Goal: Transaction & Acquisition: Purchase product/service

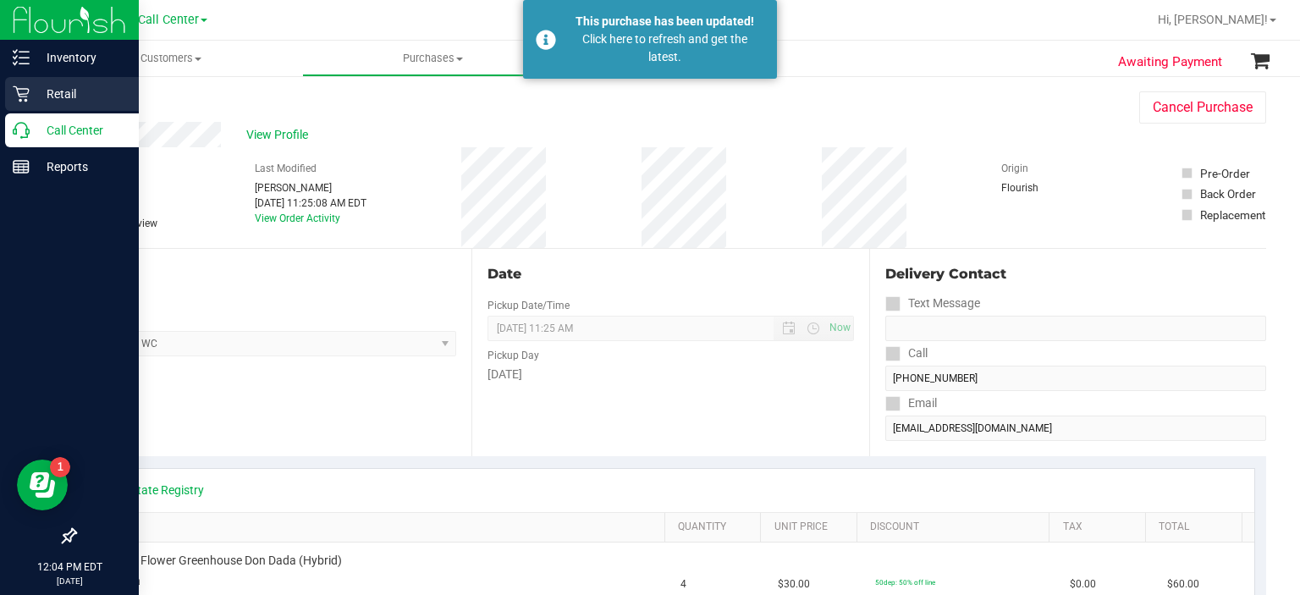
scroll to position [38, 0]
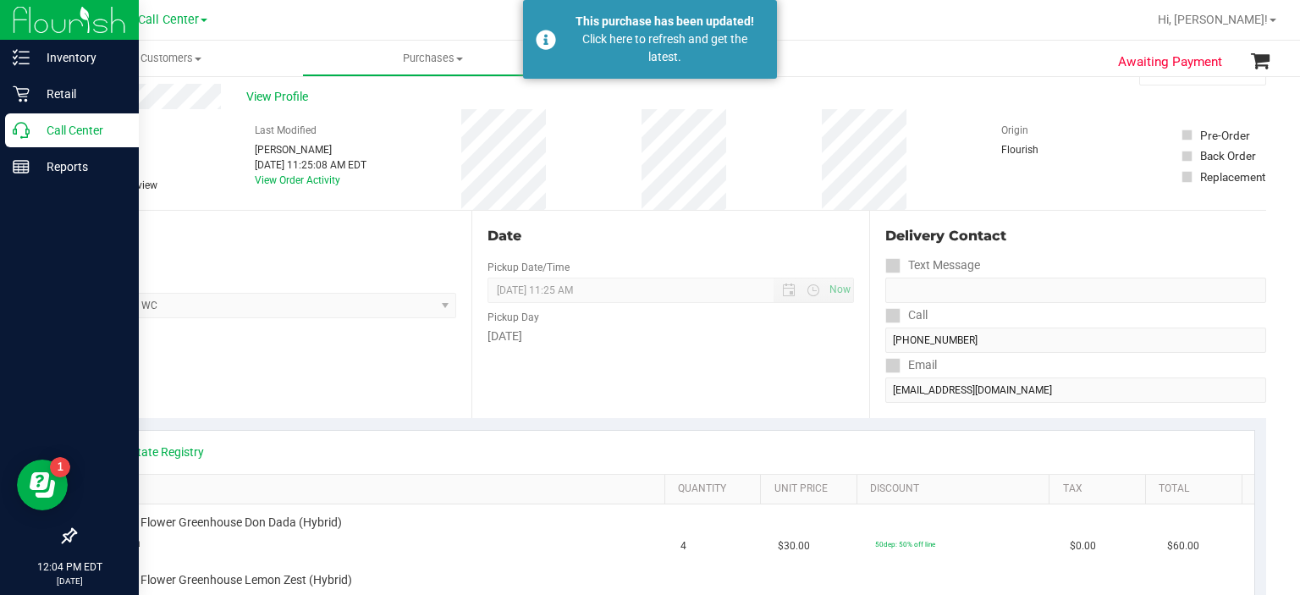
click at [27, 137] on icon at bounding box center [21, 130] width 17 height 17
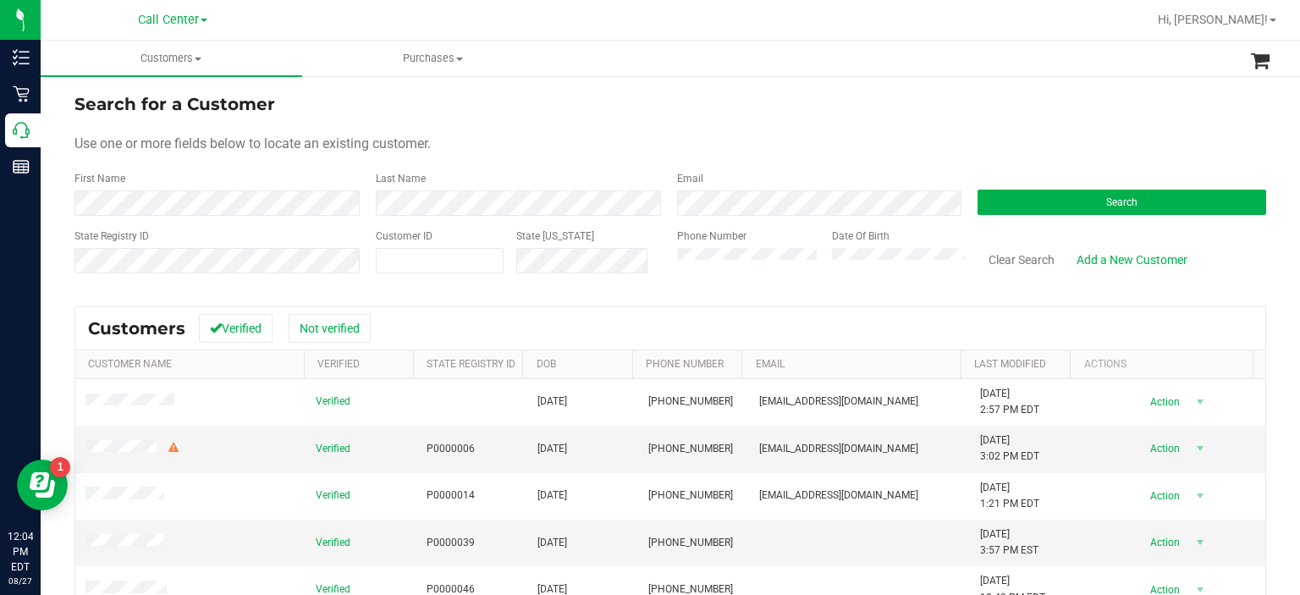
click at [708, 239] on label "Phone Number" at bounding box center [711, 235] width 69 height 15
click at [1081, 205] on button "Search" at bounding box center [1121, 202] width 289 height 25
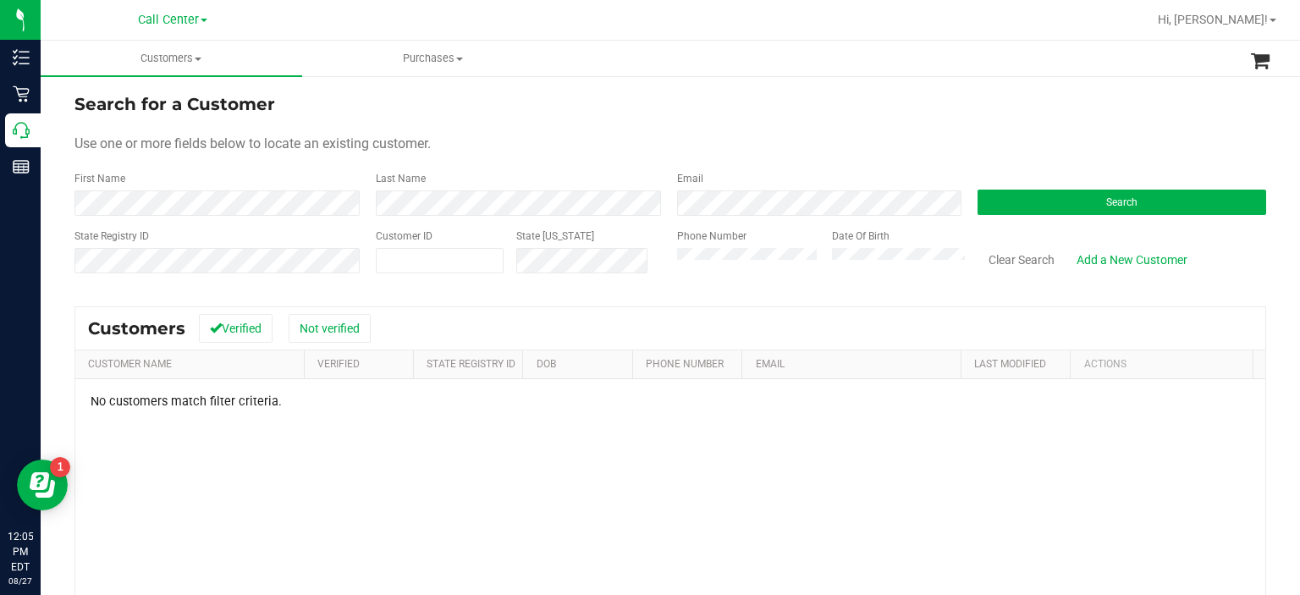
click at [564, 264] on div "State Registry ID Customer ID State [US_STATE] Phone Number Date Of Birth Clear…" at bounding box center [669, 258] width 1191 height 60
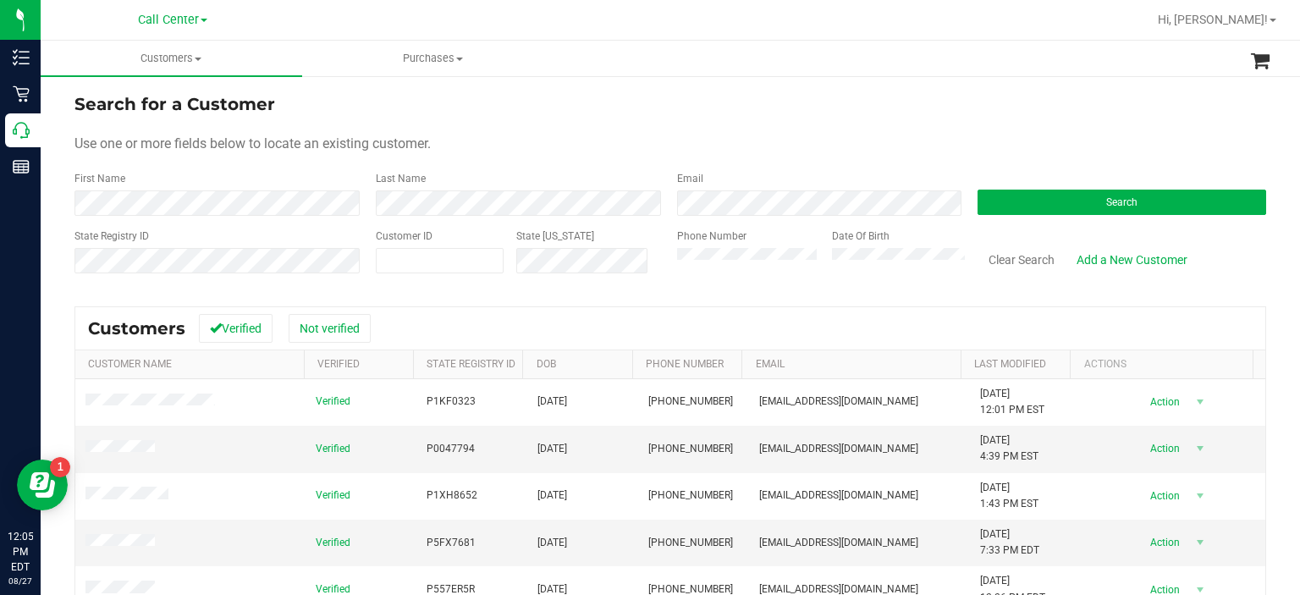
click at [1037, 219] on form "Search for a Customer Use one or more fields below to locate an existing custom…" at bounding box center [669, 189] width 1191 height 197
click at [1051, 214] on button "Search" at bounding box center [1121, 202] width 289 height 25
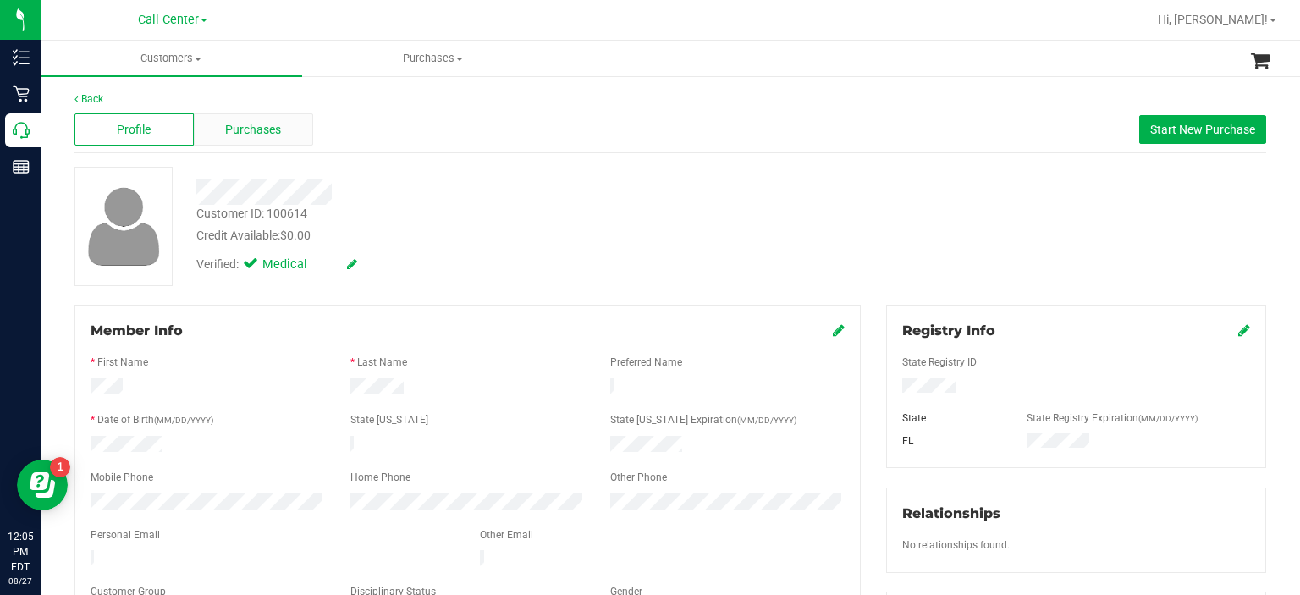
click at [257, 135] on span "Purchases" at bounding box center [253, 130] width 56 height 18
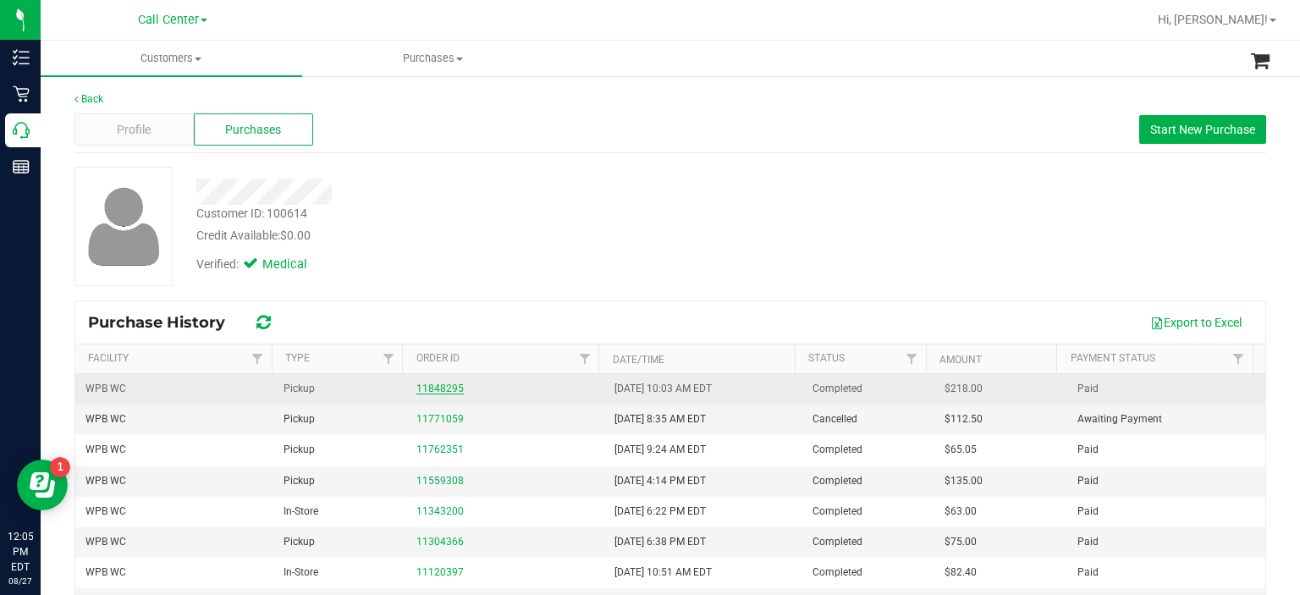
click at [430, 385] on link "11848295" at bounding box center [439, 388] width 47 height 12
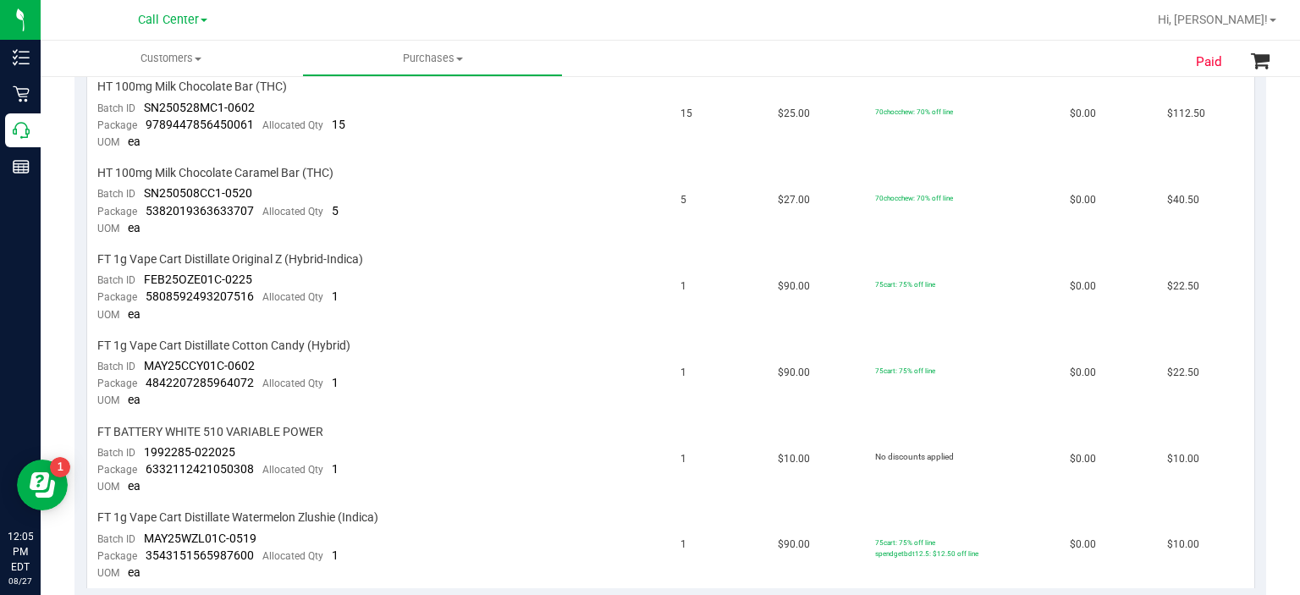
scroll to position [493, 0]
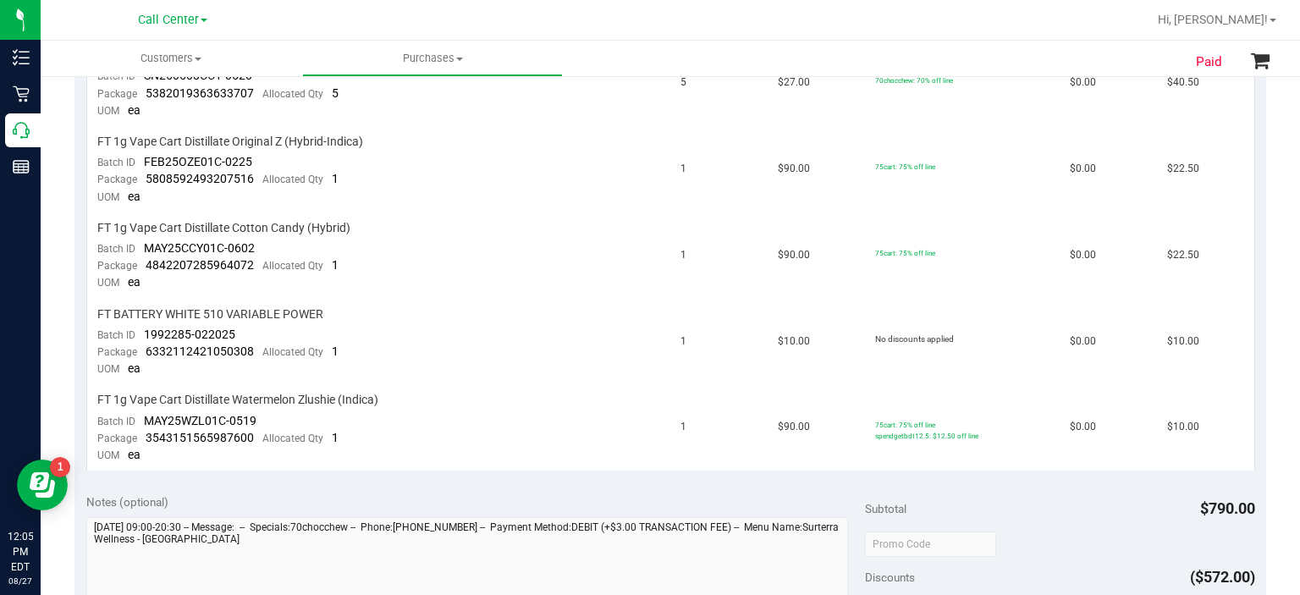
click at [488, 213] on td "FT 1g Vape Cart Distillate Cotton Candy (Hybrid) Batch ID MAY25CCY01C-0602 Pack…" at bounding box center [379, 256] width 584 height 86
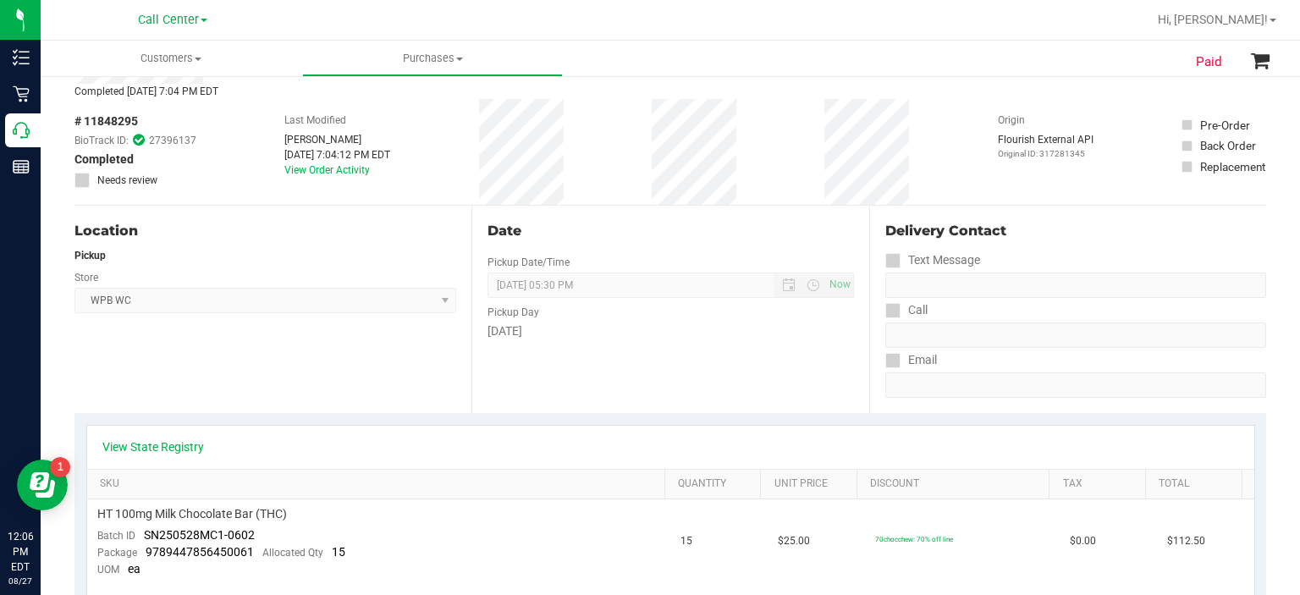
scroll to position [0, 0]
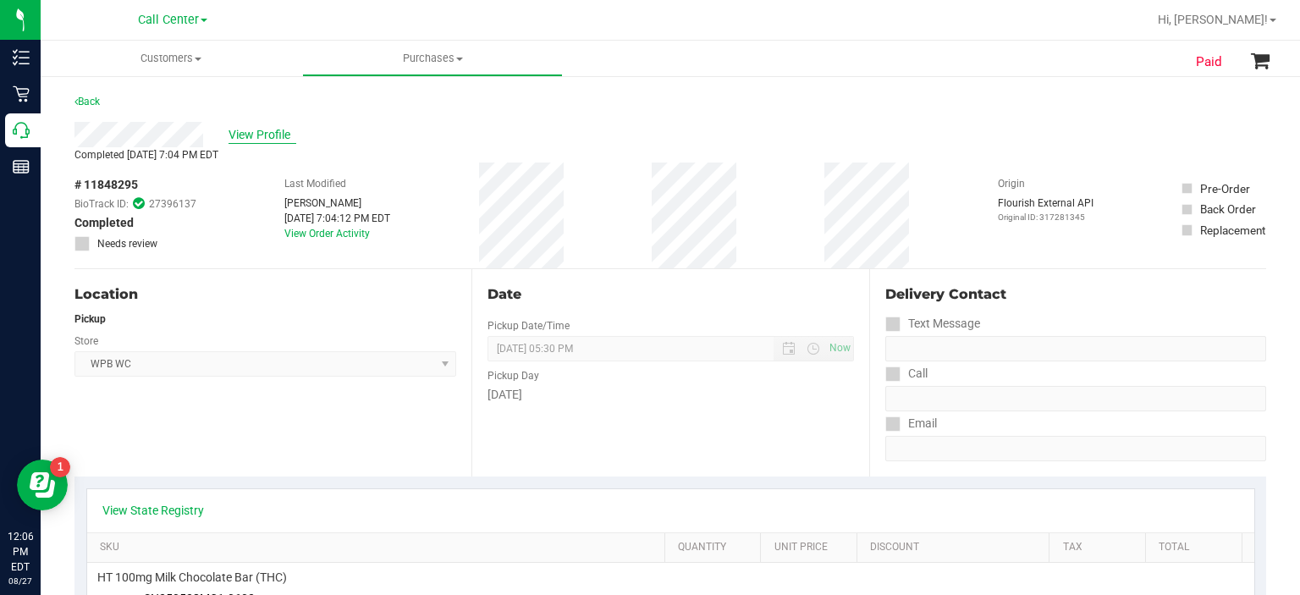
click at [261, 139] on span "View Profile" at bounding box center [262, 135] width 68 height 18
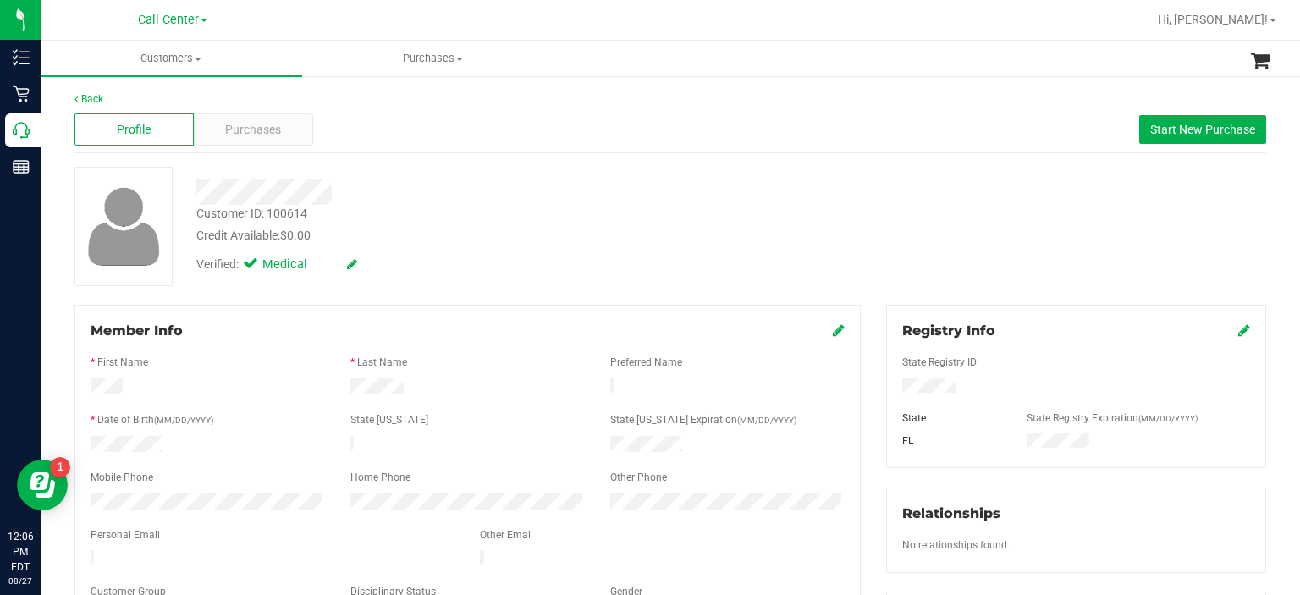
click at [1239, 145] on div "Profile Purchases Start New Purchase" at bounding box center [669, 130] width 1191 height 47
click at [1213, 138] on button "Start New Purchase" at bounding box center [1202, 129] width 127 height 29
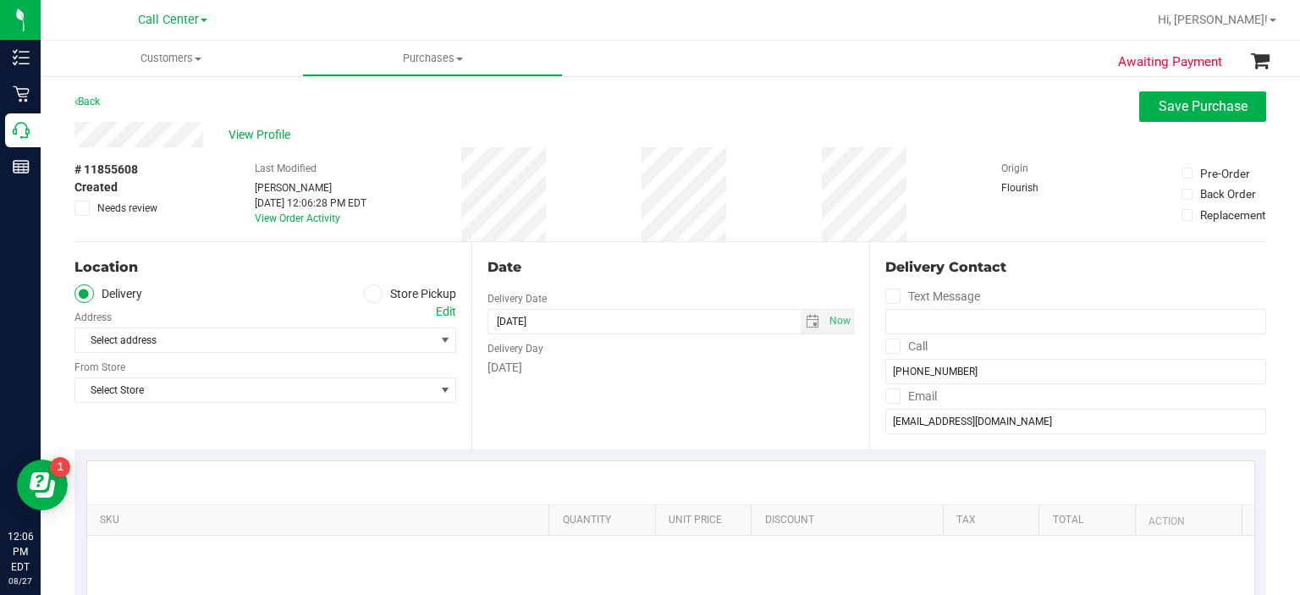
click at [368, 294] on icon at bounding box center [373, 294] width 10 height 0
click at [0, 0] on input "Store Pickup" at bounding box center [0, 0] width 0 height 0
click at [366, 342] on span "Select Store" at bounding box center [254, 340] width 359 height 24
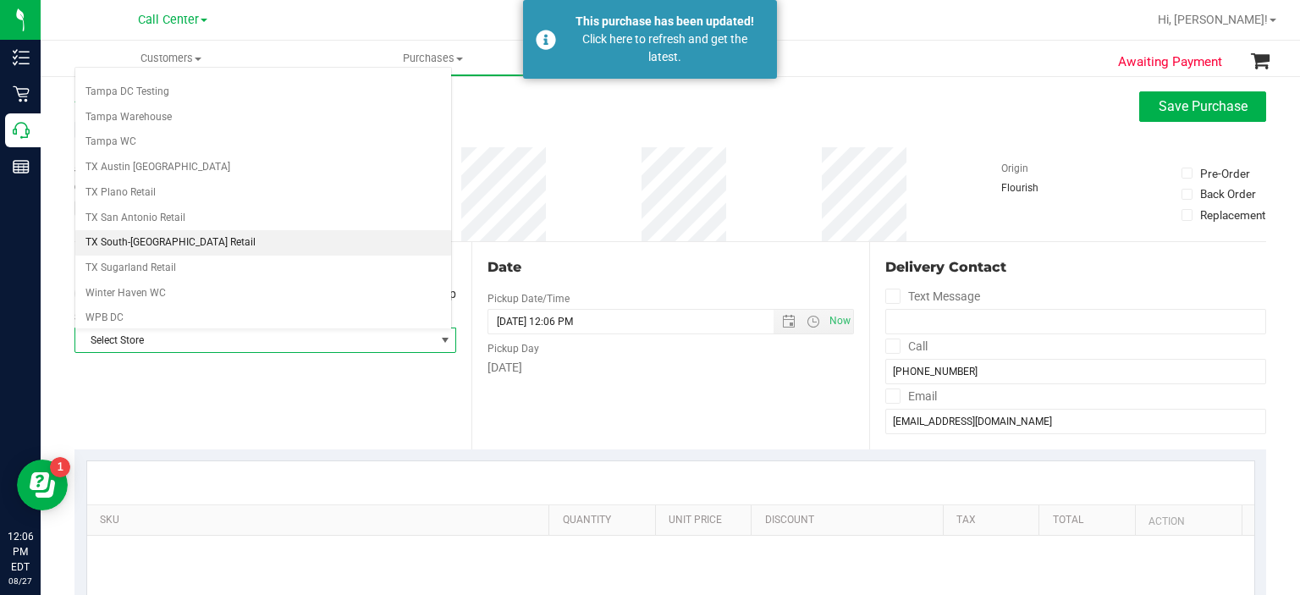
scroll to position [1209, 0]
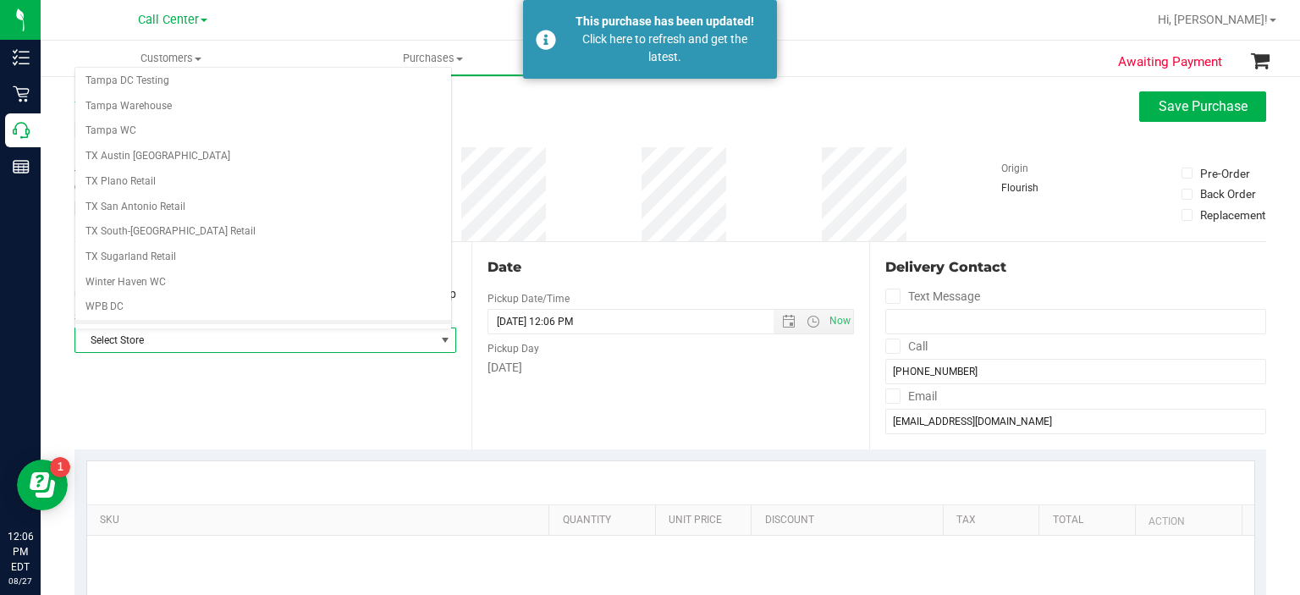
click at [218, 320] on li "WPB WC" at bounding box center [263, 332] width 376 height 25
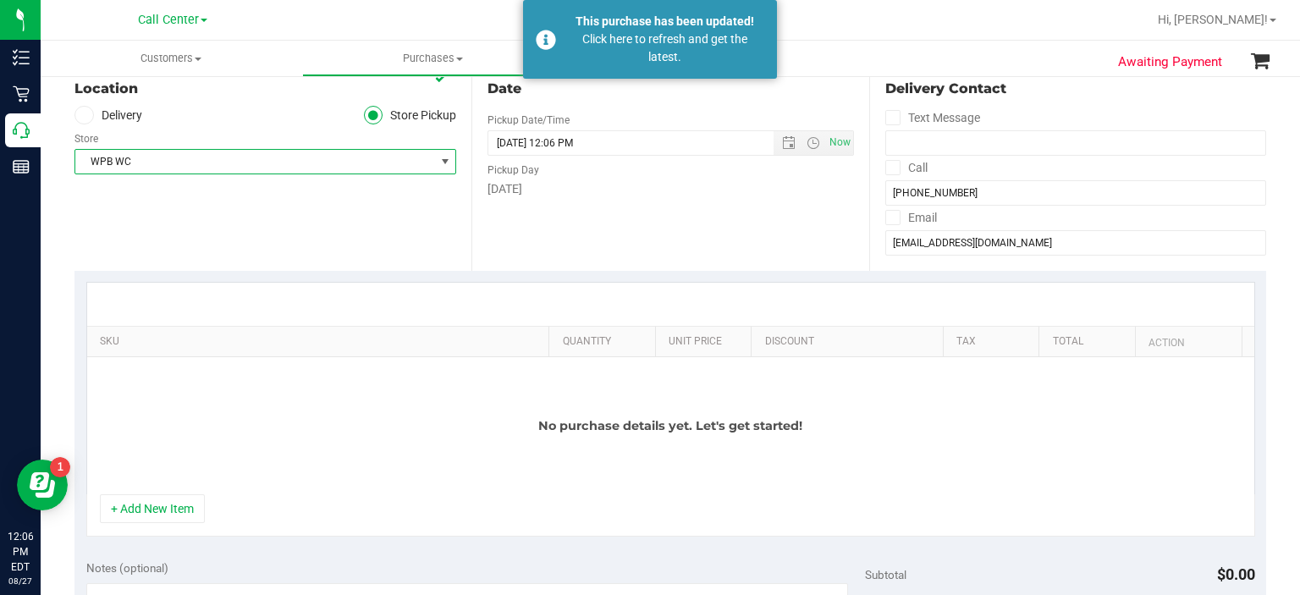
scroll to position [179, 0]
click at [176, 500] on button "+ Add New Item" at bounding box center [152, 507] width 105 height 29
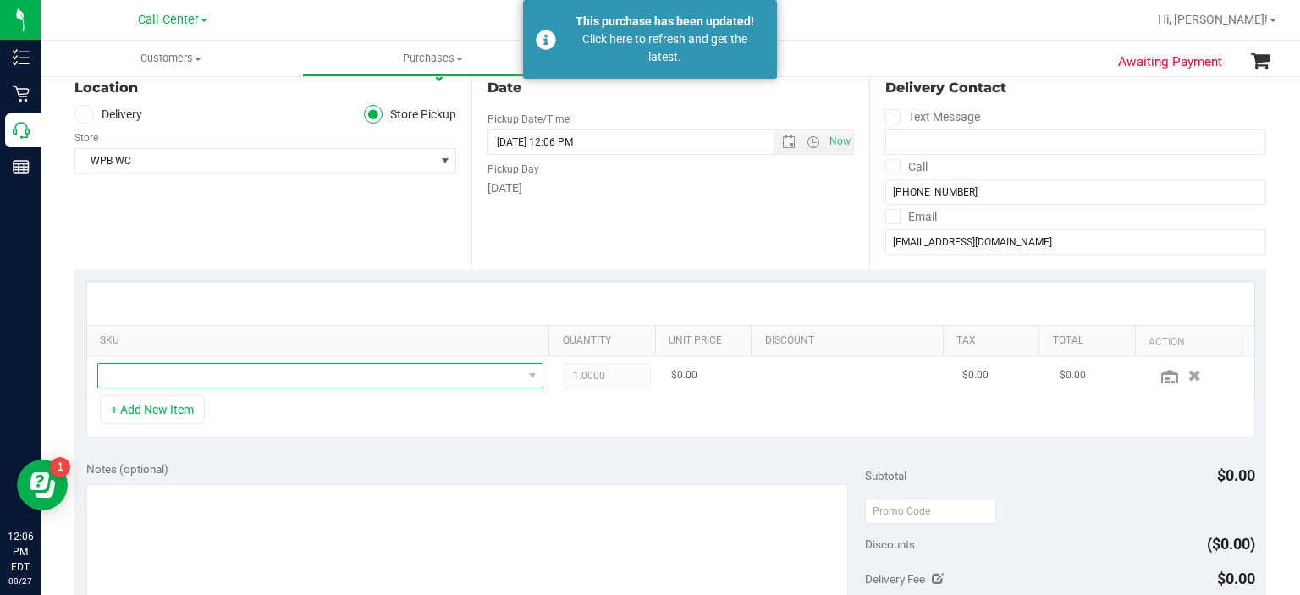
click at [283, 365] on span "NO DATA FOUND" at bounding box center [310, 376] width 424 height 24
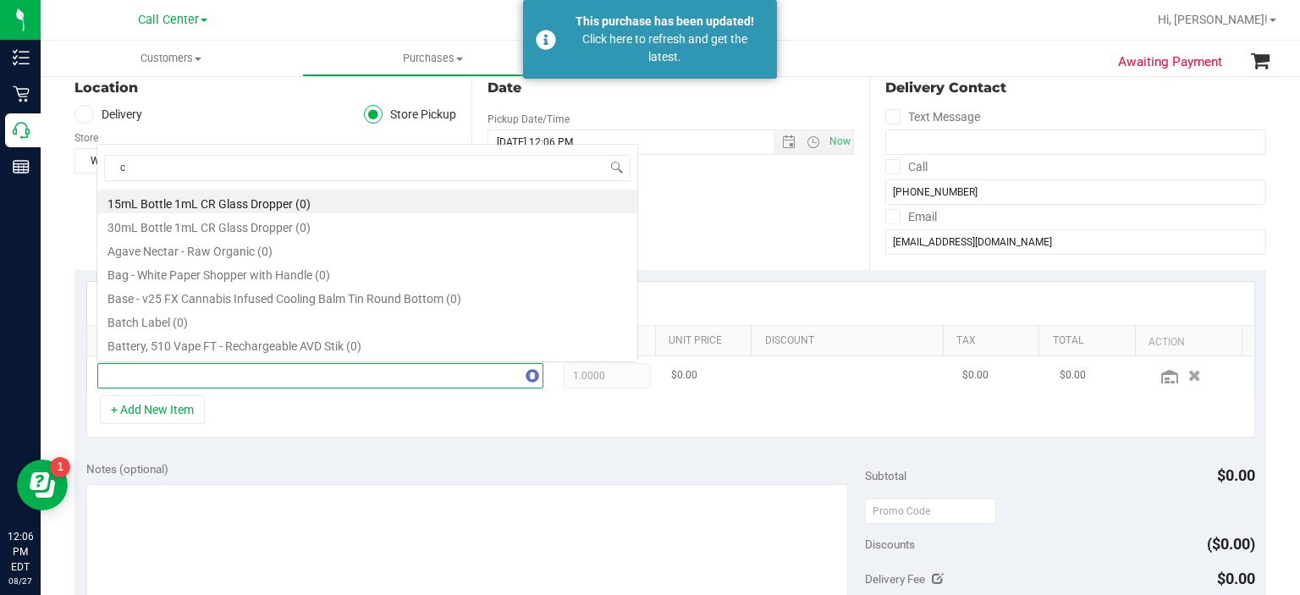
scroll to position [25, 431]
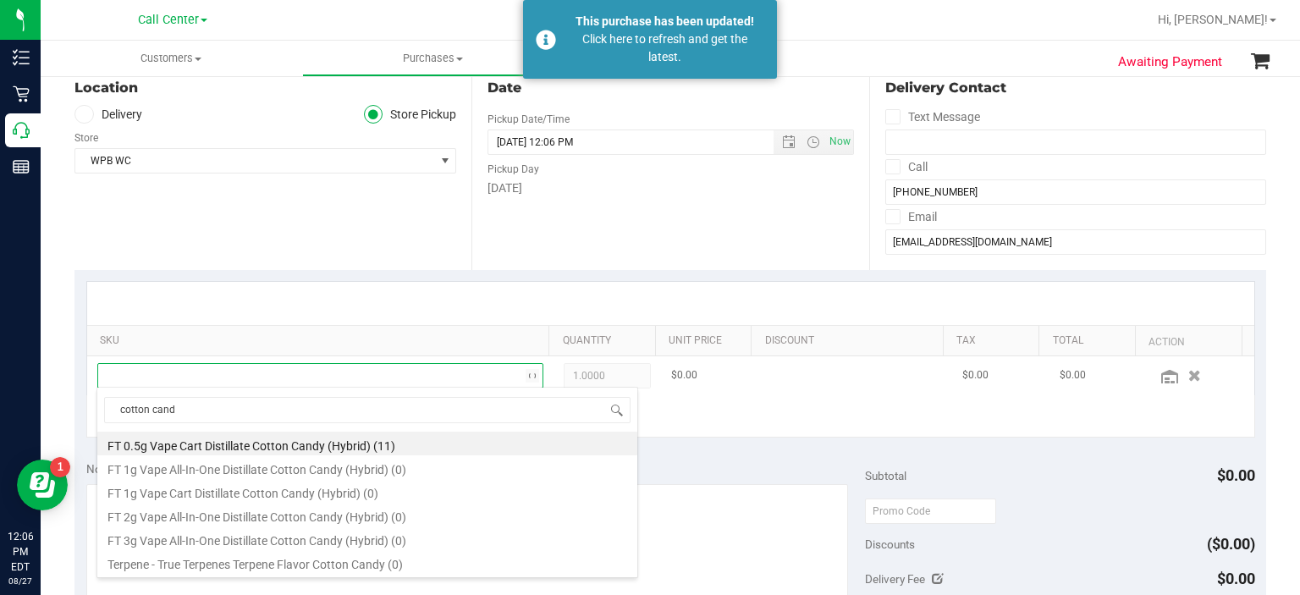
type input "cotton candy"
click at [393, 438] on li "FT 0.5g Vape Cart Distillate Cotton Candy (Hybrid) (11)" at bounding box center [367, 444] width 540 height 24
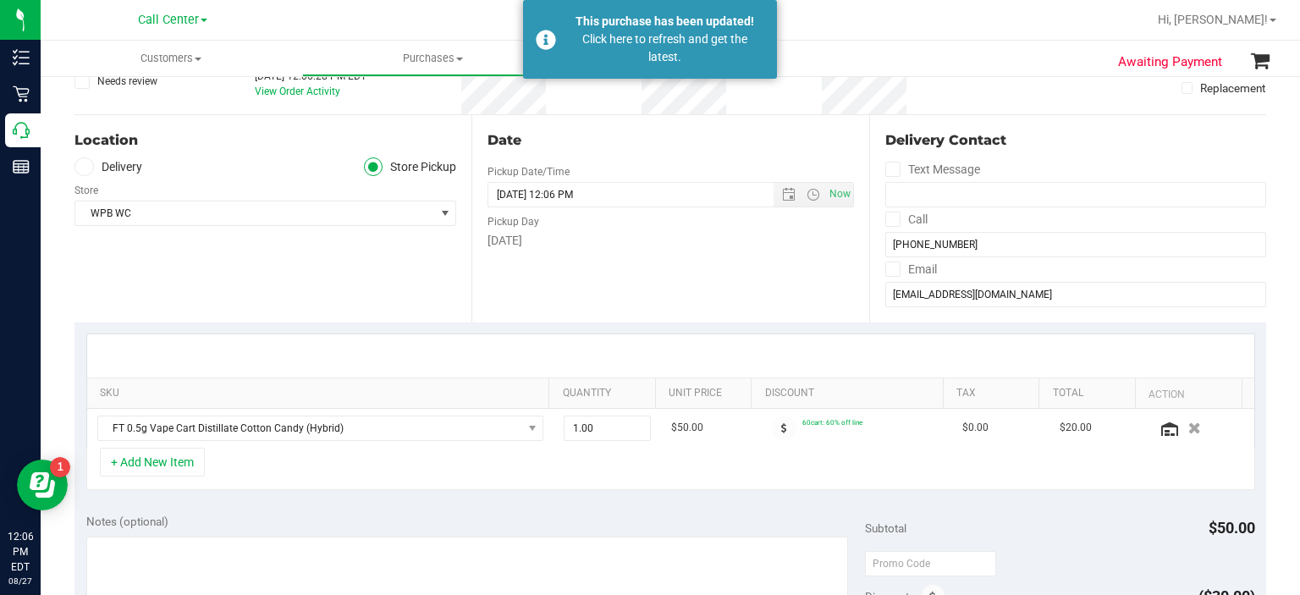
scroll to position [124, 0]
click at [157, 456] on button "+ Add New Item" at bounding box center [152, 464] width 105 height 29
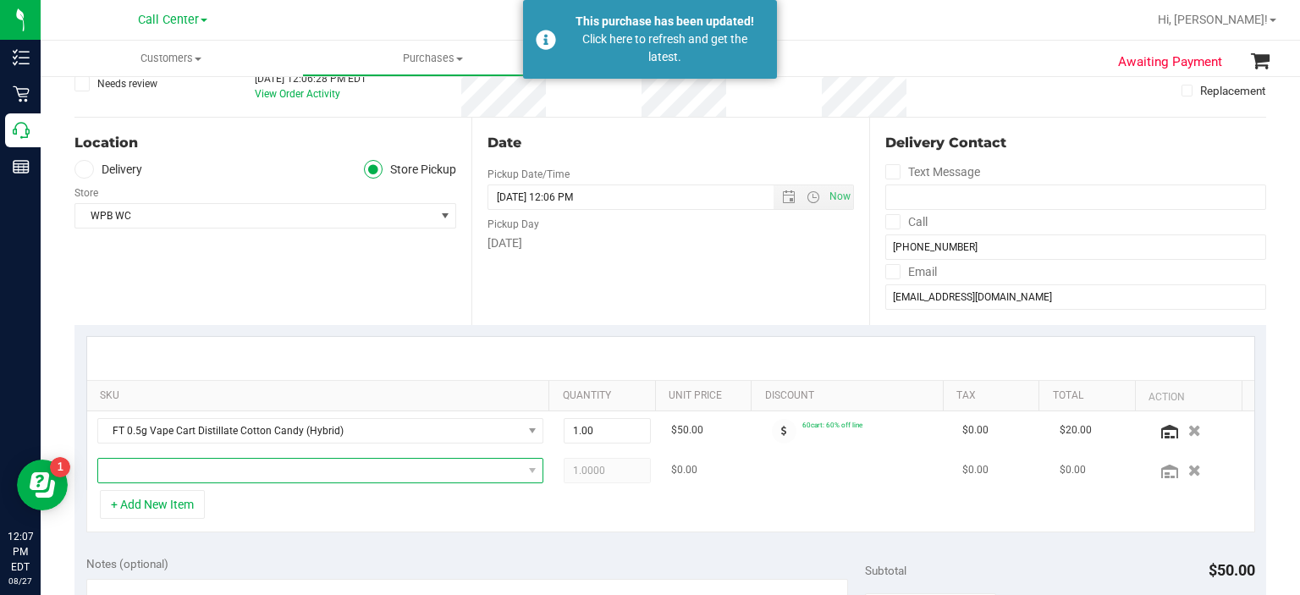
click at [165, 465] on span "NO DATA FOUND" at bounding box center [310, 471] width 424 height 24
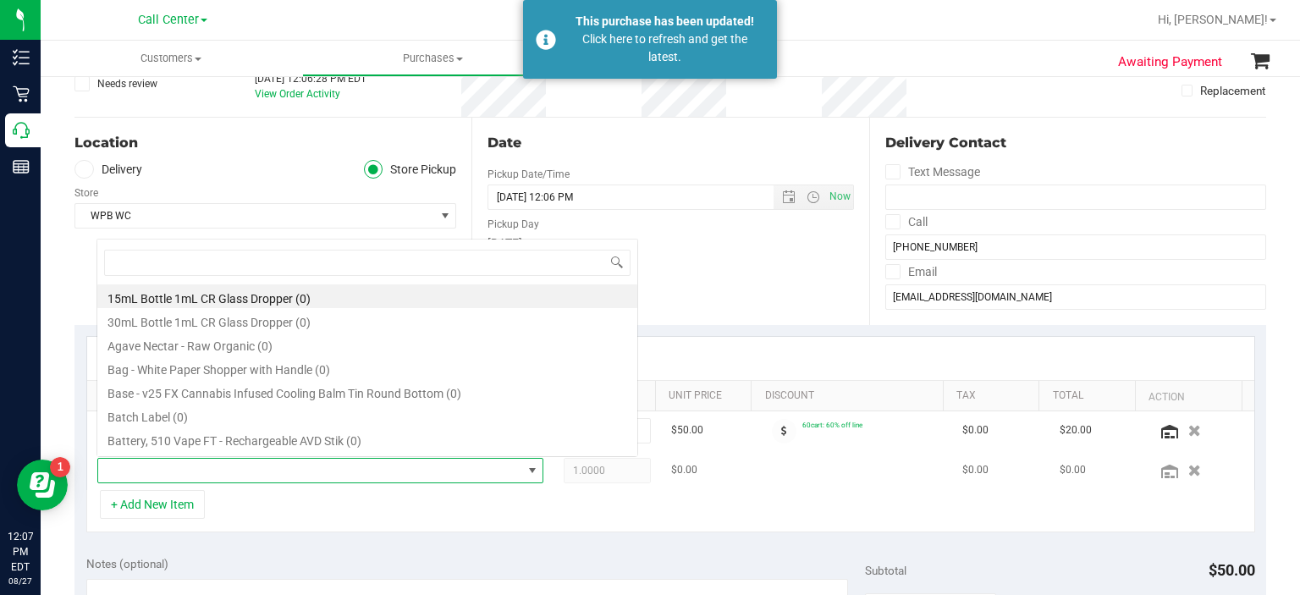
scroll to position [25, 431]
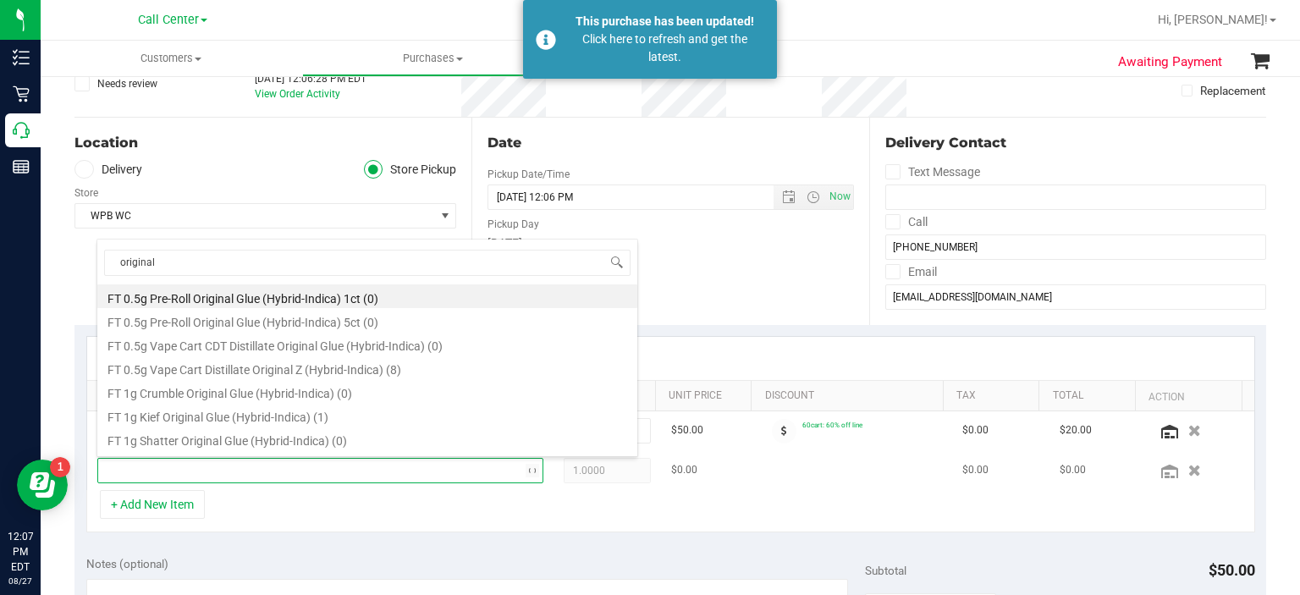
type input "original z"
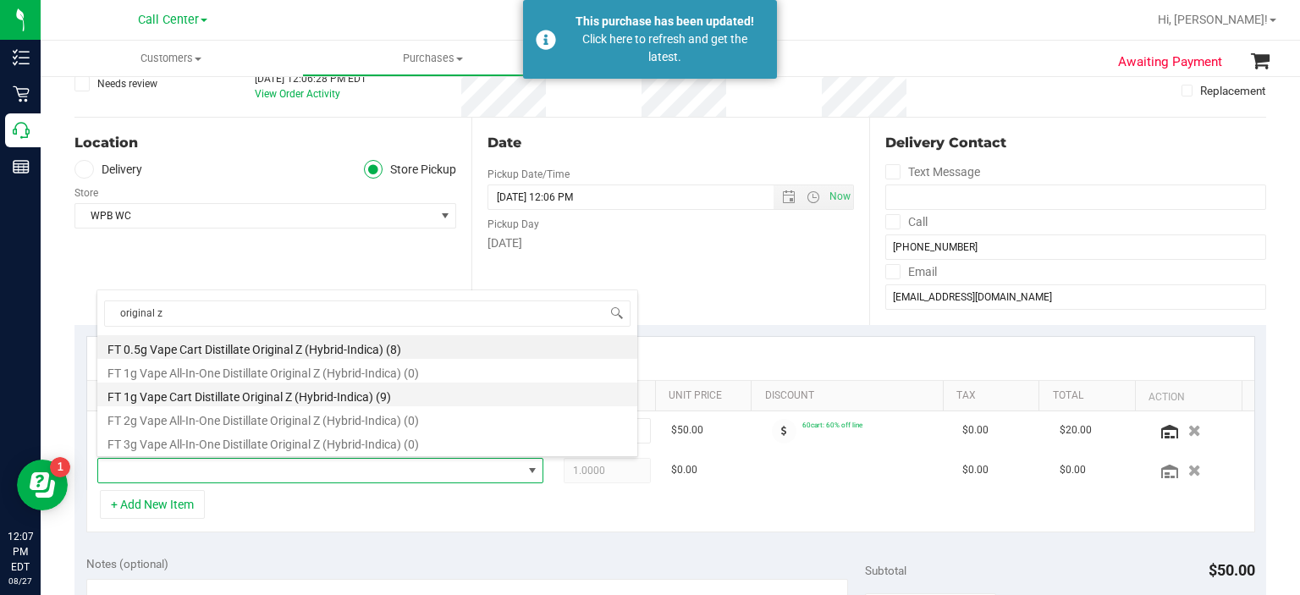
click at [382, 402] on li "FT 1g Vape Cart Distillate Original Z (Hybrid-Indica) (9)" at bounding box center [367, 394] width 540 height 24
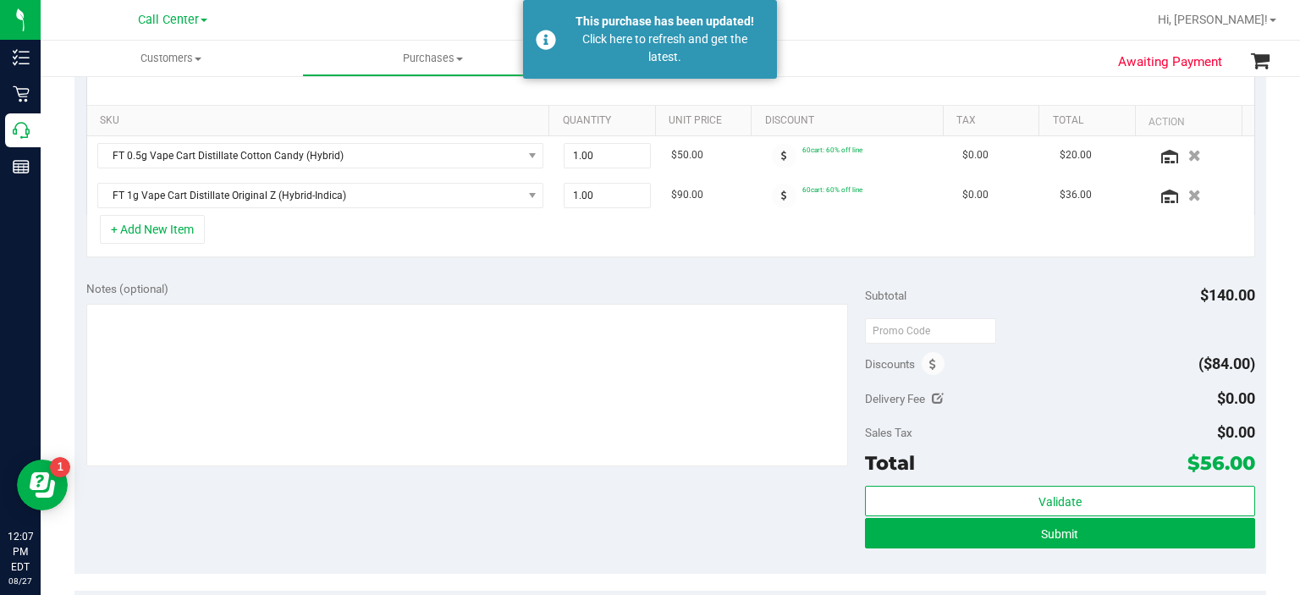
scroll to position [355, 0]
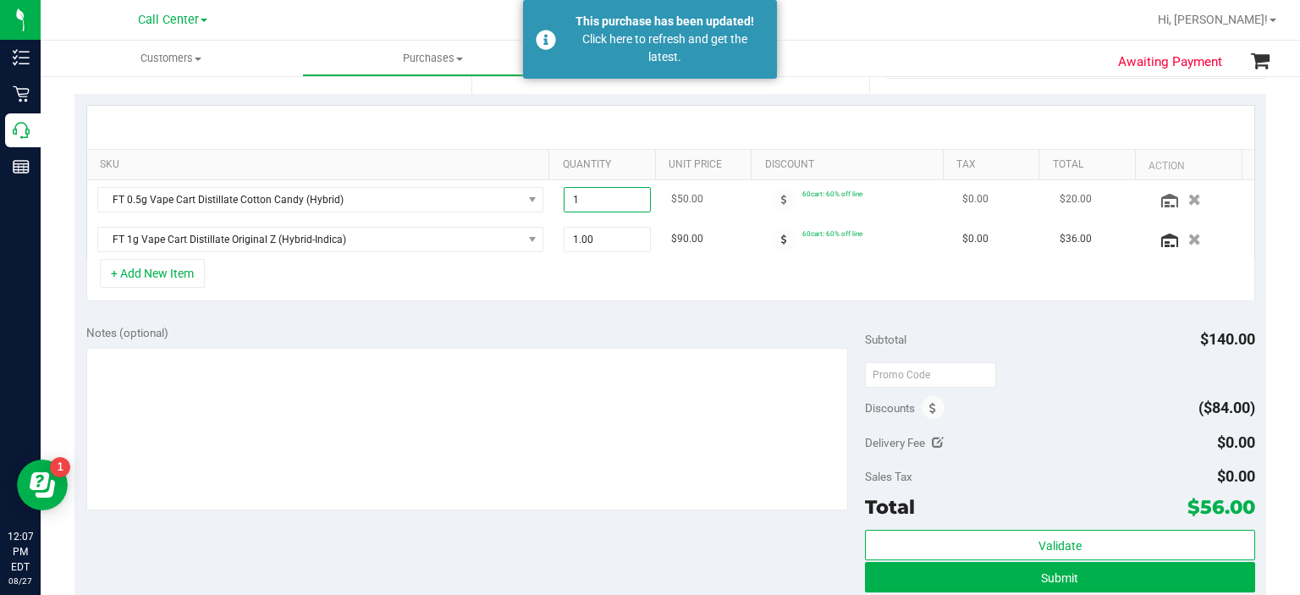
click at [599, 195] on span "1.00 1" at bounding box center [607, 199] width 87 height 25
type input "2"
type input "2.00"
click at [599, 328] on div "Notes (optional)" at bounding box center [475, 332] width 779 height 17
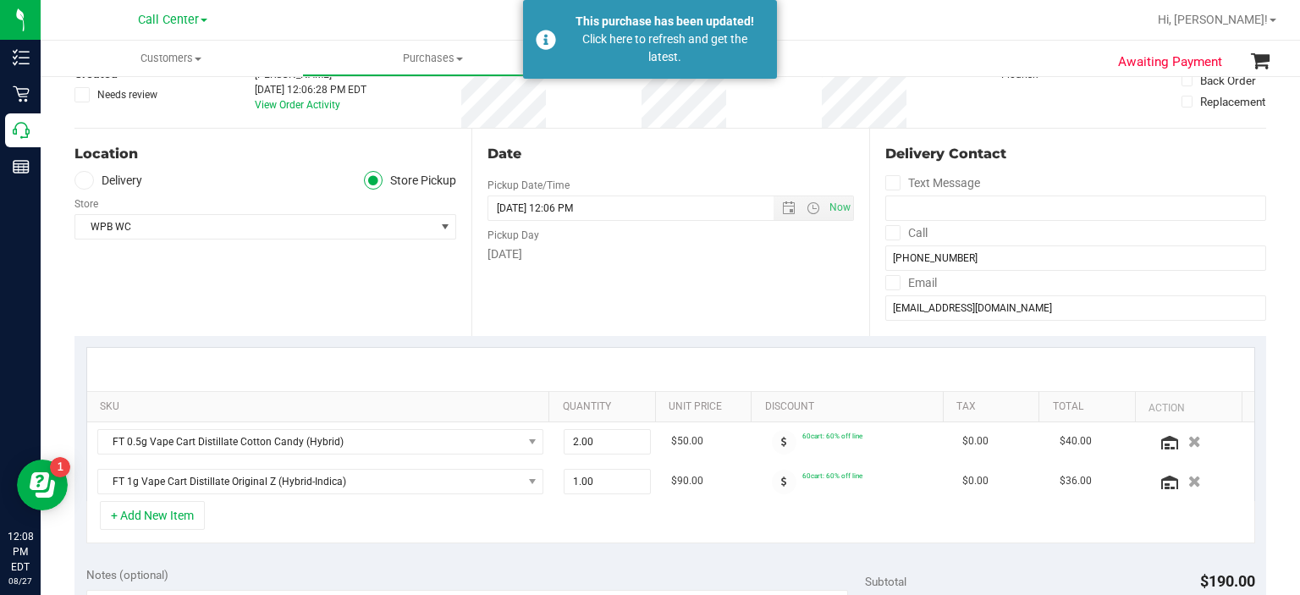
scroll to position [263, 0]
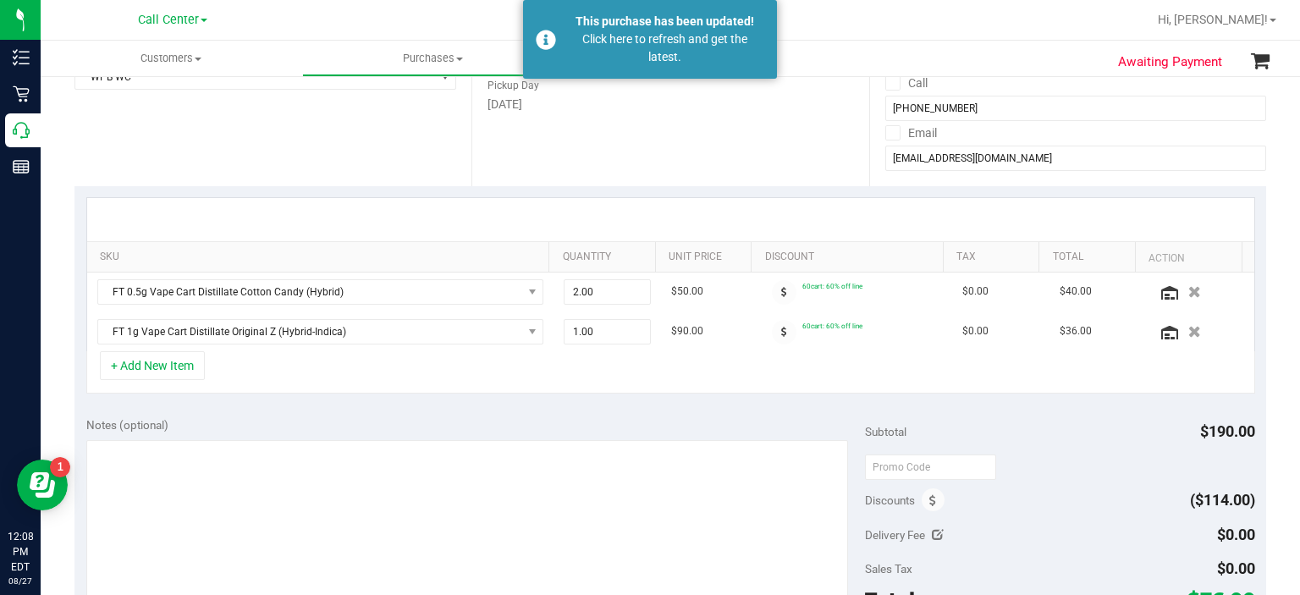
click at [416, 401] on div "SKU Quantity Unit Price Discount Tax Total Action FT 0.5g Vape Cart Distillate …" at bounding box center [669, 295] width 1191 height 219
click at [599, 335] on span "1.00 1" at bounding box center [607, 331] width 87 height 25
type input "2"
type input "2.00"
click at [631, 425] on div "Notes (optional)" at bounding box center [475, 424] width 779 height 17
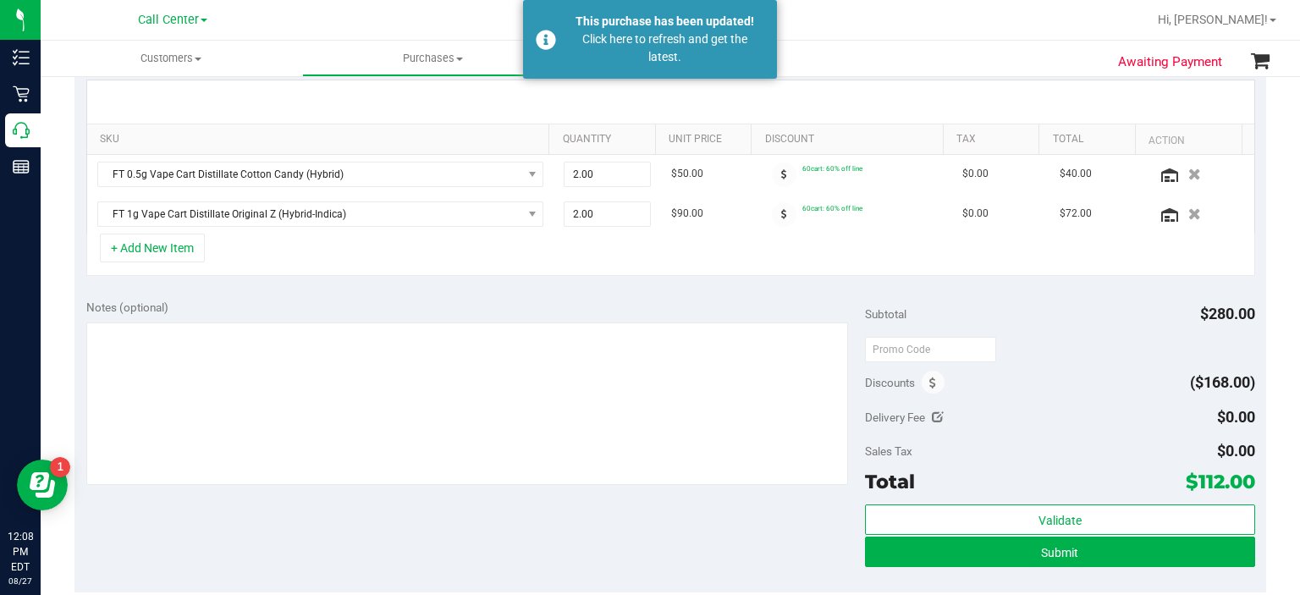
scroll to position [392, 0]
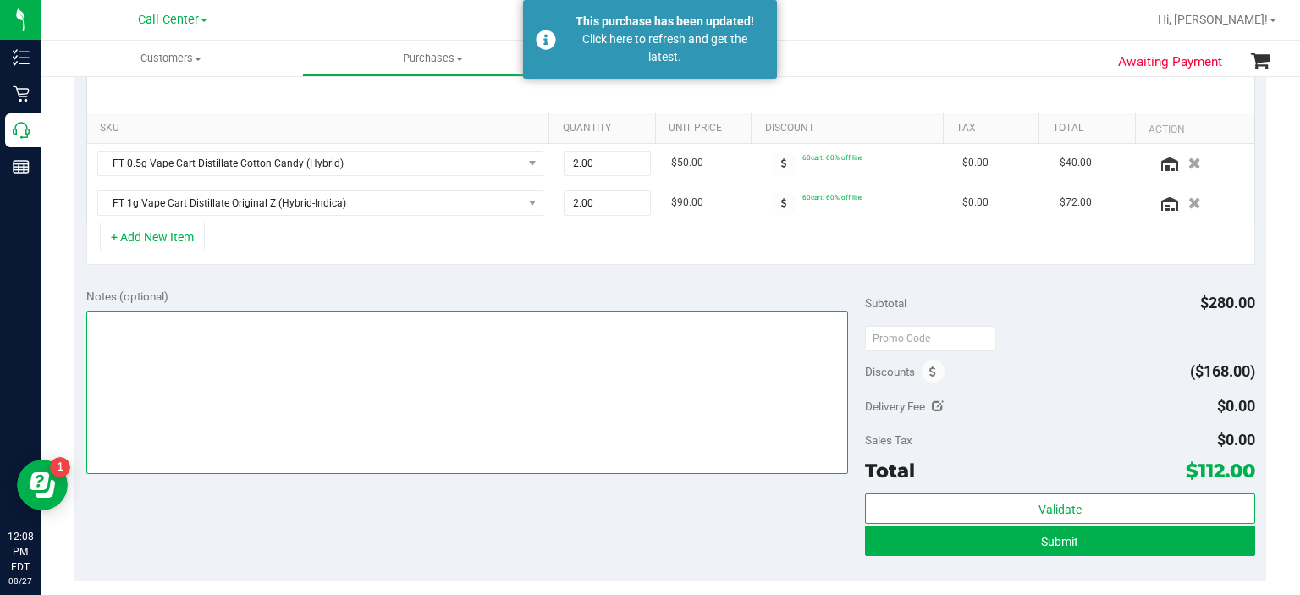
drag, startPoint x: 473, startPoint y: 421, endPoint x: 456, endPoint y: 420, distance: 16.9
click at [456, 420] on textarea at bounding box center [467, 392] width 762 height 162
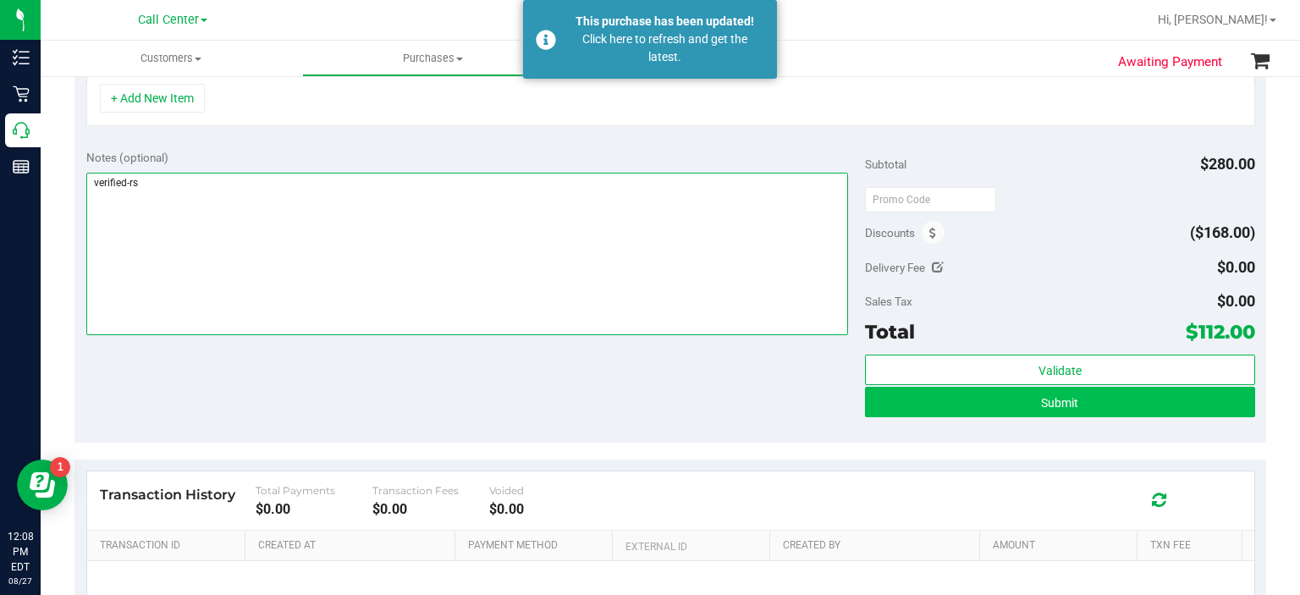
type textarea "verified-rs"
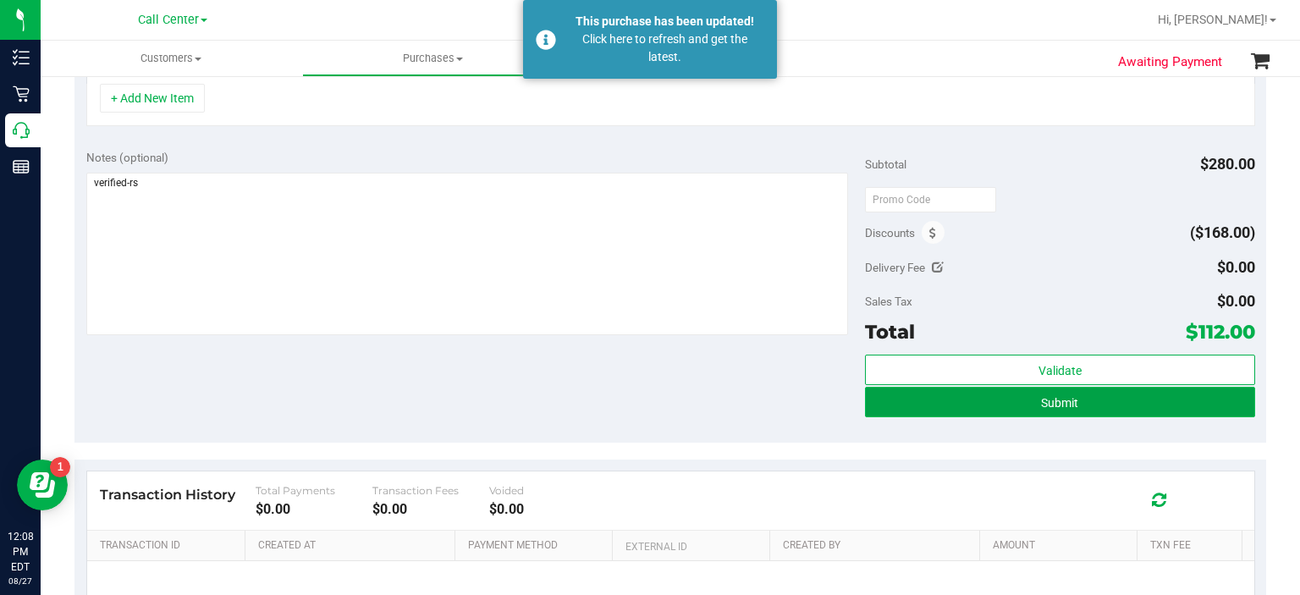
click at [894, 396] on button "Submit" at bounding box center [1059, 402] width 389 height 30
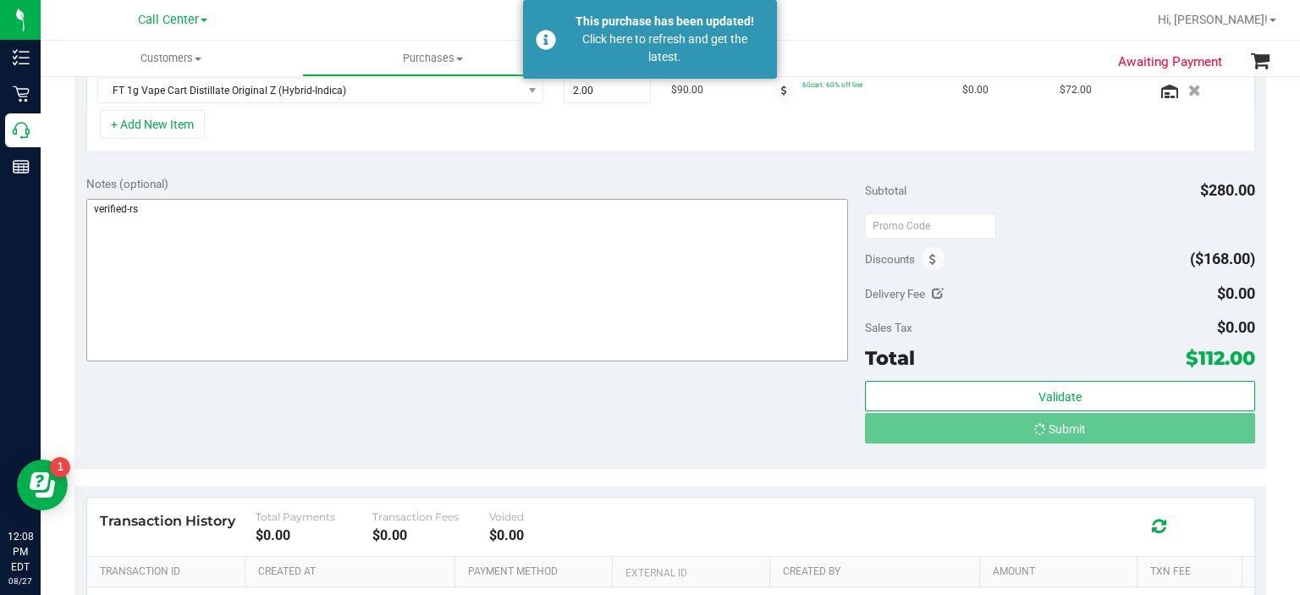
scroll to position [478, 0]
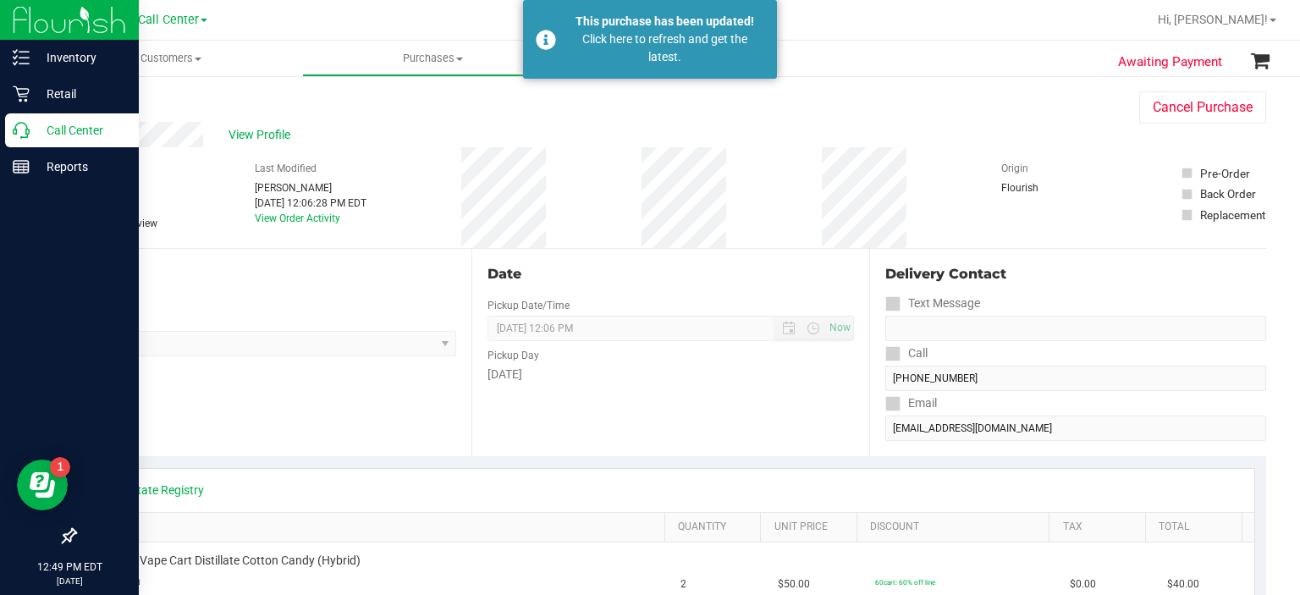
click at [21, 129] on icon at bounding box center [21, 130] width 17 height 17
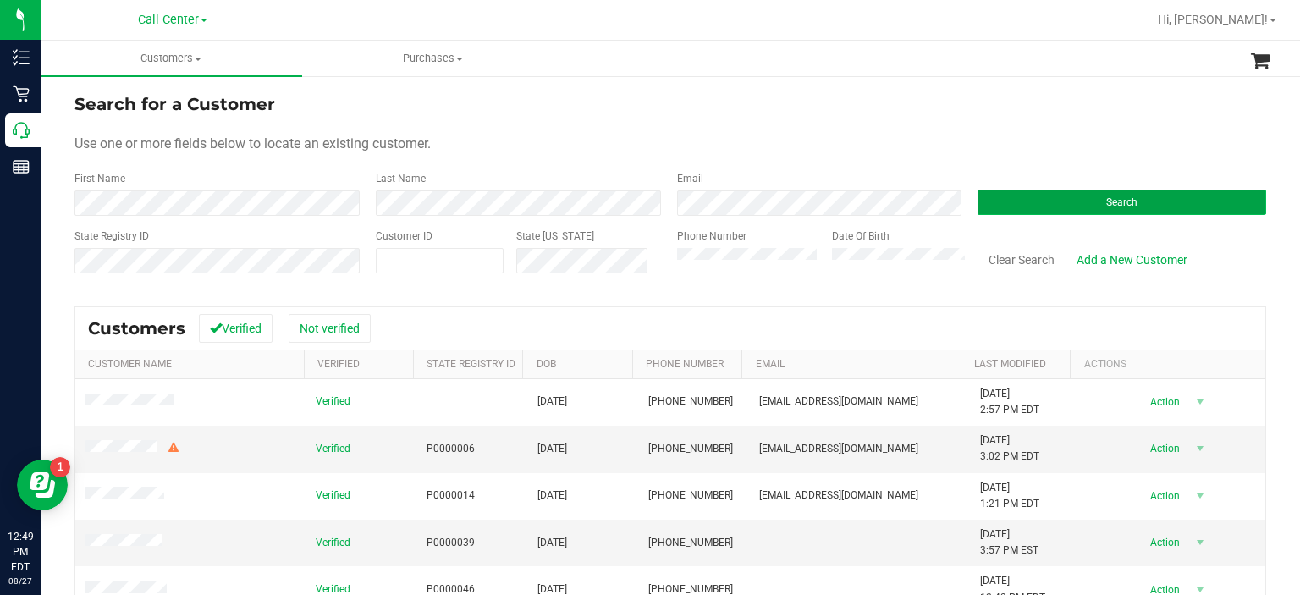
click at [1046, 209] on button "Search" at bounding box center [1121, 202] width 289 height 25
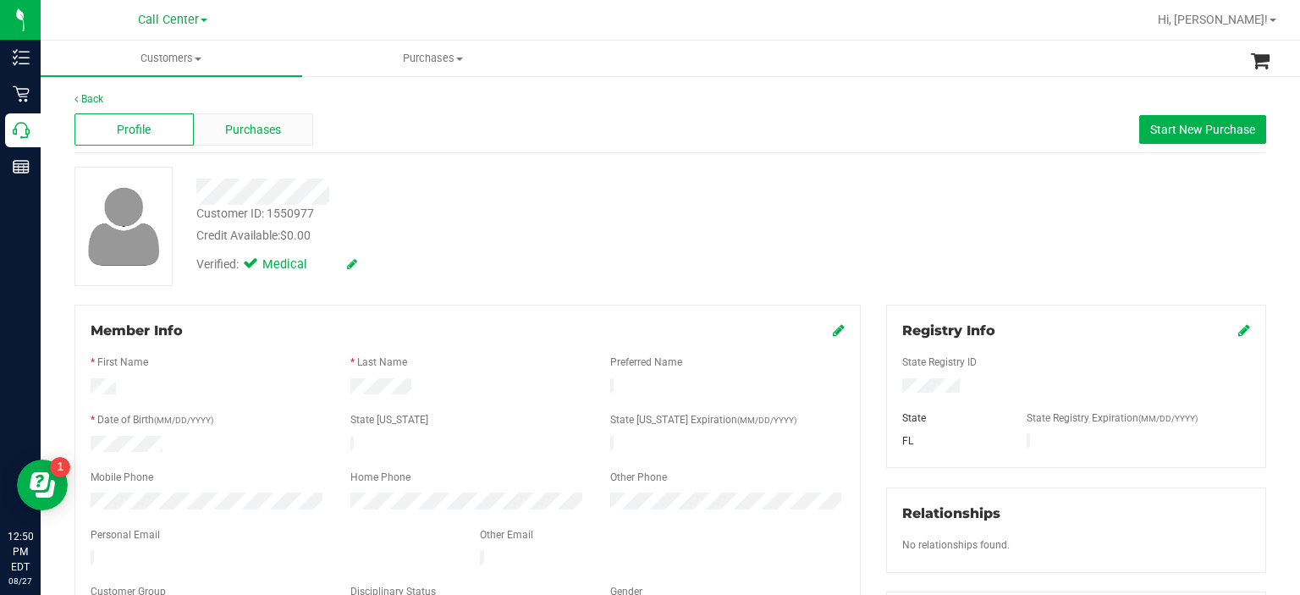
click at [217, 138] on div "Purchases" at bounding box center [253, 129] width 119 height 32
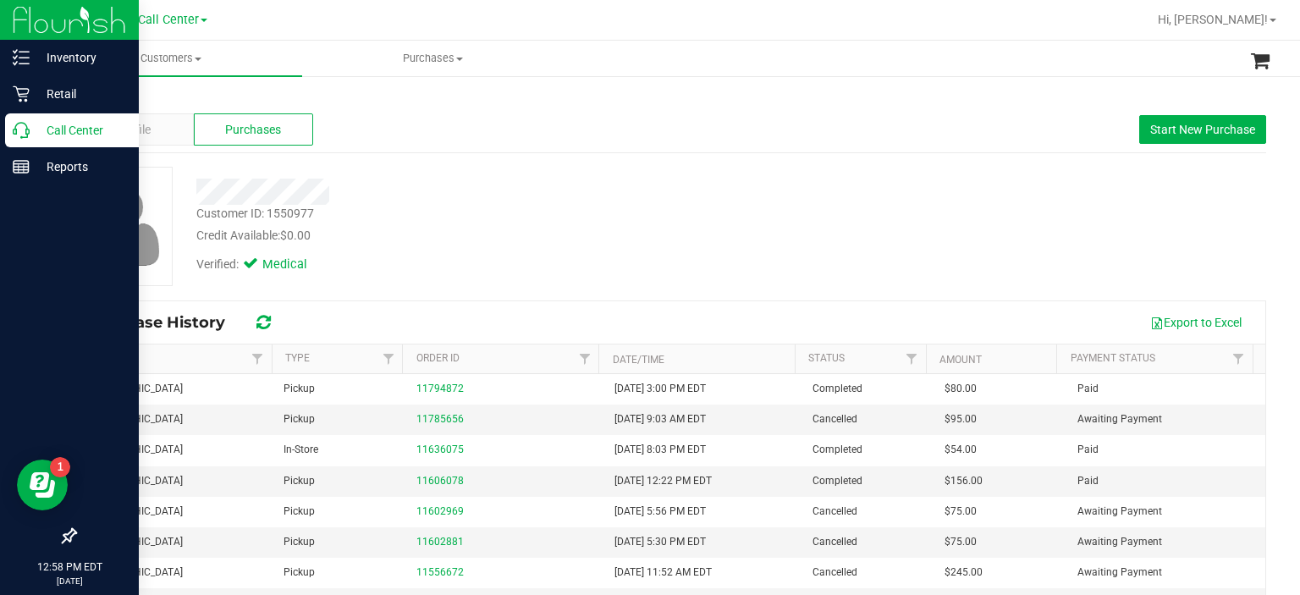
click at [26, 125] on icon at bounding box center [21, 130] width 17 height 17
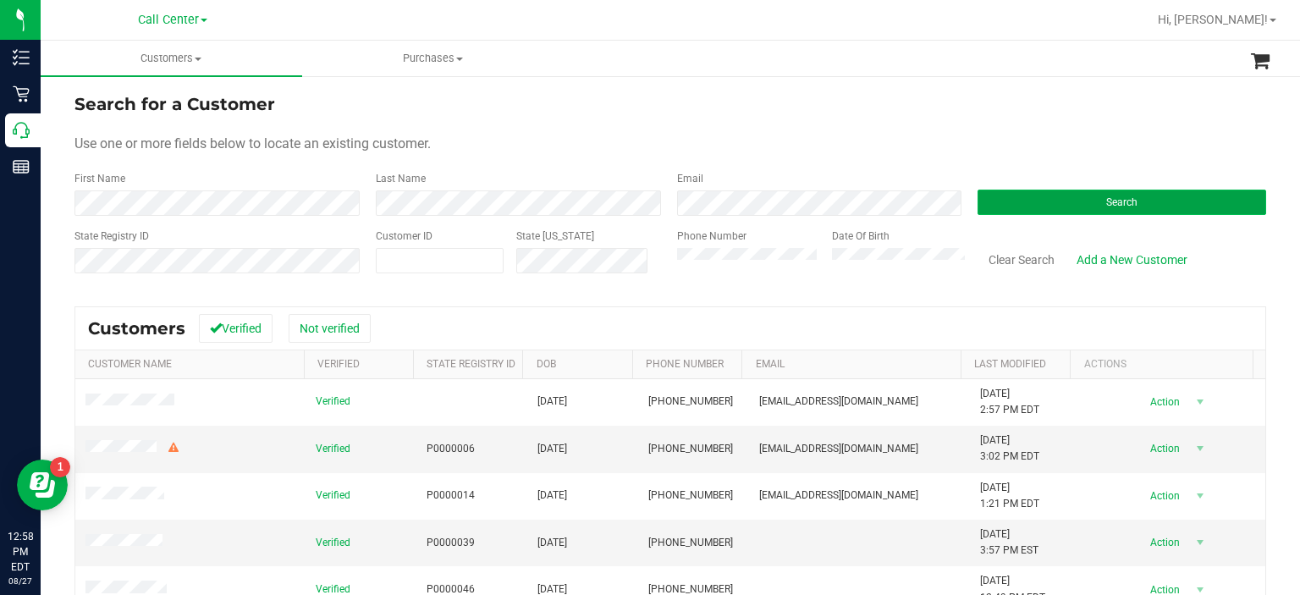
click at [1063, 192] on button "Search" at bounding box center [1121, 202] width 289 height 25
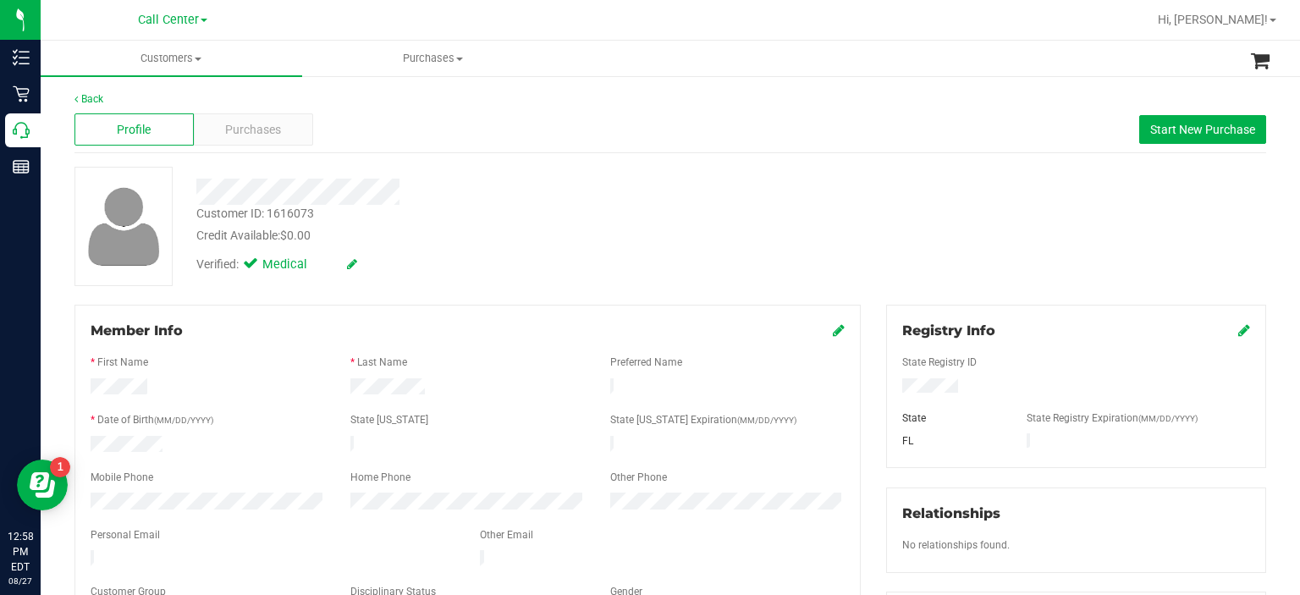
click at [254, 151] on div "Profile Purchases Start New Purchase" at bounding box center [669, 130] width 1191 height 47
click at [284, 114] on div "Purchases" at bounding box center [253, 129] width 119 height 32
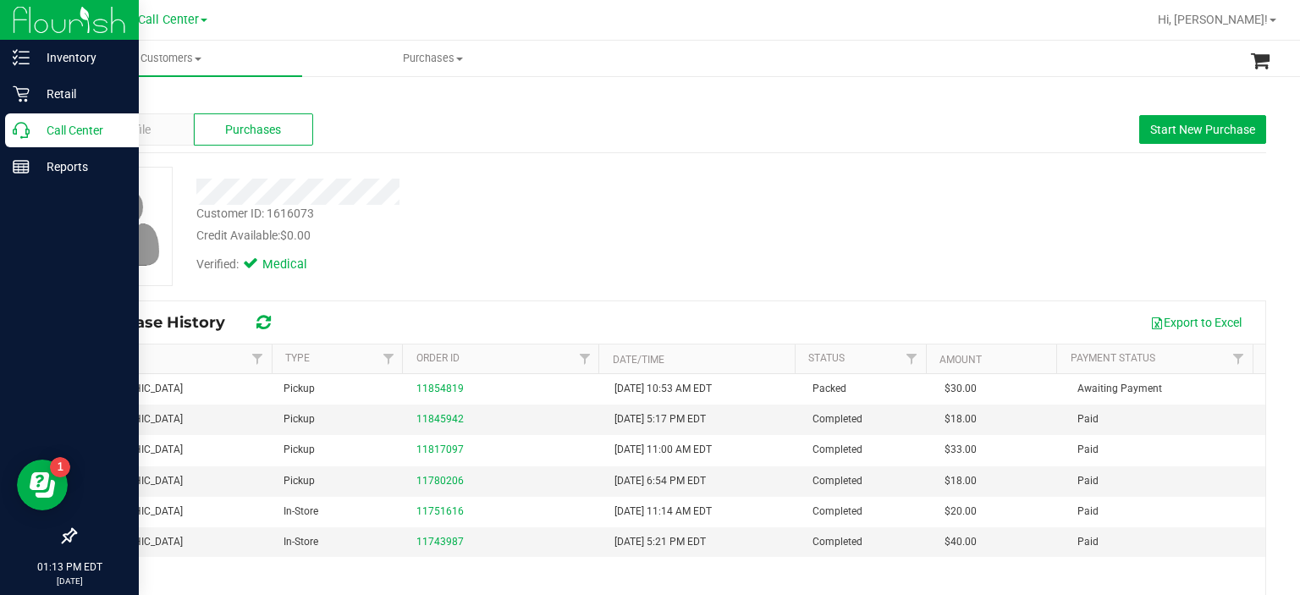
click at [33, 134] on p "Call Center" at bounding box center [81, 130] width 102 height 20
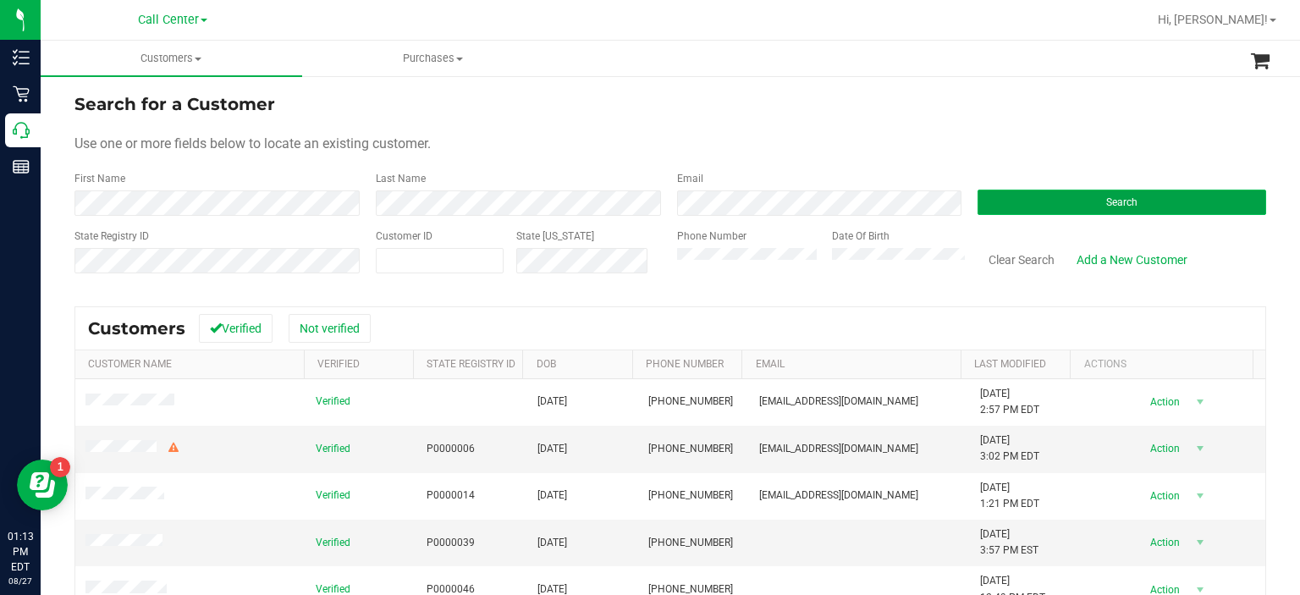
click at [1012, 197] on button "Search" at bounding box center [1121, 202] width 289 height 25
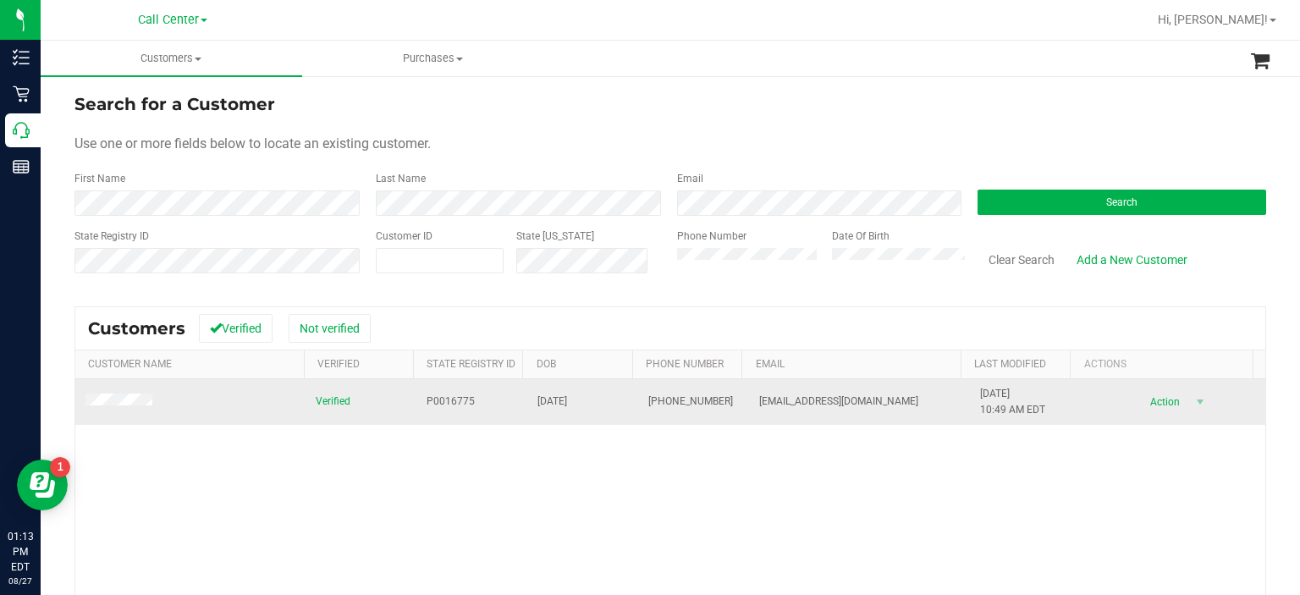
click at [115, 411] on td at bounding box center [190, 402] width 230 height 46
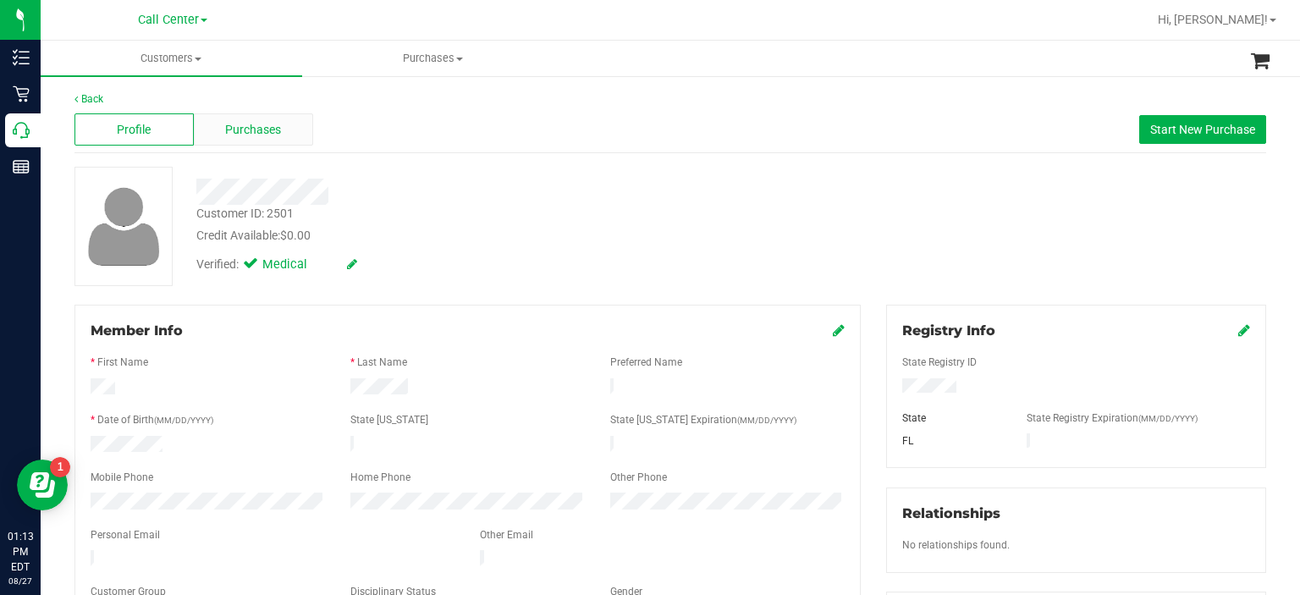
click at [283, 128] on div "Purchases" at bounding box center [253, 129] width 119 height 32
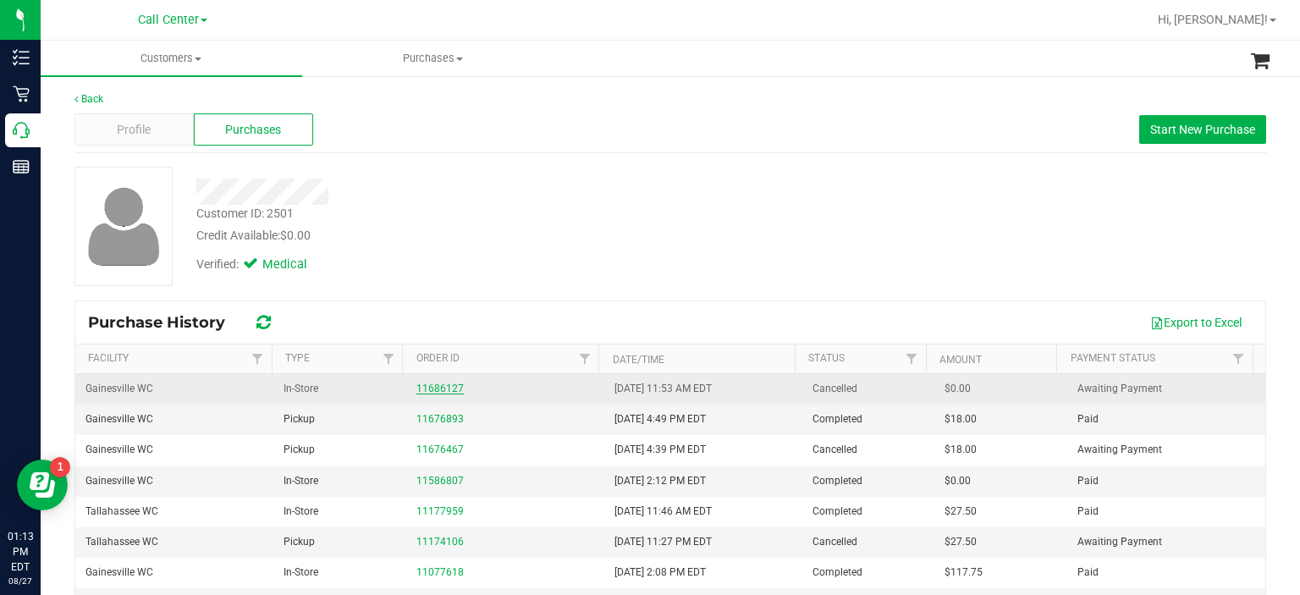
click at [432, 388] on link "11686127" at bounding box center [439, 388] width 47 height 12
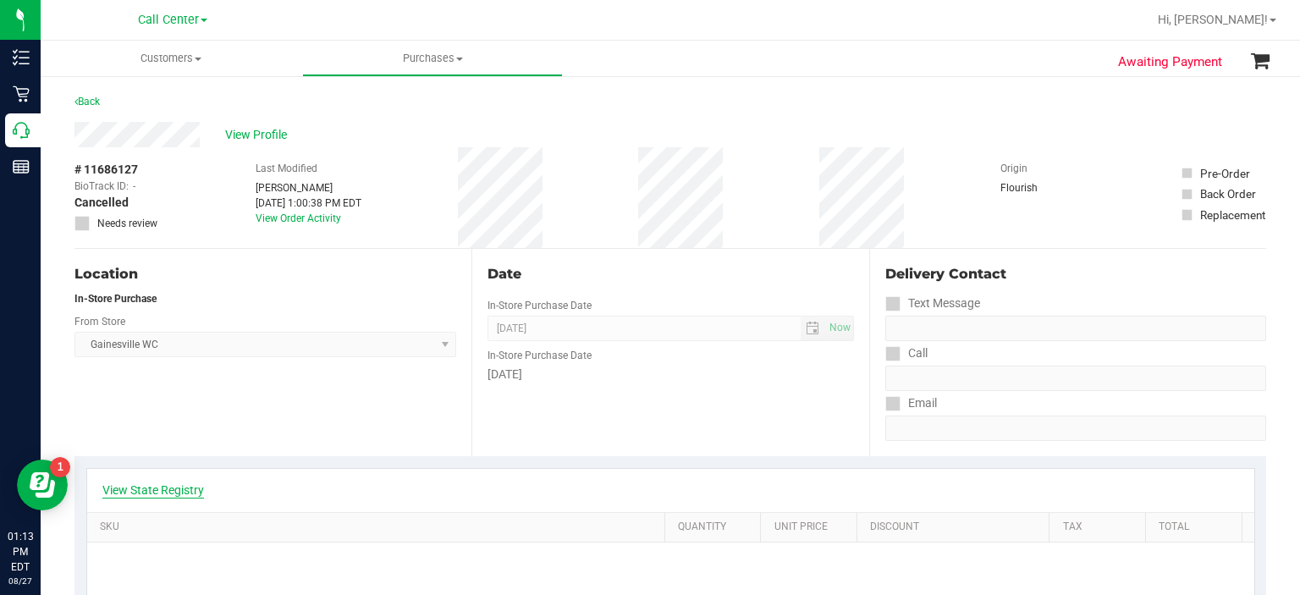
click at [157, 482] on link "View State Registry" at bounding box center [153, 489] width 102 height 17
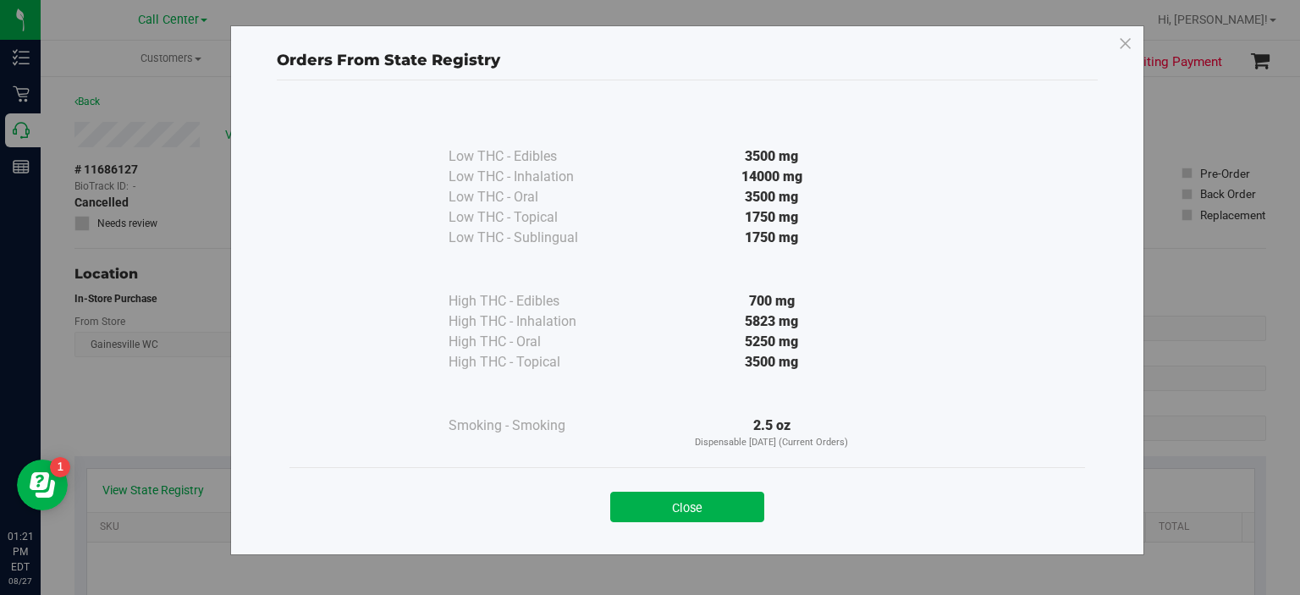
click at [671, 481] on div "Close" at bounding box center [687, 502] width 770 height 42
click at [666, 511] on button "Close" at bounding box center [687, 507] width 154 height 30
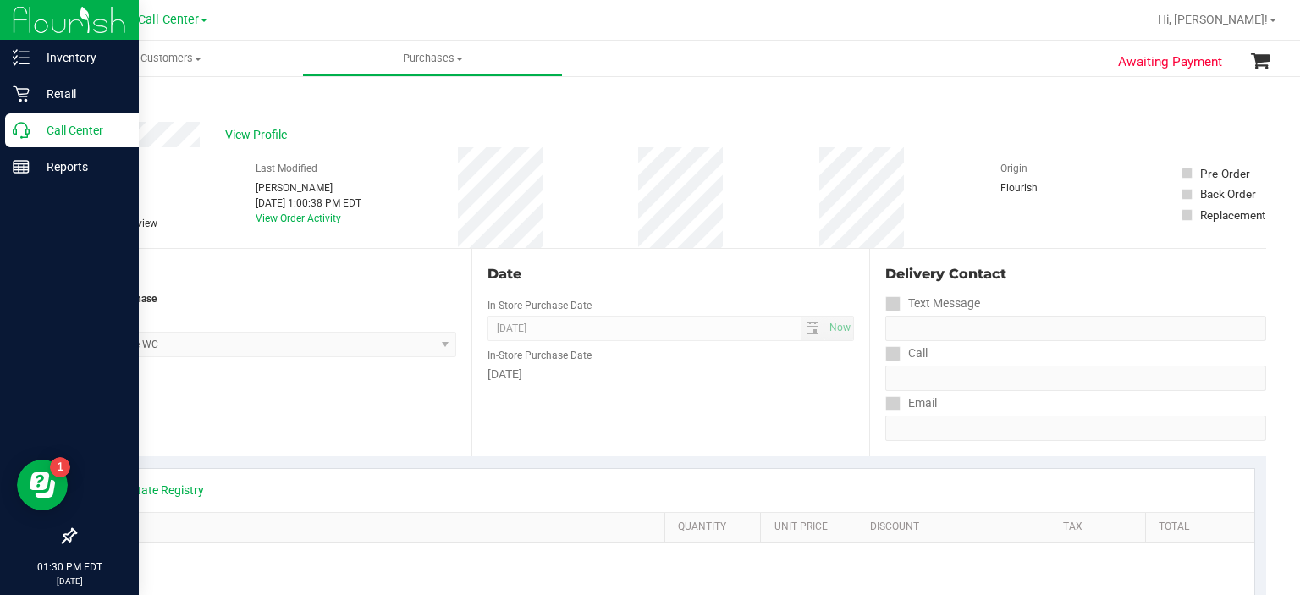
click at [105, 133] on p "Call Center" at bounding box center [81, 130] width 102 height 20
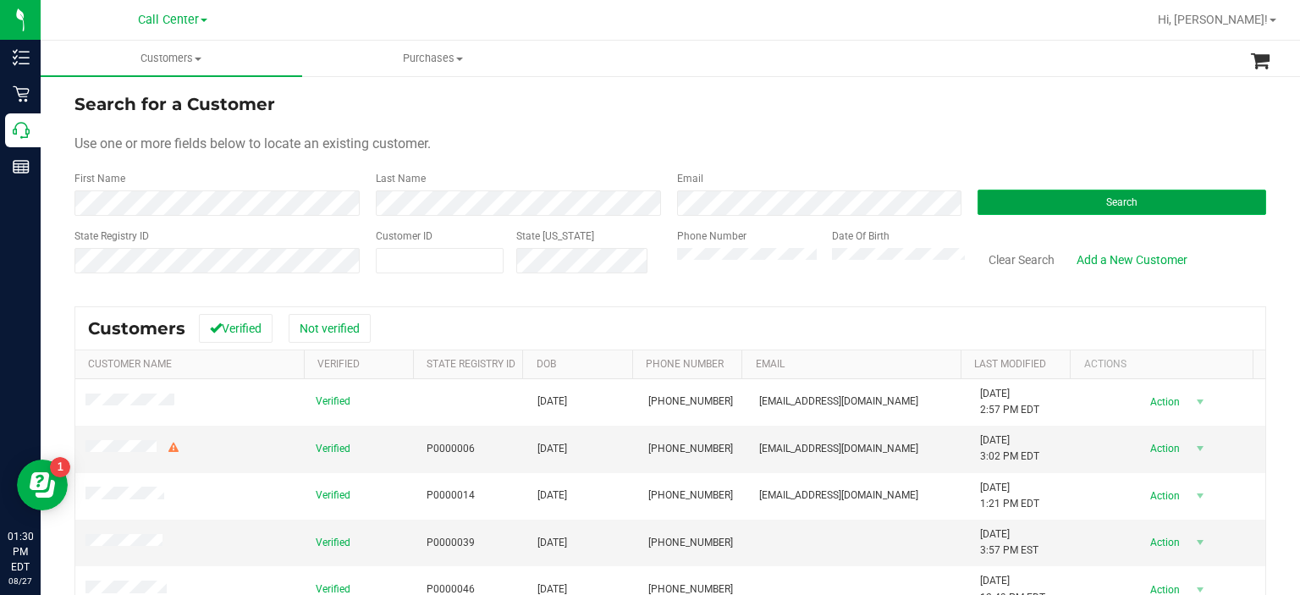
click at [1079, 207] on button "Search" at bounding box center [1121, 202] width 289 height 25
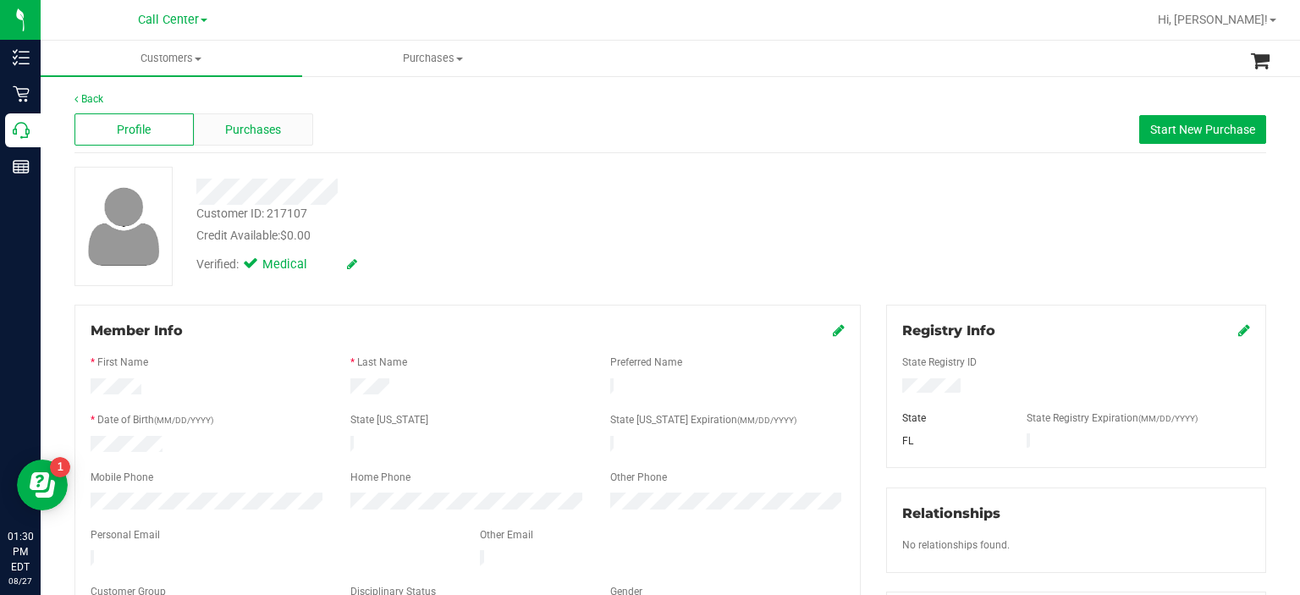
click at [259, 133] on span "Purchases" at bounding box center [253, 130] width 56 height 18
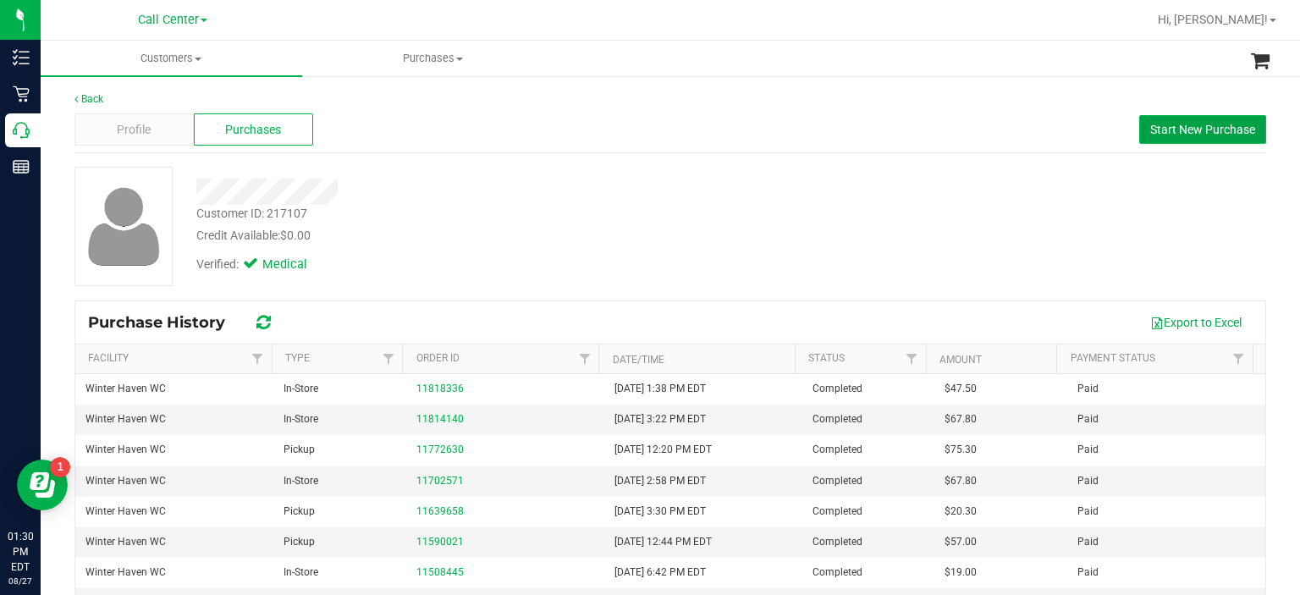
click at [1157, 127] on span "Start New Purchase" at bounding box center [1202, 130] width 105 height 14
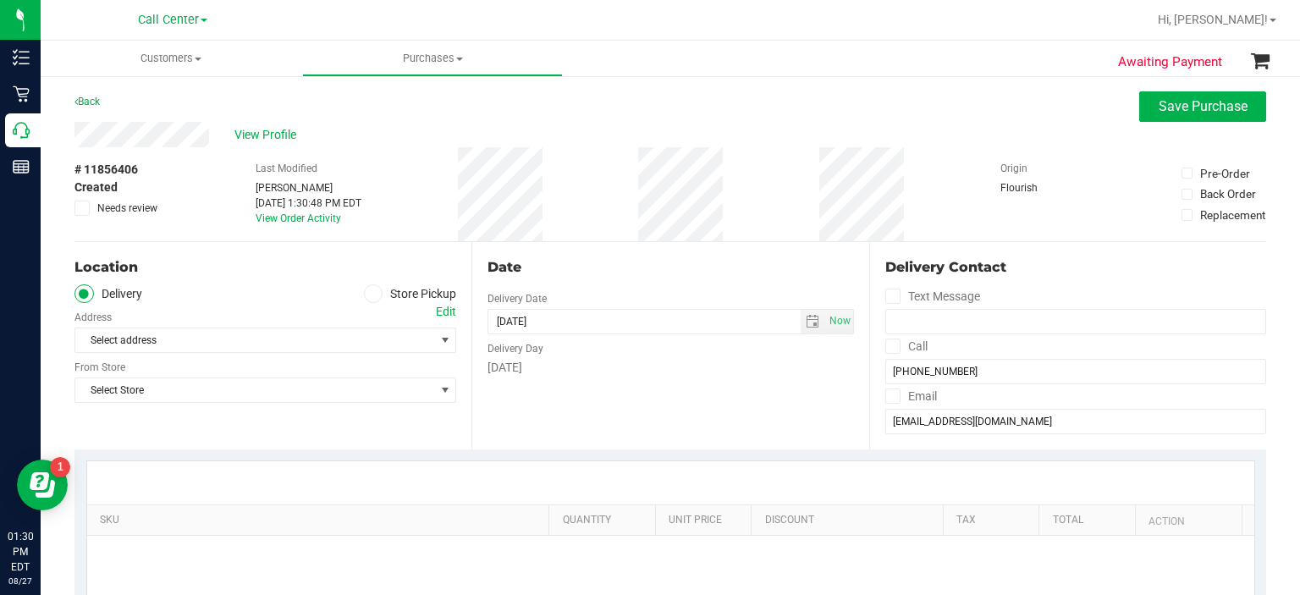
click at [369, 300] on span at bounding box center [373, 293] width 19 height 19
click at [0, 0] on input "Store Pickup" at bounding box center [0, 0] width 0 height 0
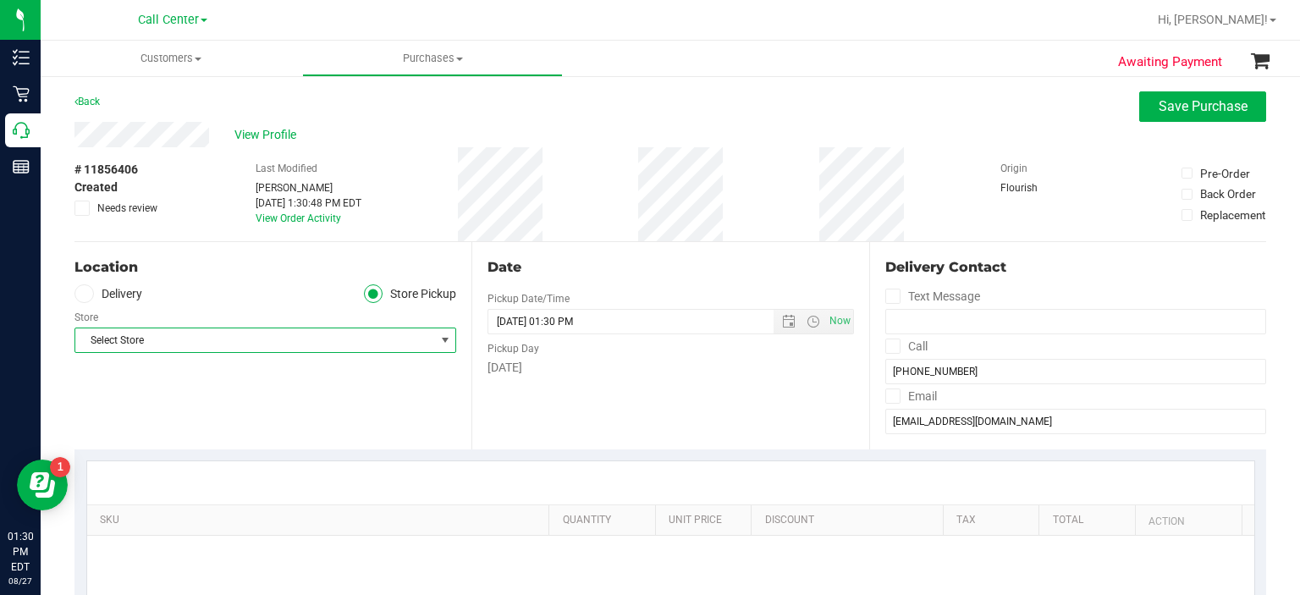
click at [359, 334] on span "Select Store" at bounding box center [254, 340] width 359 height 24
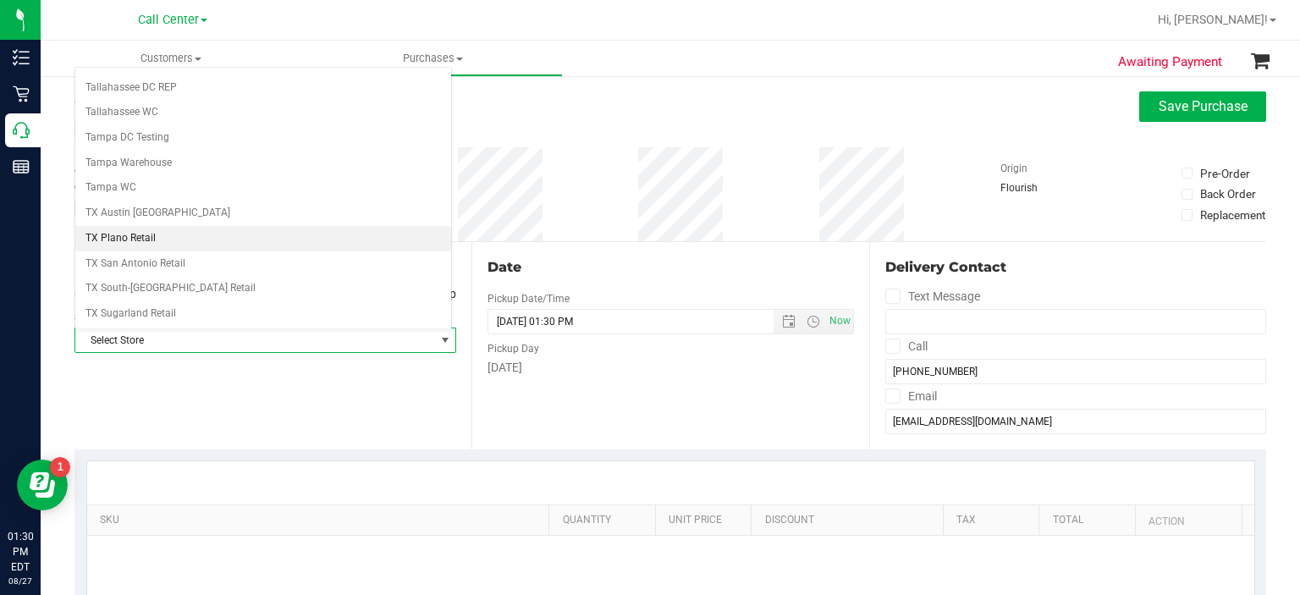
scroll to position [1209, 0]
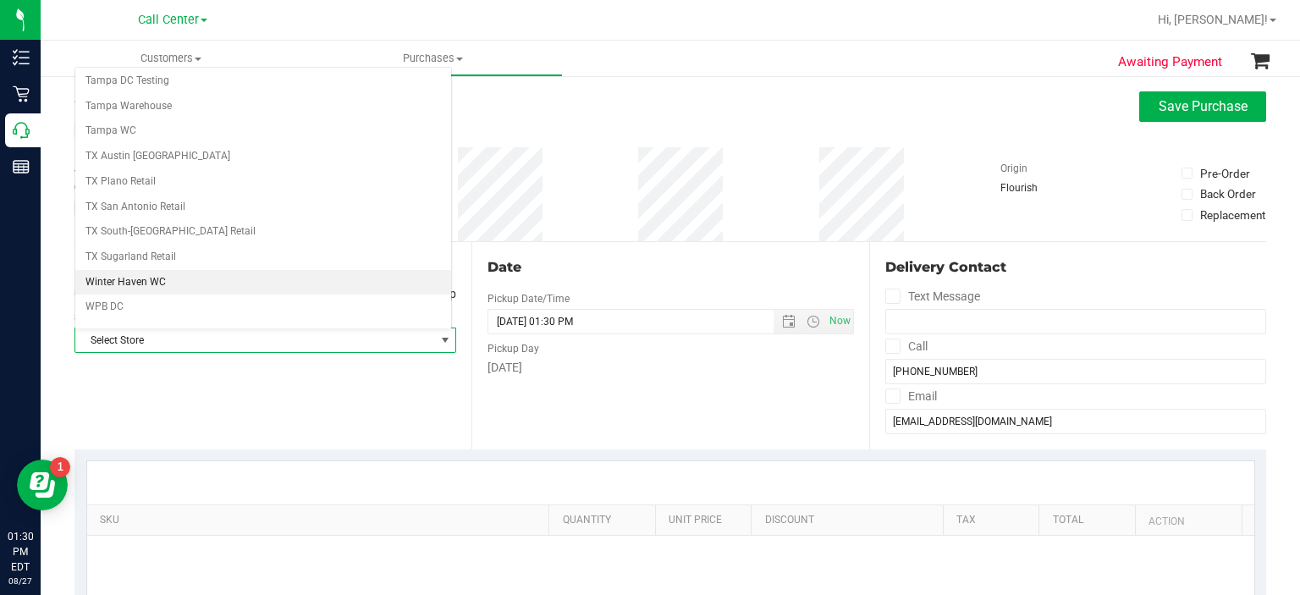
click at [280, 270] on li "Winter Haven WC" at bounding box center [263, 282] width 376 height 25
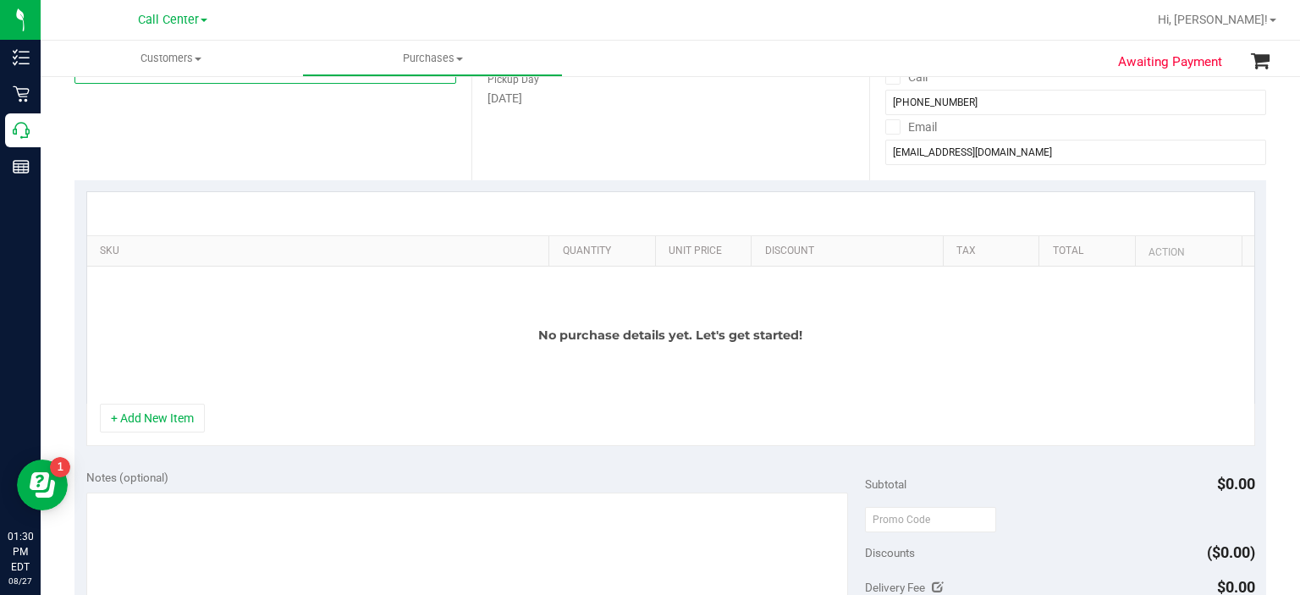
scroll to position [271, 0]
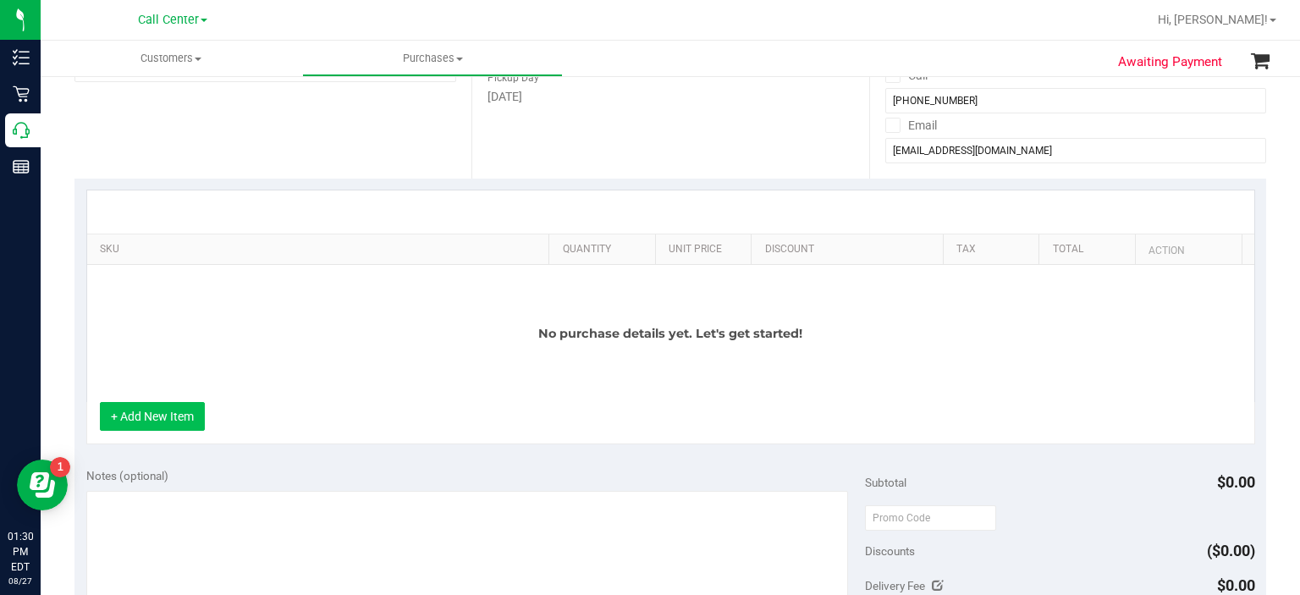
click at [177, 404] on button "+ Add New Item" at bounding box center [152, 416] width 105 height 29
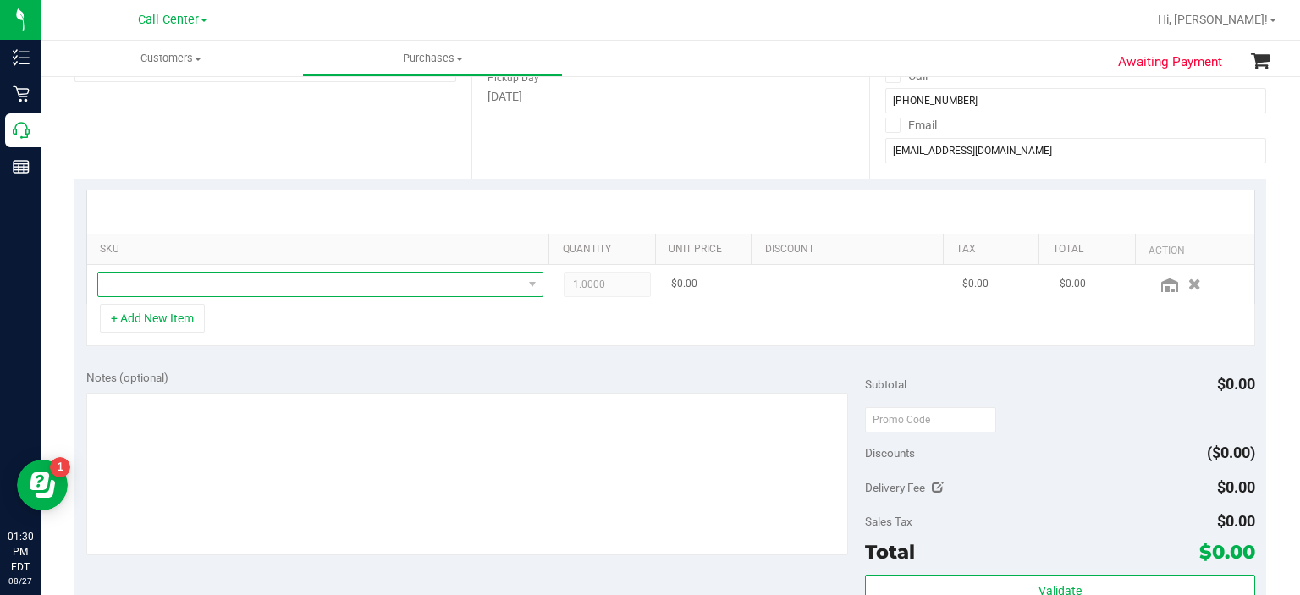
click at [296, 294] on span "NO DATA FOUND" at bounding box center [310, 284] width 424 height 24
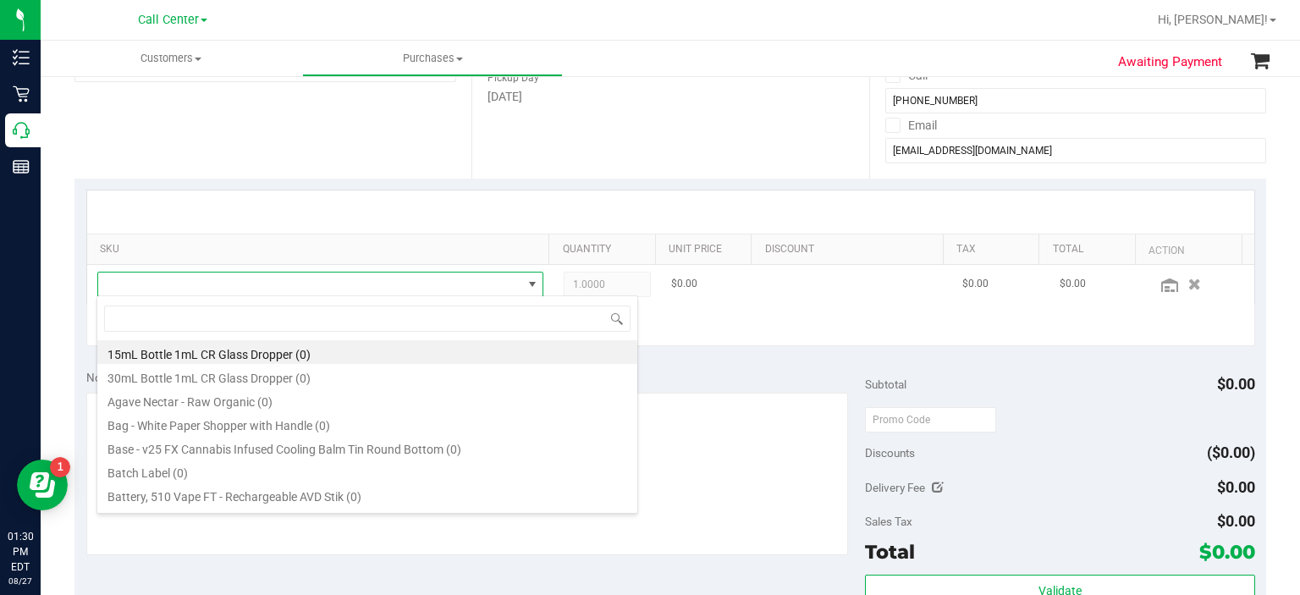
scroll to position [25, 431]
type input "pk trophy"
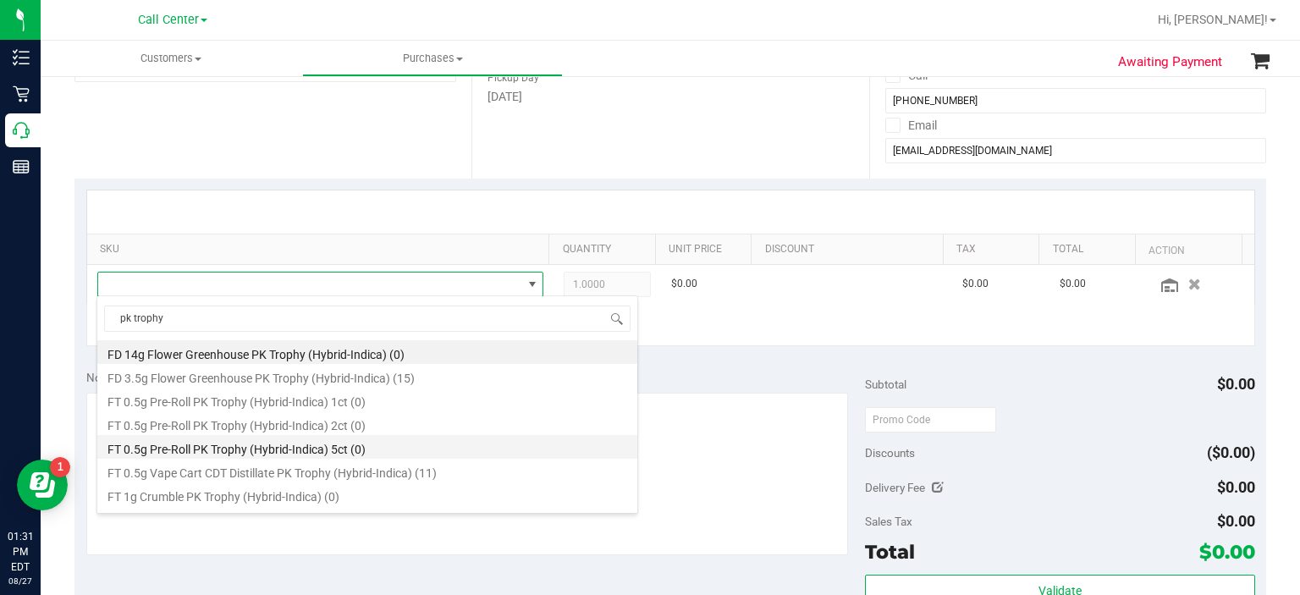
click at [384, 448] on li "FT 0.5g Pre-Roll PK Trophy (Hybrid-Indica) 5ct (0)" at bounding box center [367, 447] width 540 height 24
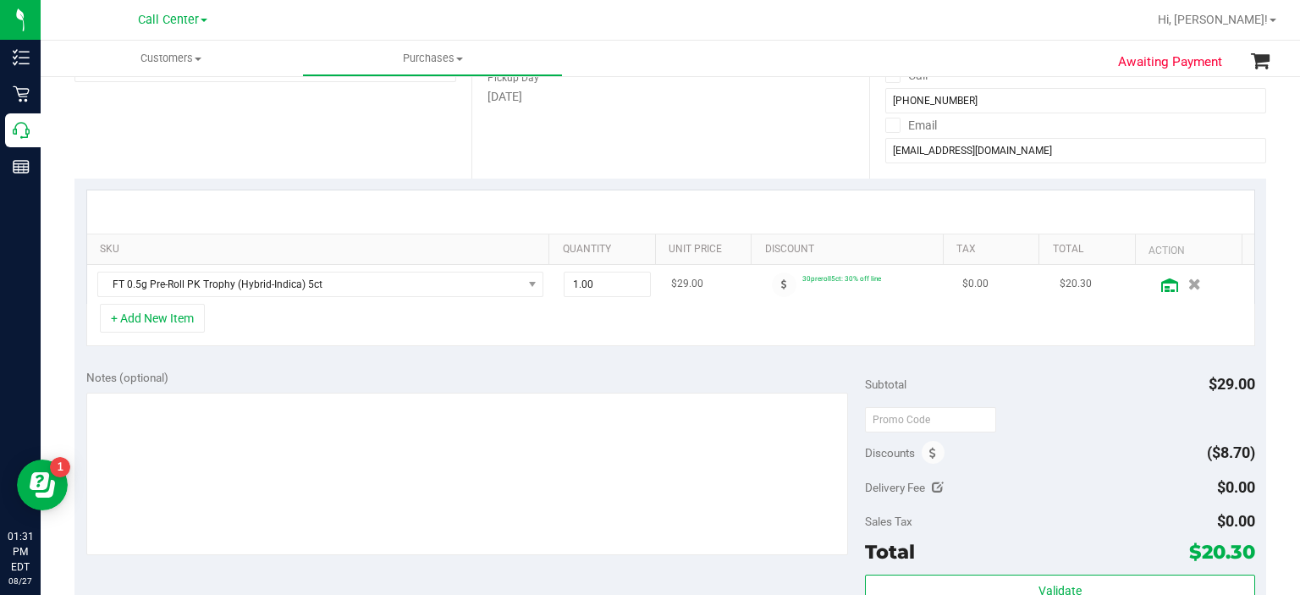
click at [1161, 285] on icon at bounding box center [1169, 285] width 17 height 14
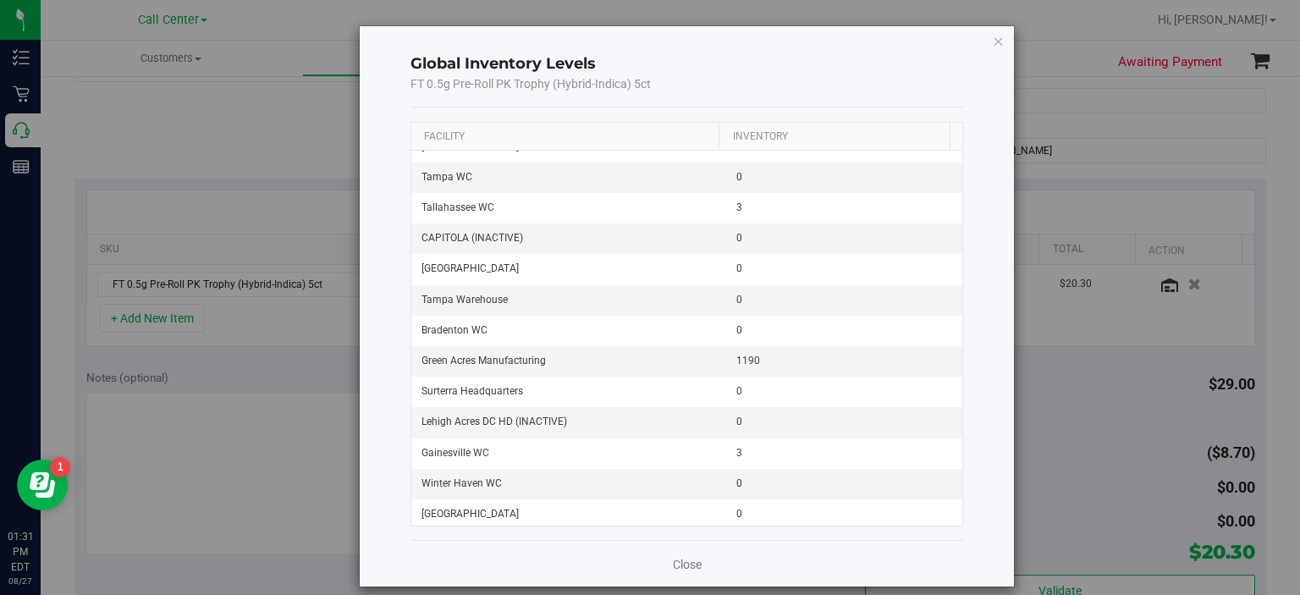
scroll to position [1858, 0]
click at [993, 37] on icon "button" at bounding box center [999, 40] width 12 height 20
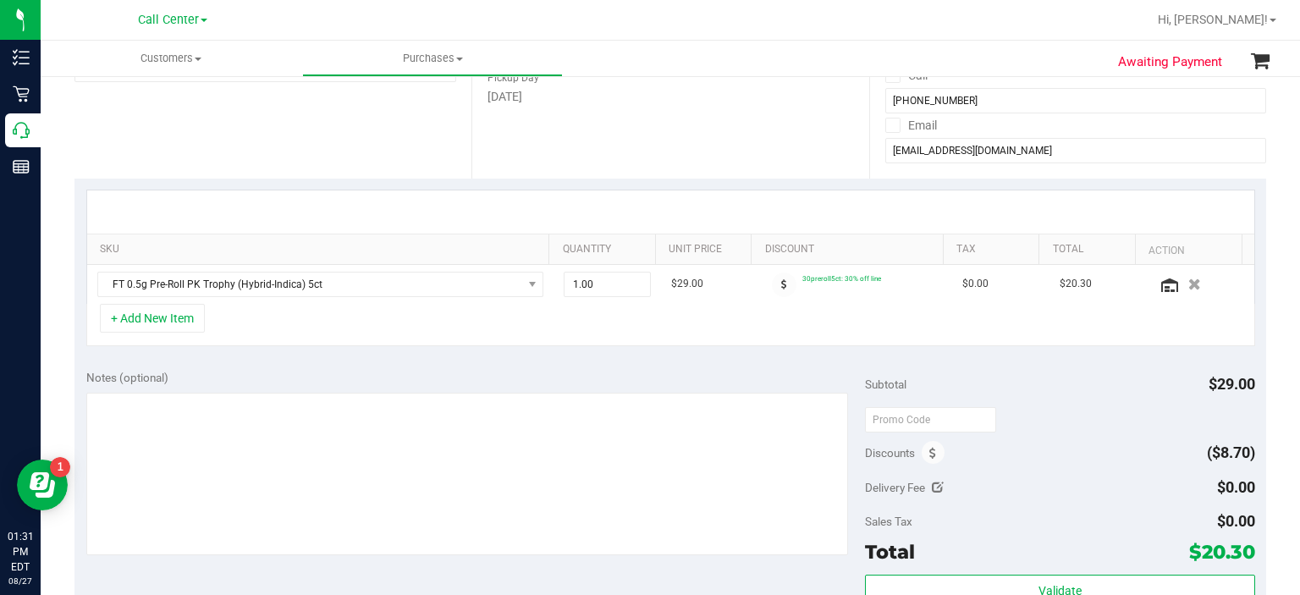
scroll to position [86, 0]
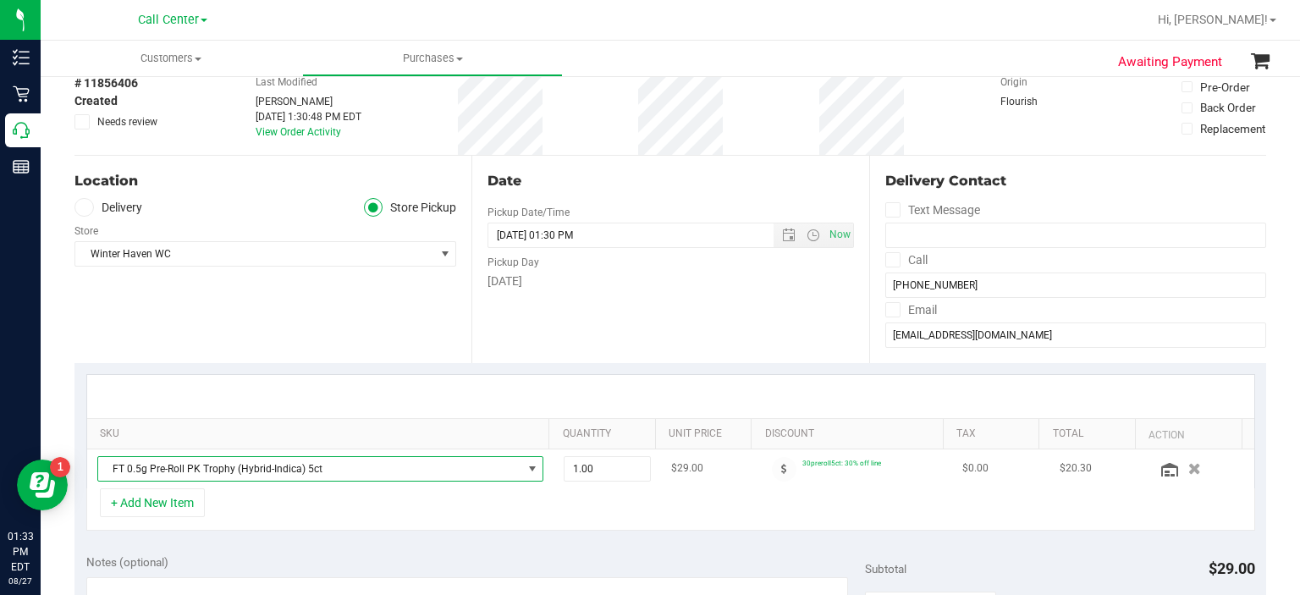
click at [312, 459] on span "FT 0.5g Pre-Roll PK Trophy (Hybrid-Indica) 5ct" at bounding box center [310, 469] width 424 height 24
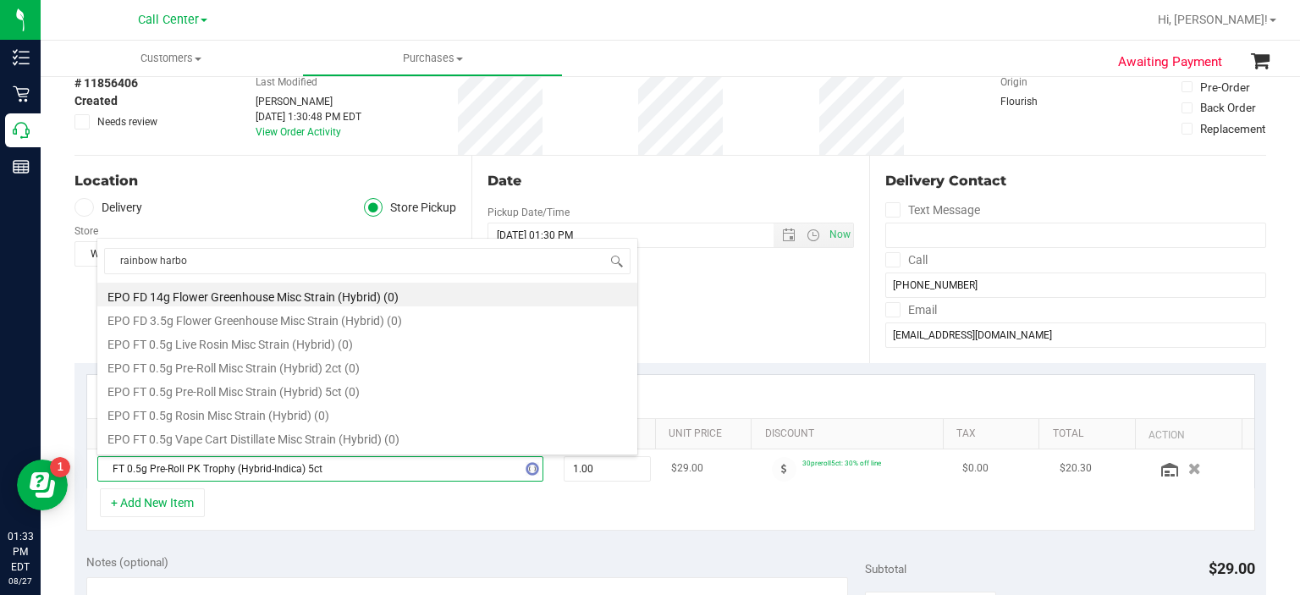
type input "[GEOGRAPHIC_DATA]"
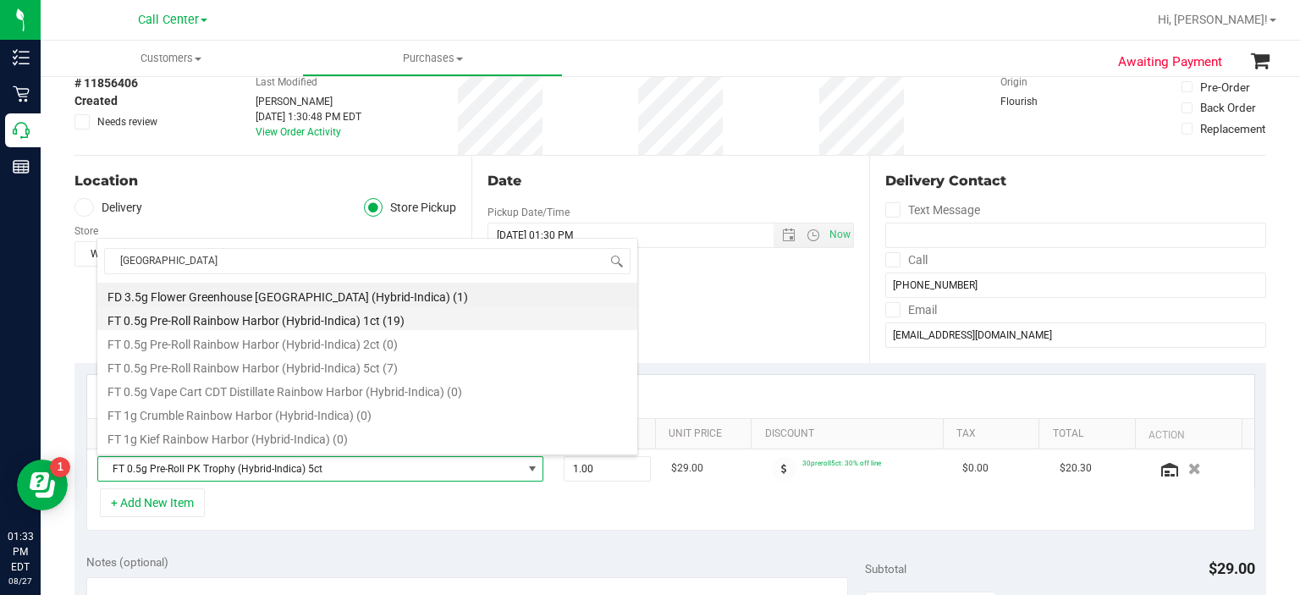
click at [399, 321] on li "FT 0.5g Pre-Roll Rainbow Harbor (Hybrid-Indica) 1ct (19)" at bounding box center [367, 318] width 540 height 24
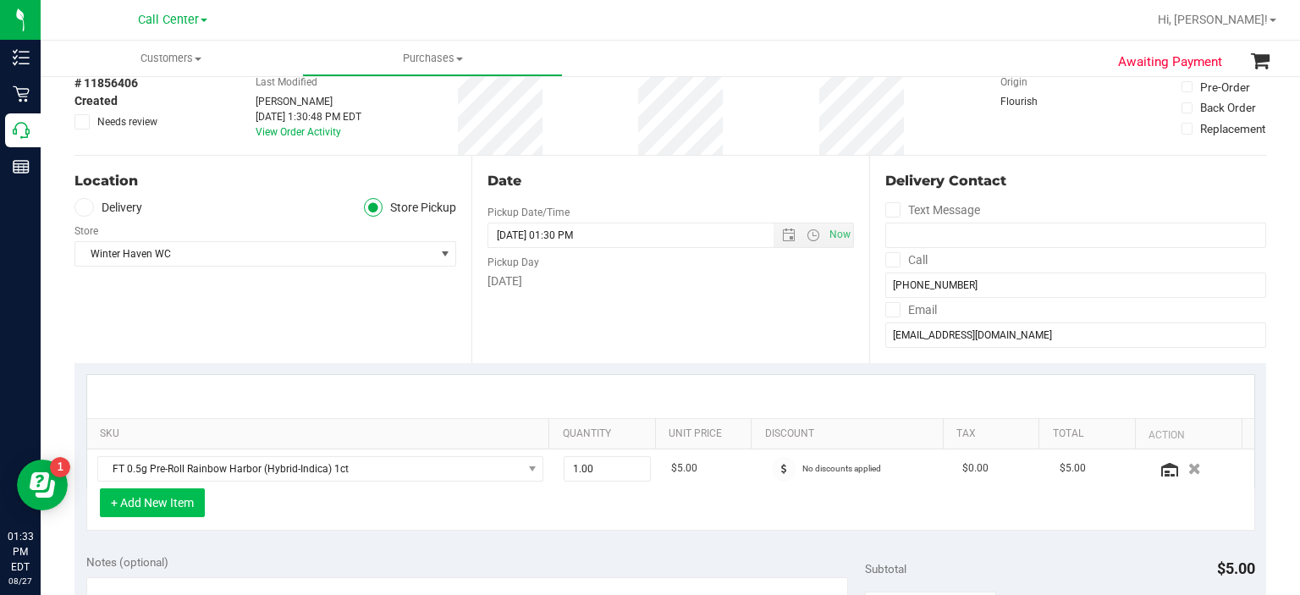
click at [182, 493] on button "+ Add New Item" at bounding box center [152, 502] width 105 height 29
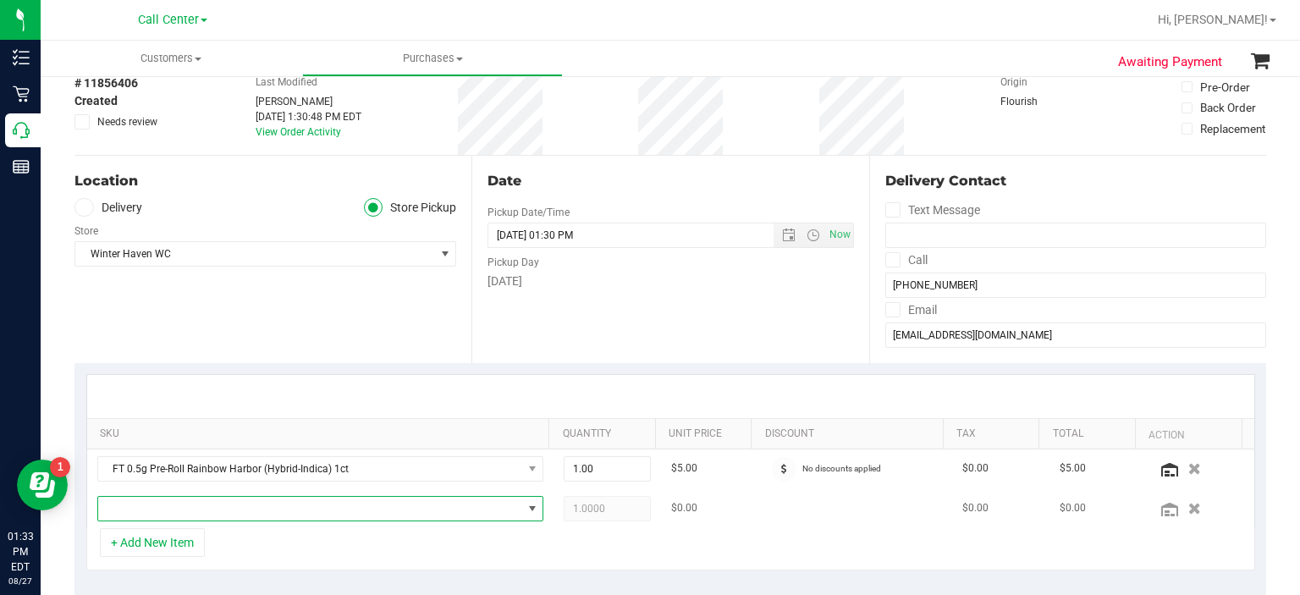
click at [196, 503] on span "NO DATA FOUND" at bounding box center [310, 509] width 424 height 24
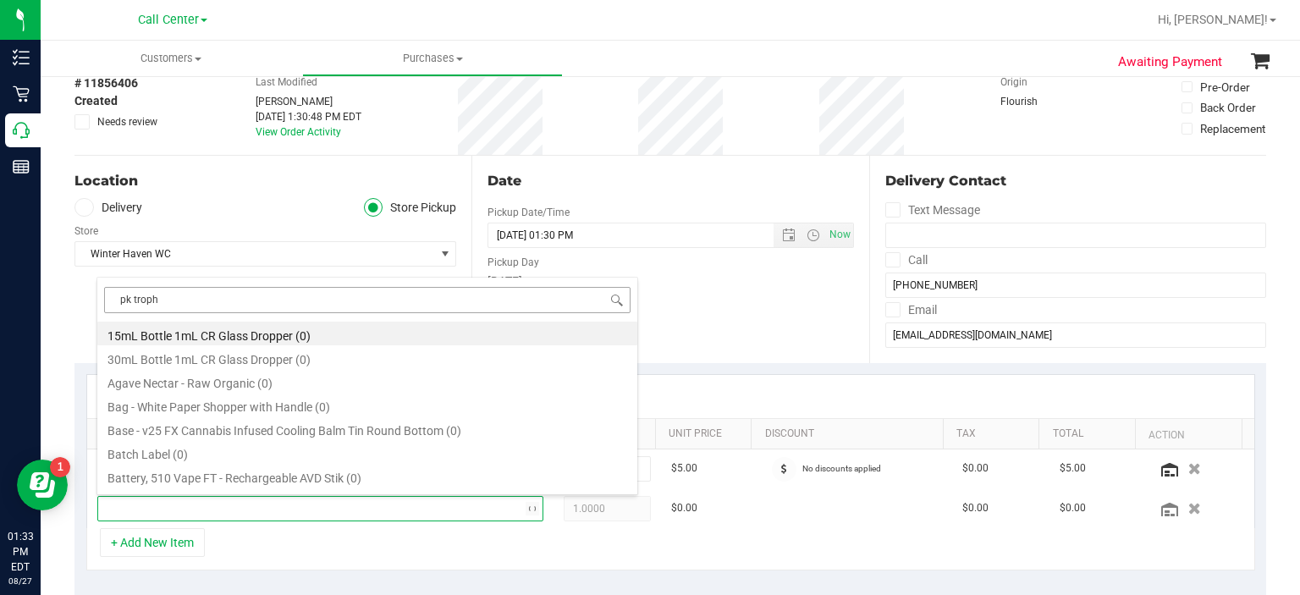
type input "pk trophy"
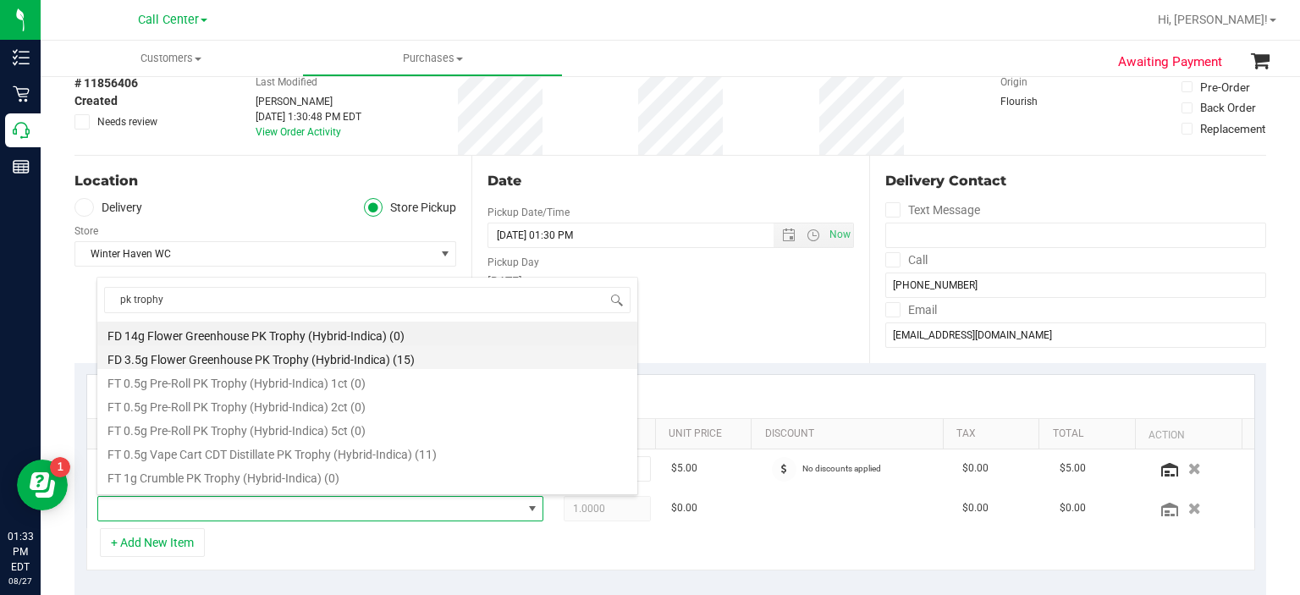
click at [383, 357] on li "FD 3.5g Flower Greenhouse PK Trophy (Hybrid-Indica) (15)" at bounding box center [367, 357] width 540 height 24
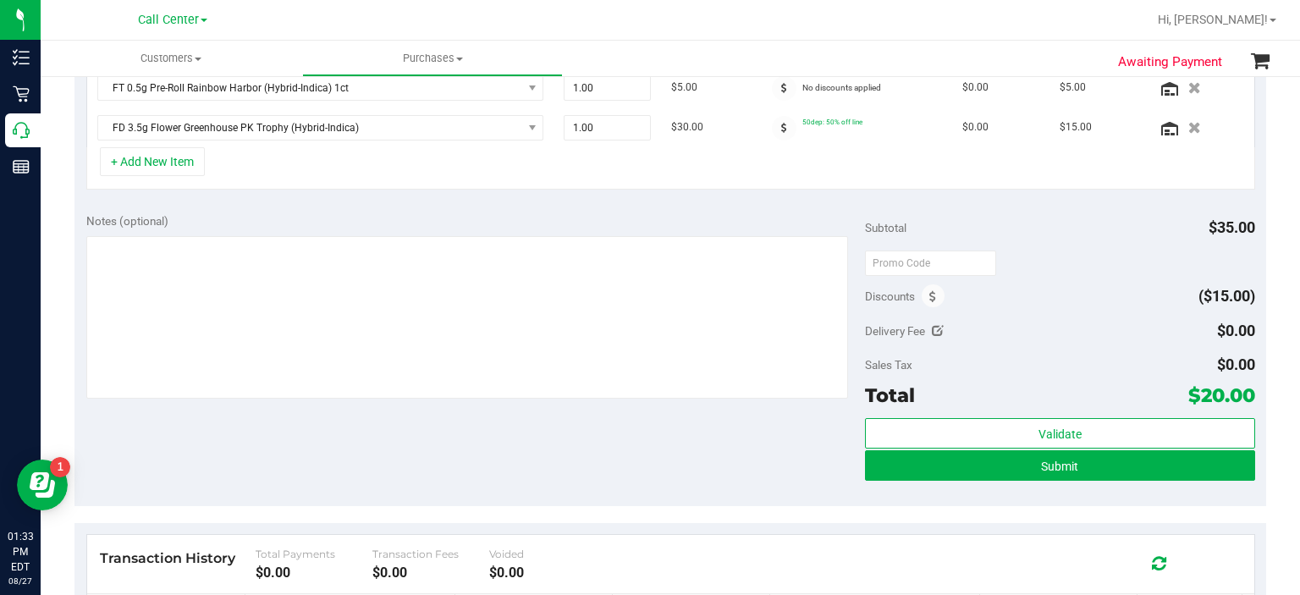
scroll to position [469, 0]
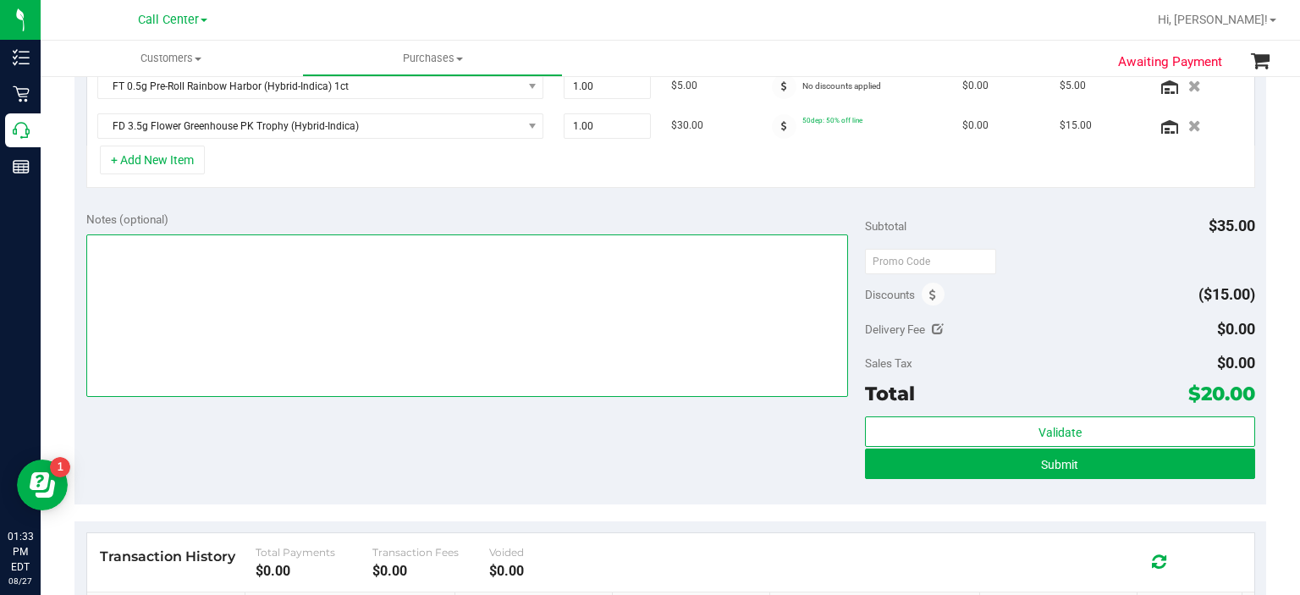
click at [454, 283] on textarea at bounding box center [467, 315] width 762 height 162
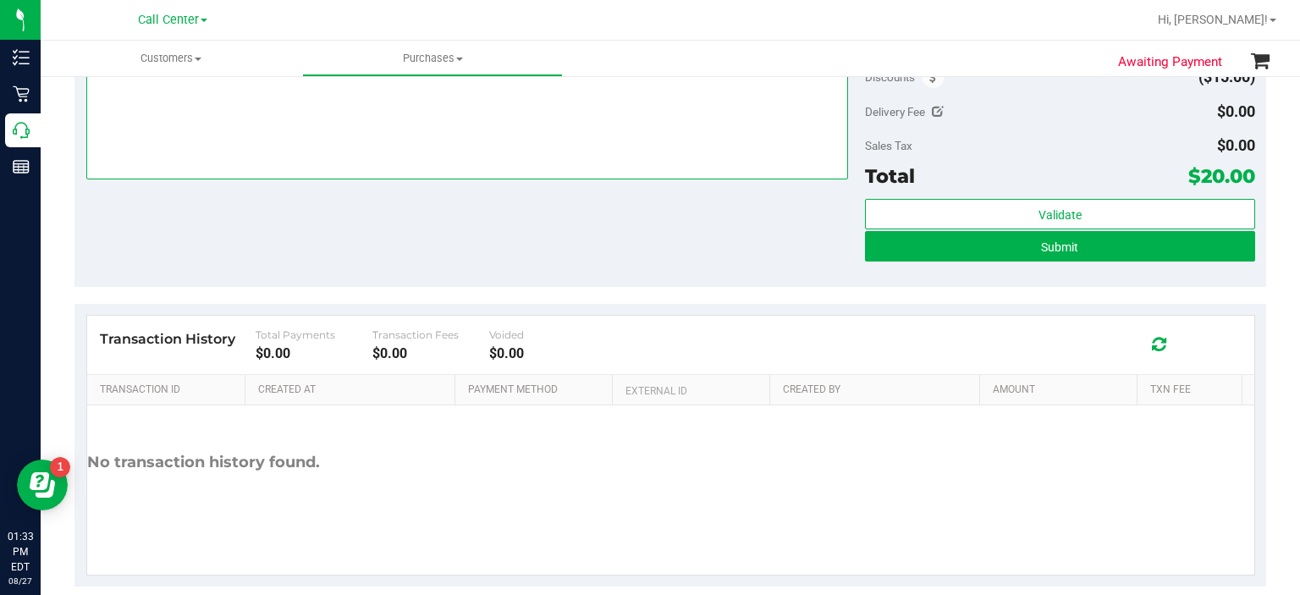
scroll to position [702, 0]
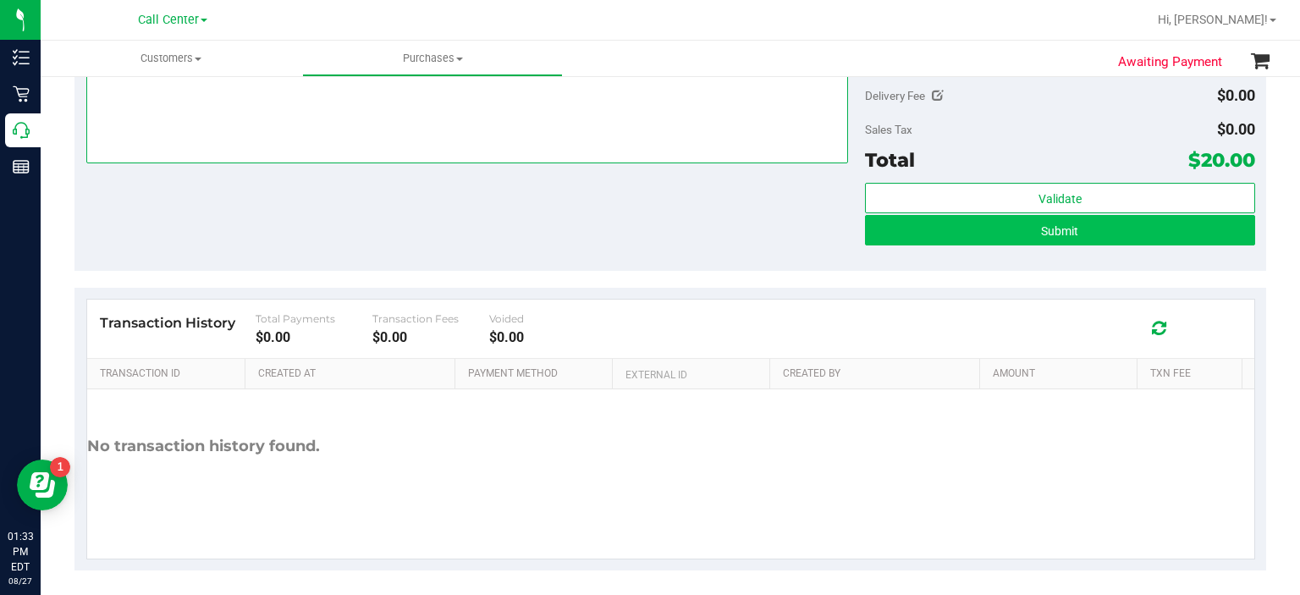
type textarea "verified-rs"
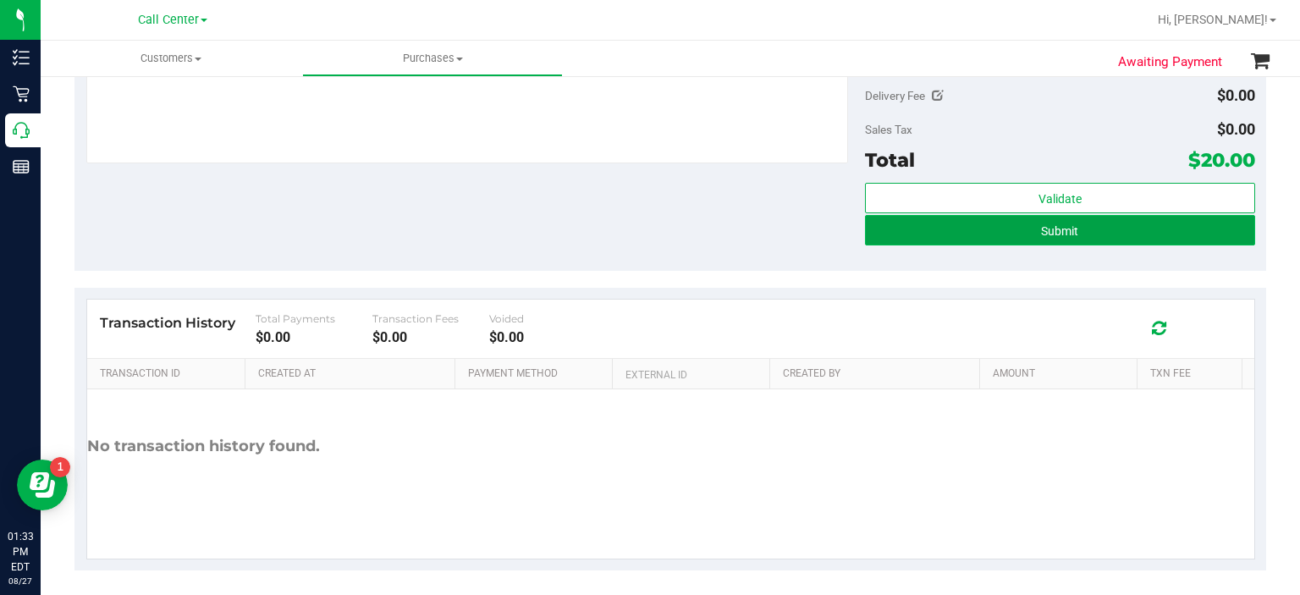
click at [880, 232] on button "Submit" at bounding box center [1059, 230] width 389 height 30
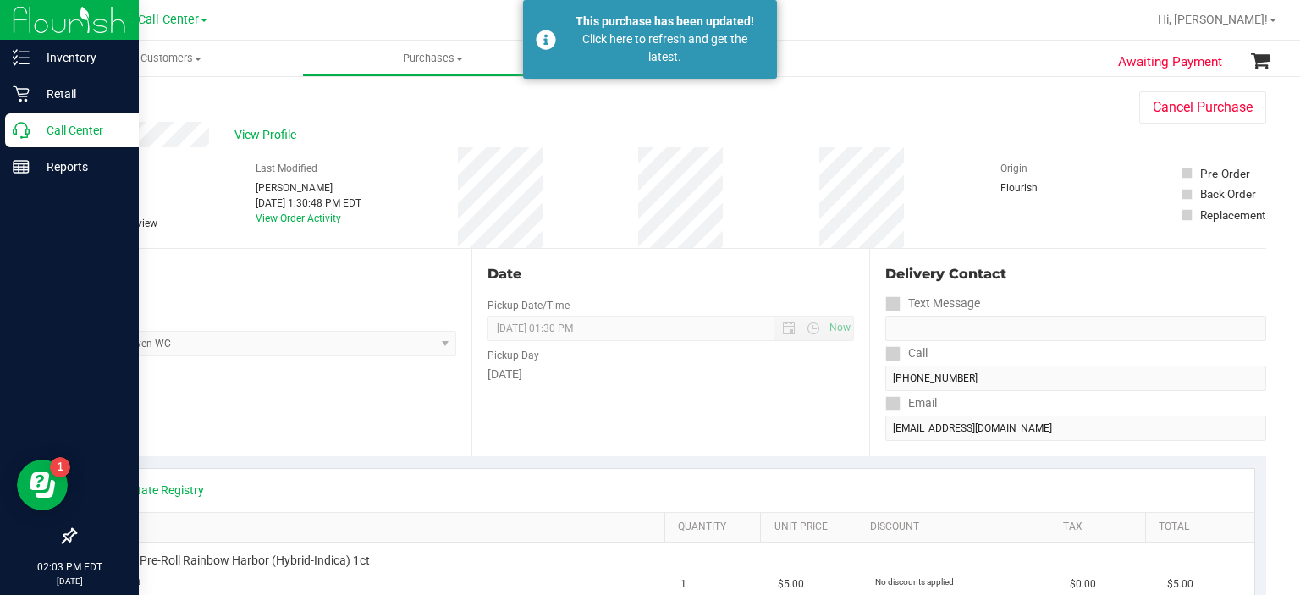
click at [37, 121] on p "Call Center" at bounding box center [81, 130] width 102 height 20
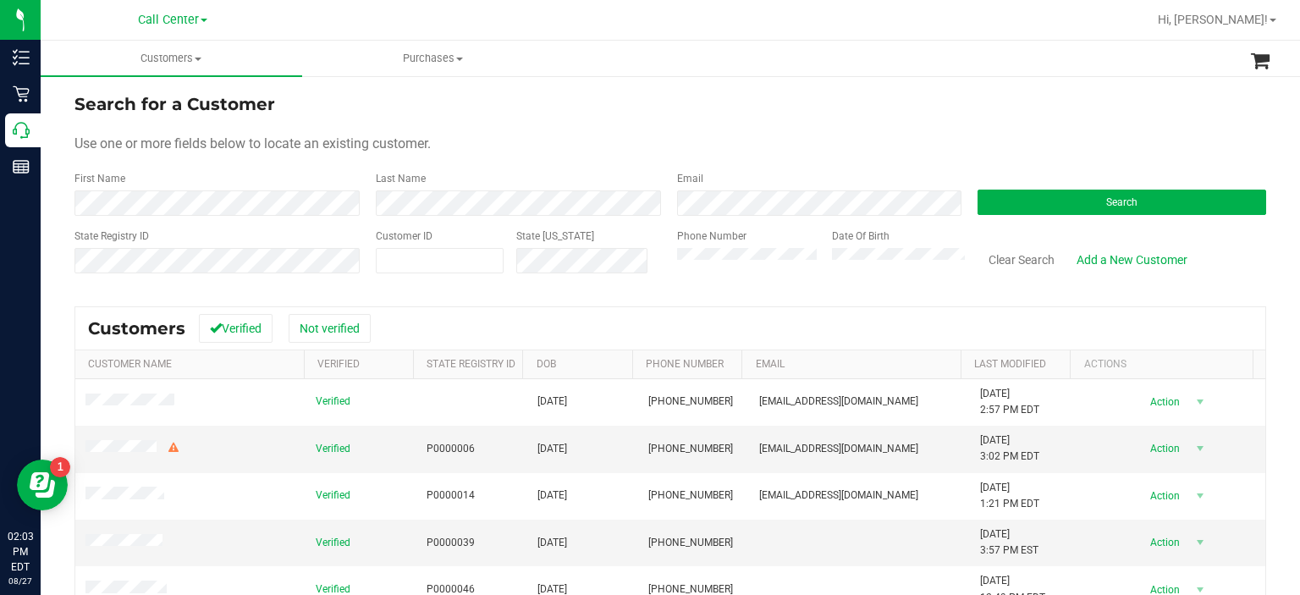
click at [714, 276] on div "Phone Number" at bounding box center [748, 258] width 143 height 60
click at [1000, 228] on div "Clear Search Add a New Customer" at bounding box center [1115, 258] width 301 height 60
click at [1010, 217] on form "Search for a Customer Use one or more fields below to locate an existing custom…" at bounding box center [669, 189] width 1191 height 197
click at [1013, 205] on button "Search" at bounding box center [1121, 202] width 289 height 25
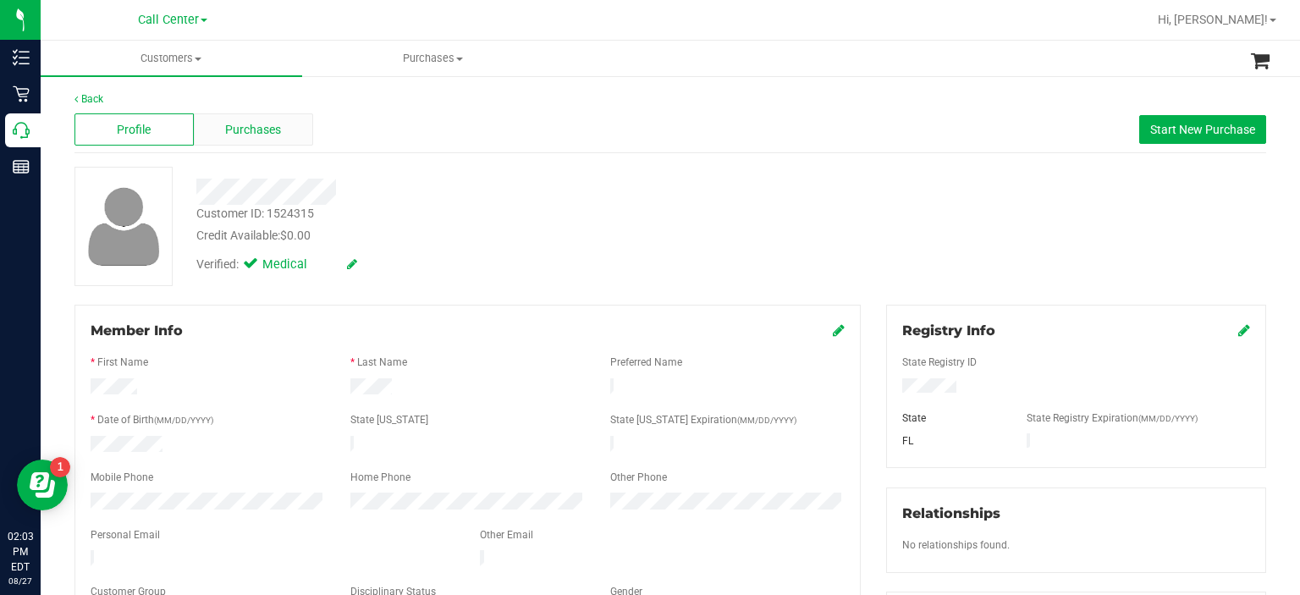
click at [262, 131] on span "Purchases" at bounding box center [253, 130] width 56 height 18
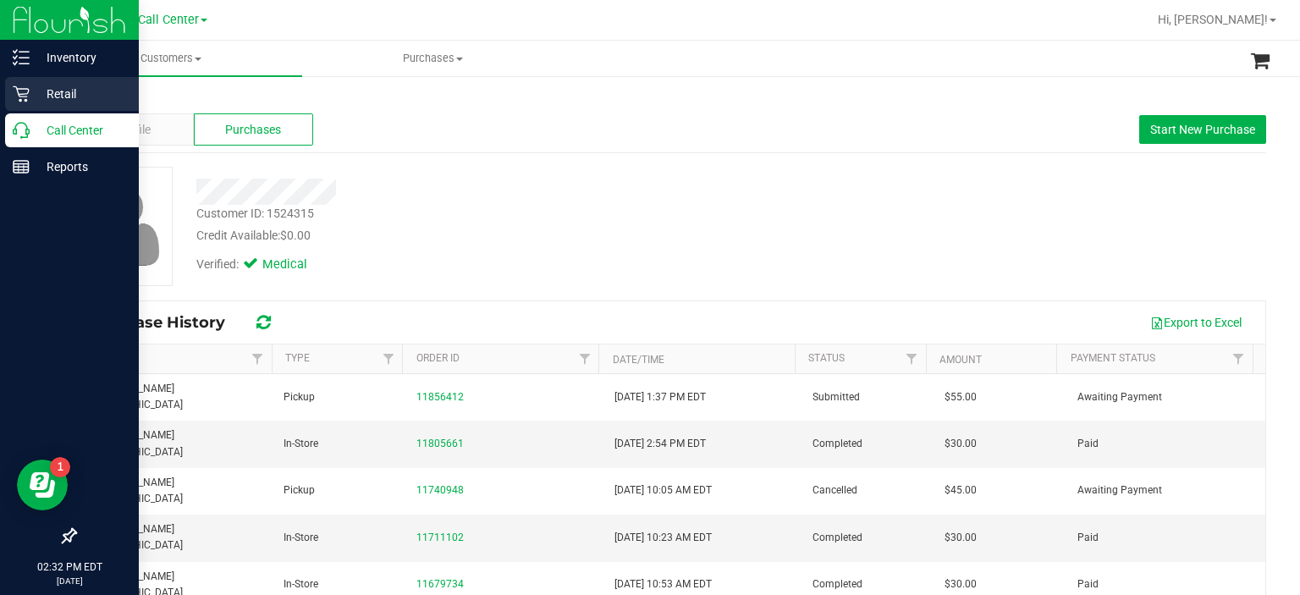
click at [47, 112] on link "Retail" at bounding box center [69, 95] width 139 height 36
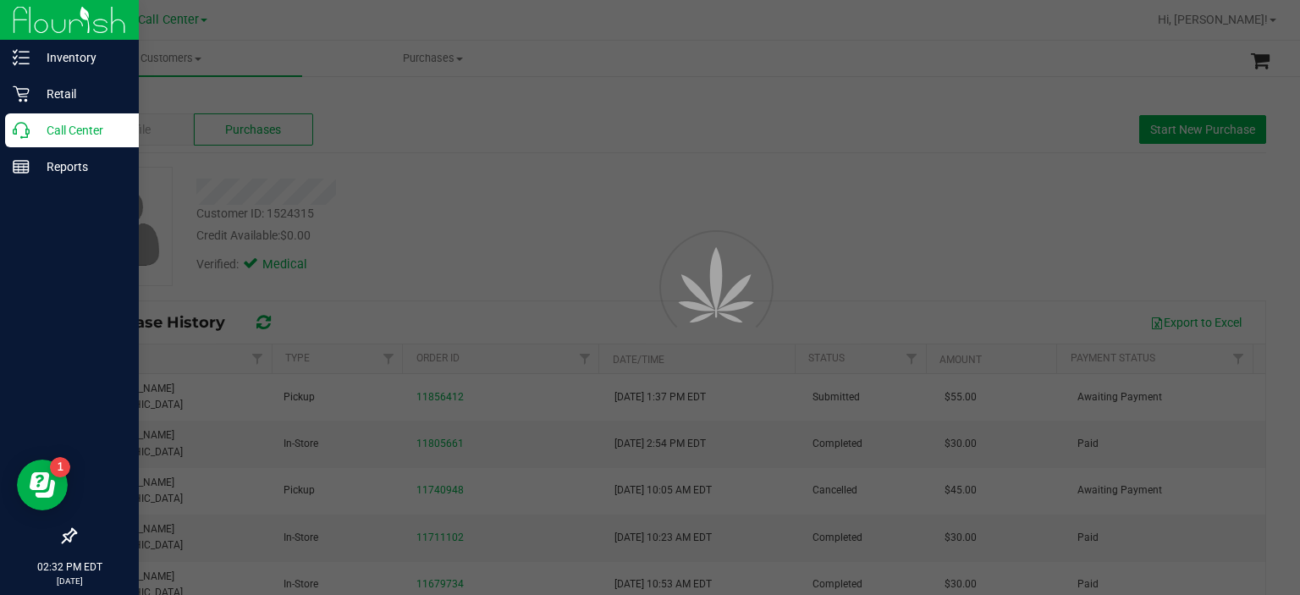
click at [46, 131] on p "Call Center" at bounding box center [81, 130] width 102 height 20
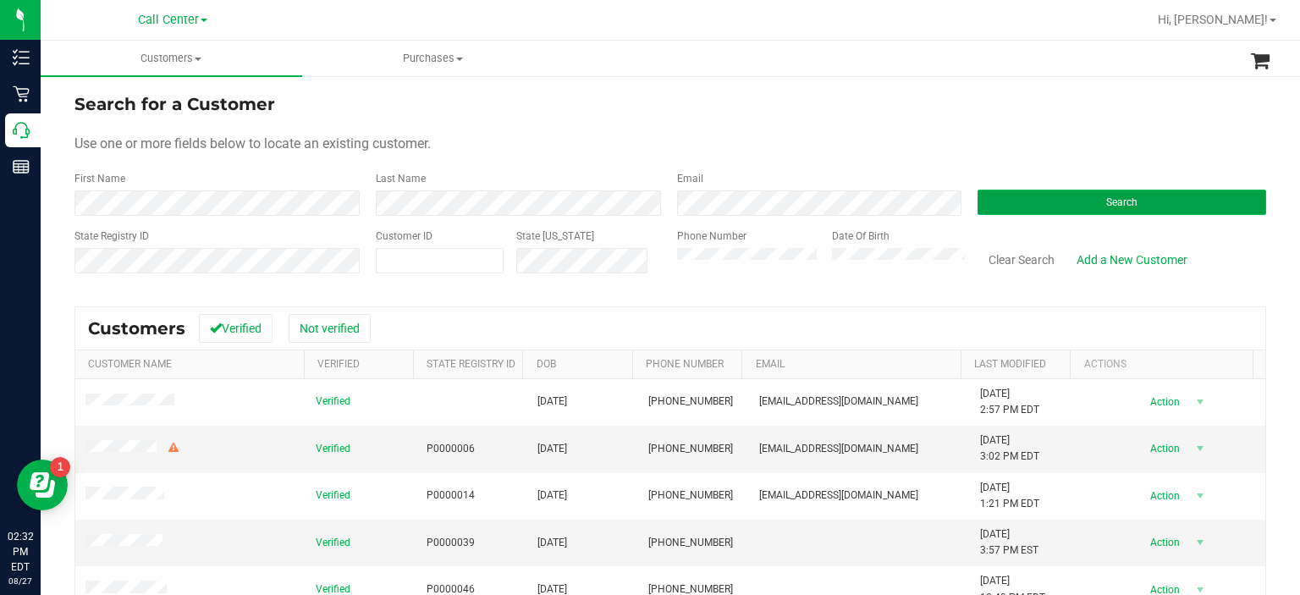
click at [1005, 204] on button "Search" at bounding box center [1121, 202] width 289 height 25
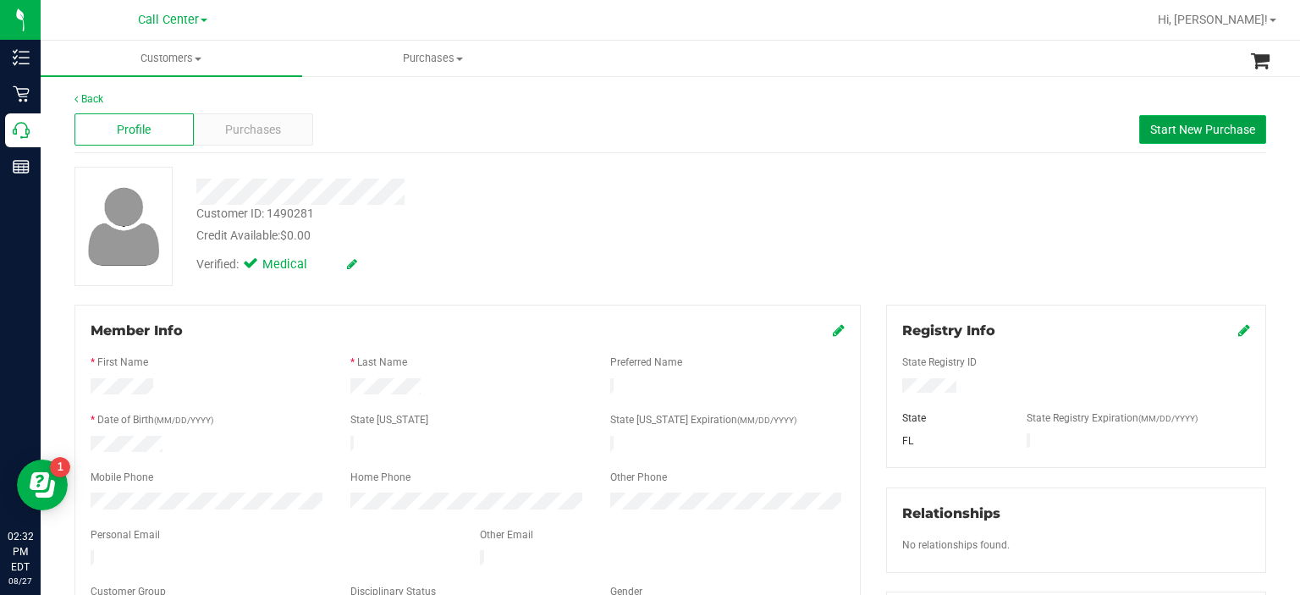
click at [1166, 115] on button "Start New Purchase" at bounding box center [1202, 129] width 127 height 29
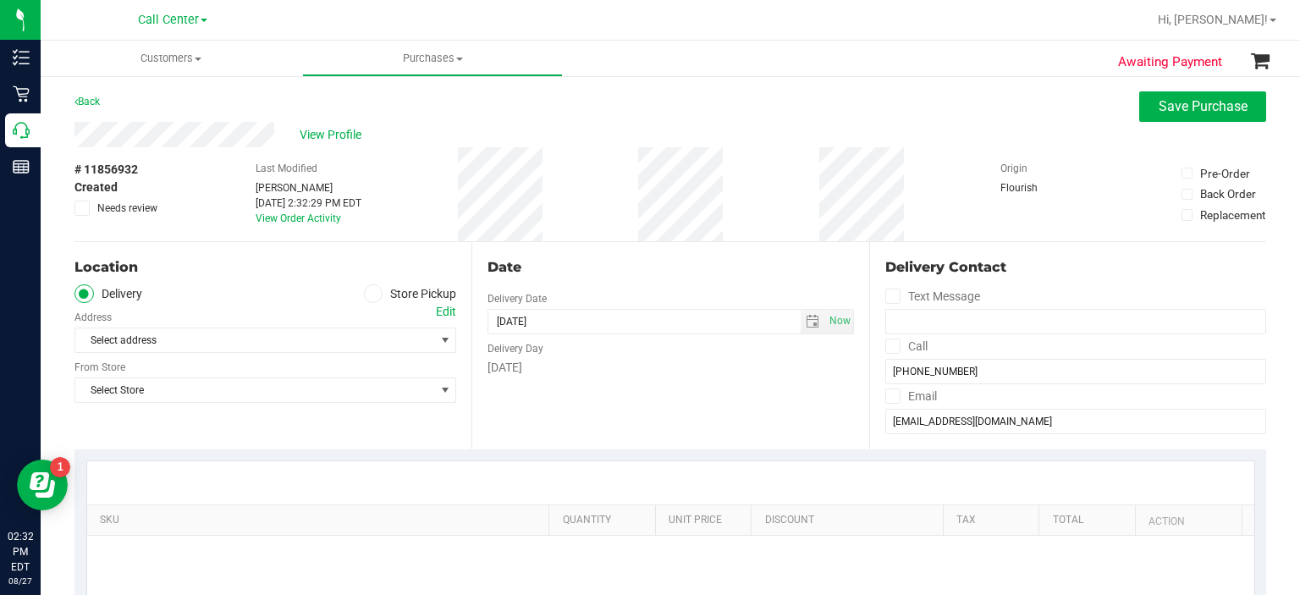
click at [368, 294] on icon at bounding box center [373, 294] width 10 height 0
click at [0, 0] on input "Store Pickup" at bounding box center [0, 0] width 0 height 0
click at [316, 341] on span "Select Store" at bounding box center [254, 340] width 359 height 24
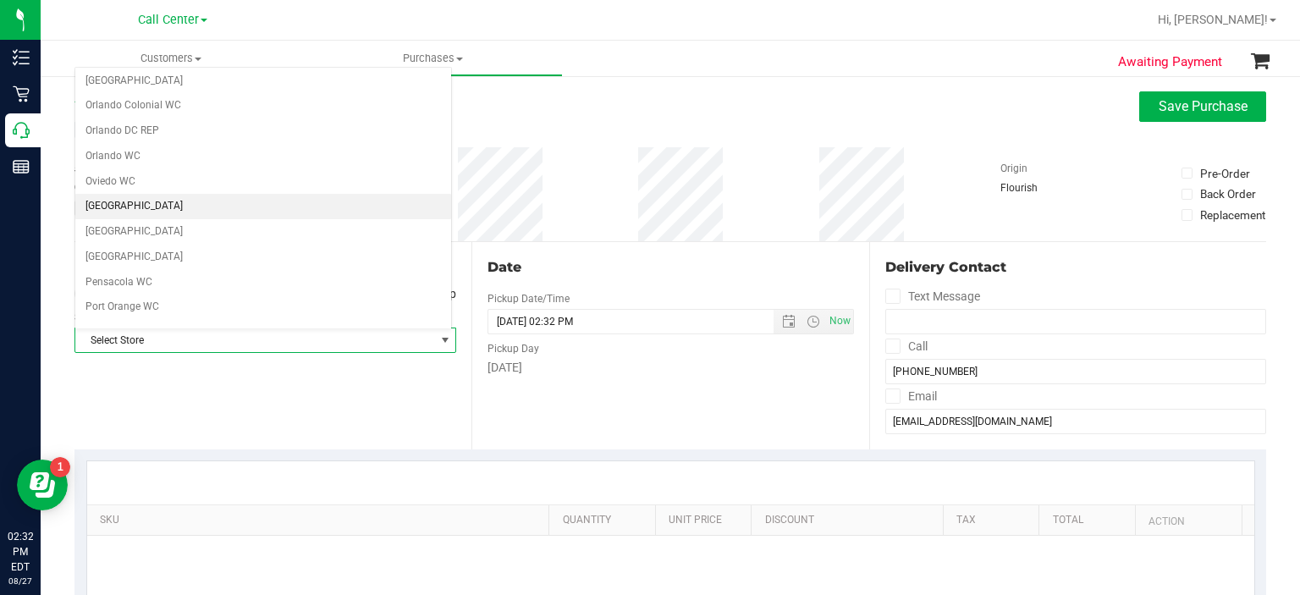
scroll to position [795, 0]
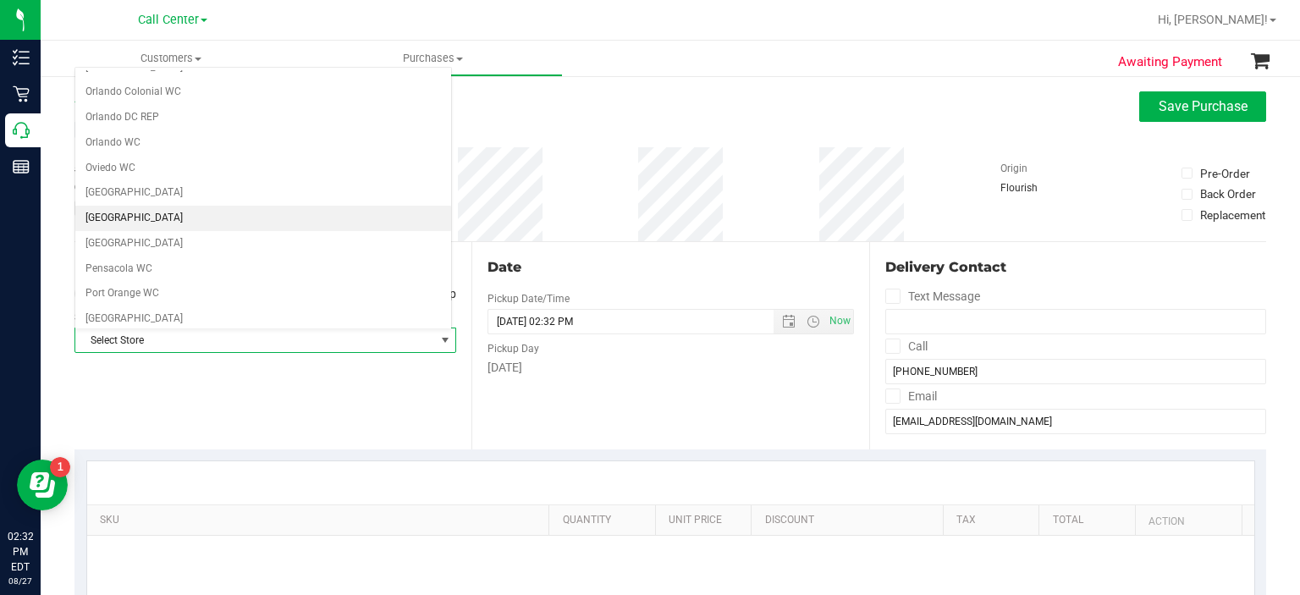
drag, startPoint x: 274, startPoint y: 314, endPoint x: 168, endPoint y: 206, distance: 151.4
click at [168, 206] on li "[GEOGRAPHIC_DATA]" at bounding box center [263, 218] width 376 height 25
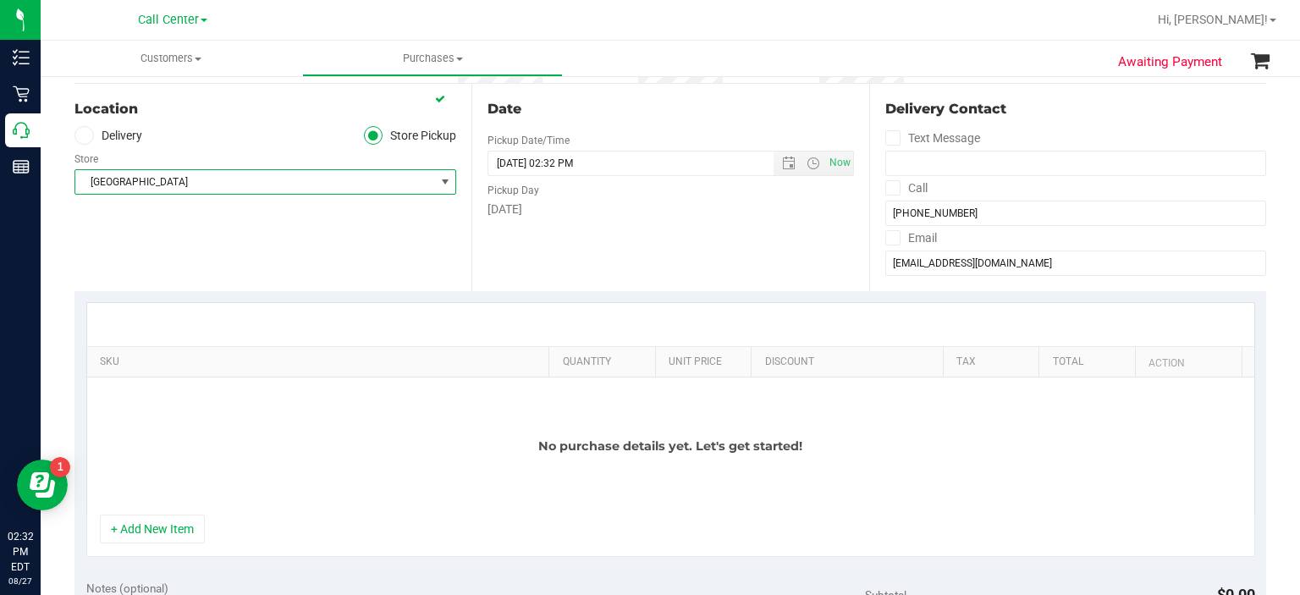
scroll to position [162, 0]
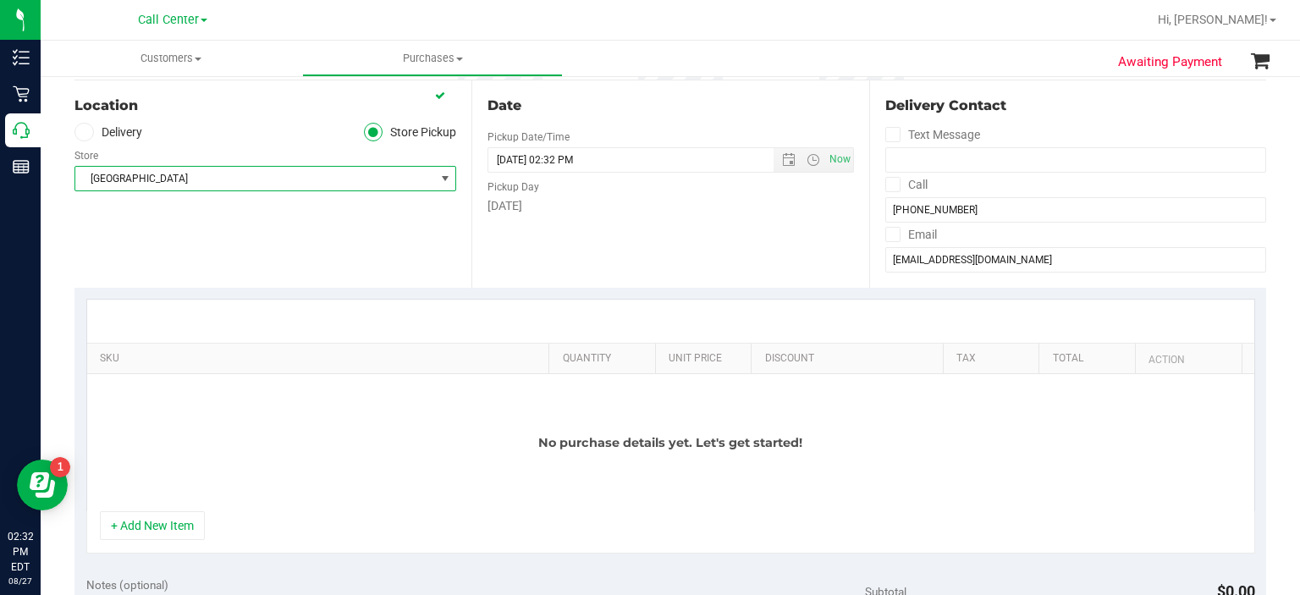
click at [186, 541] on div "+ Add New Item" at bounding box center [670, 532] width 1169 height 42
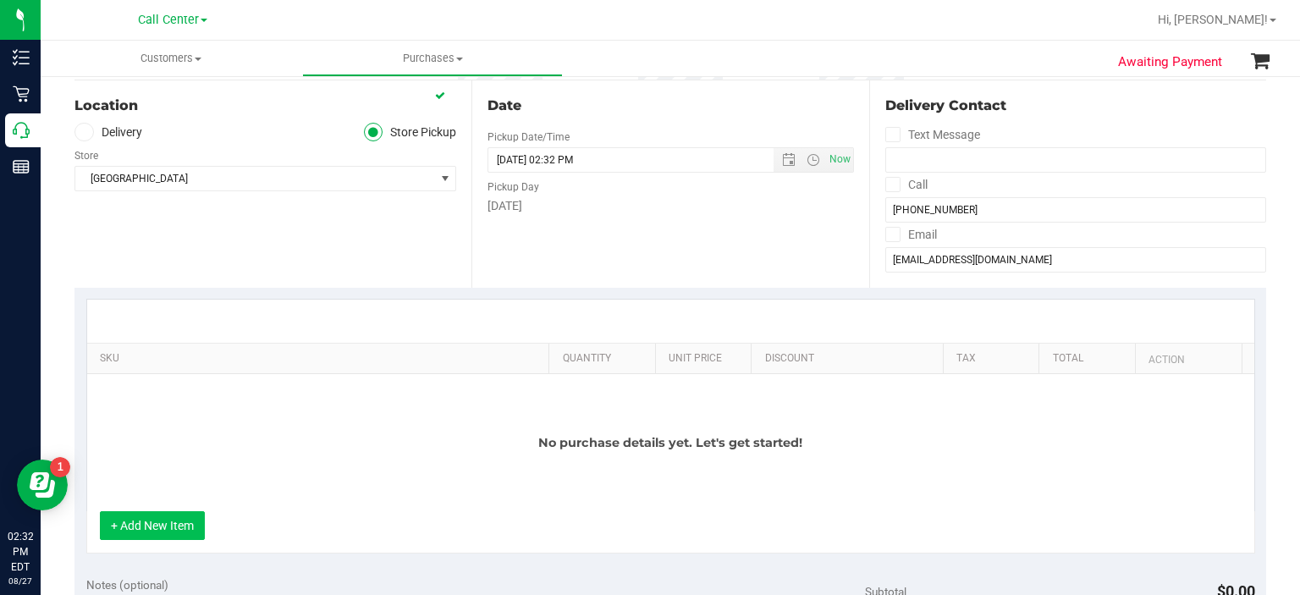
click at [187, 522] on button "+ Add New Item" at bounding box center [152, 525] width 105 height 29
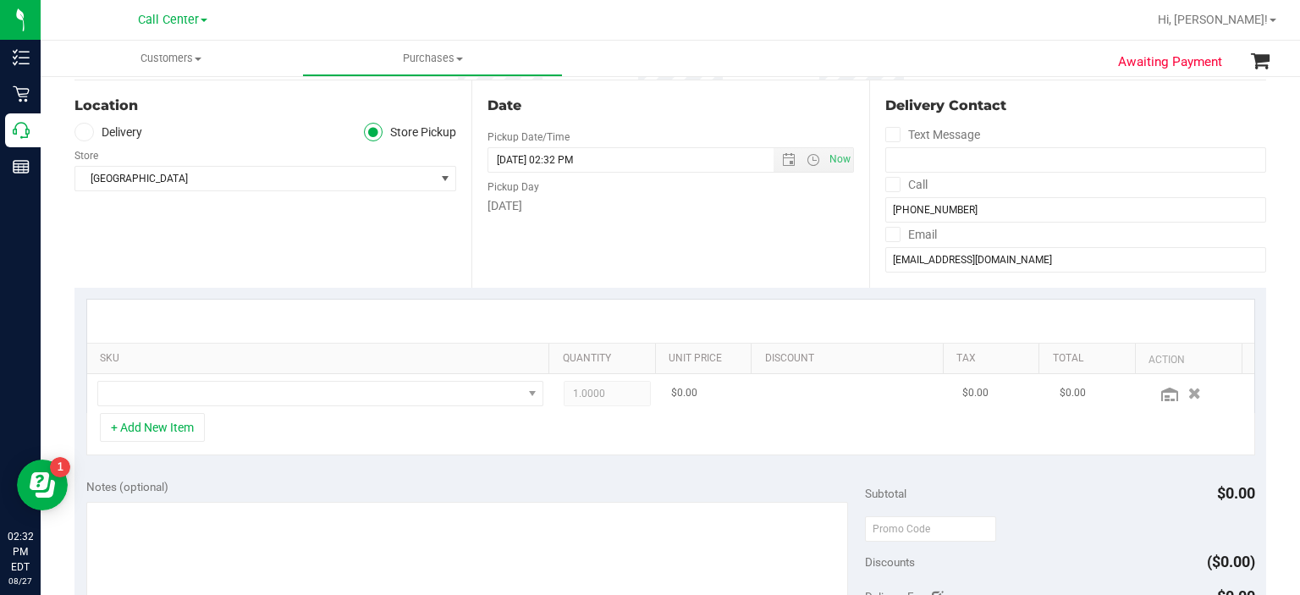
click at [256, 375] on td at bounding box center [320, 393] width 467 height 39
click at [258, 393] on span "NO DATA FOUND" at bounding box center [310, 394] width 424 height 24
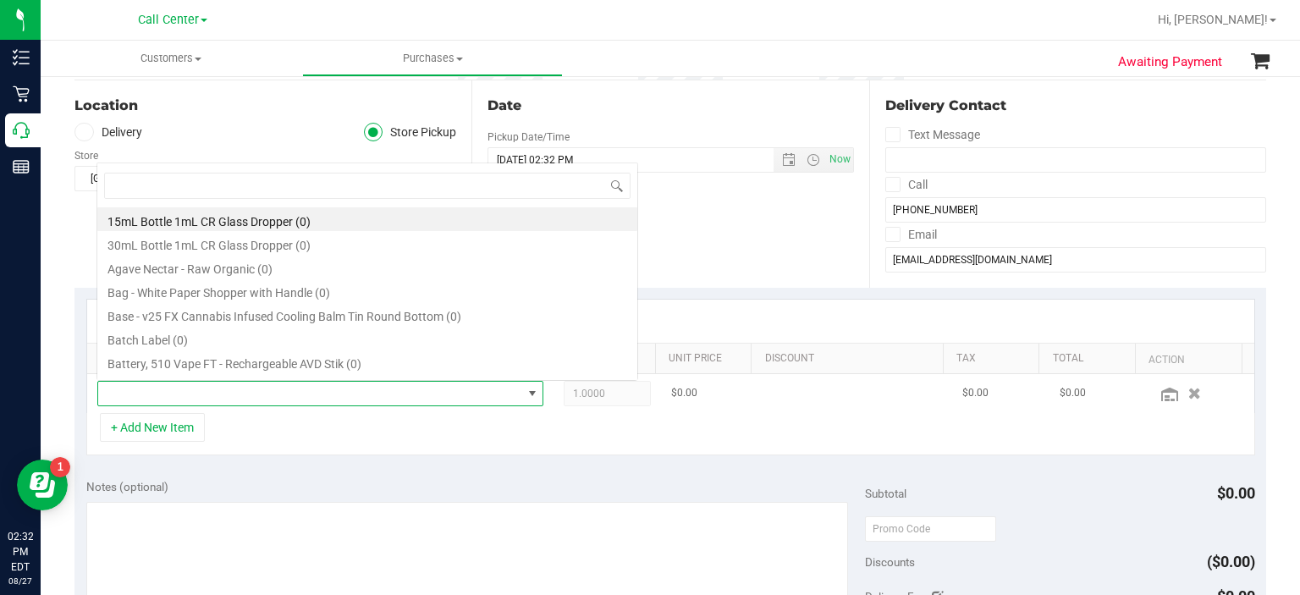
scroll to position [25, 431]
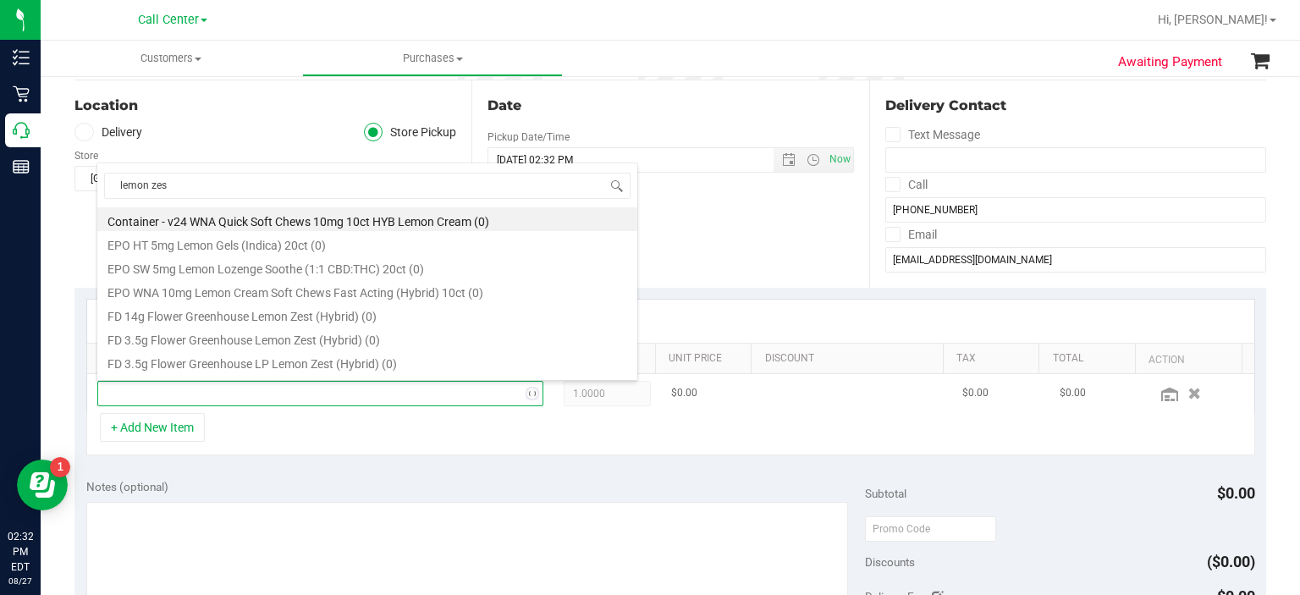
type input "lemon zest"
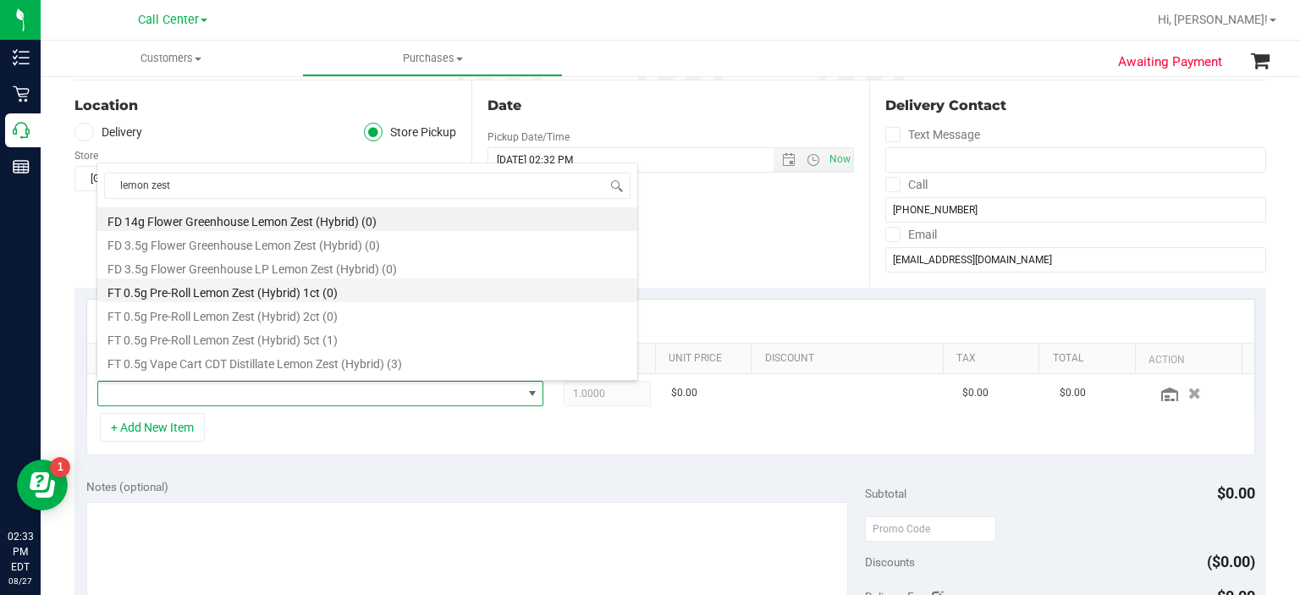
scroll to position [0, 0]
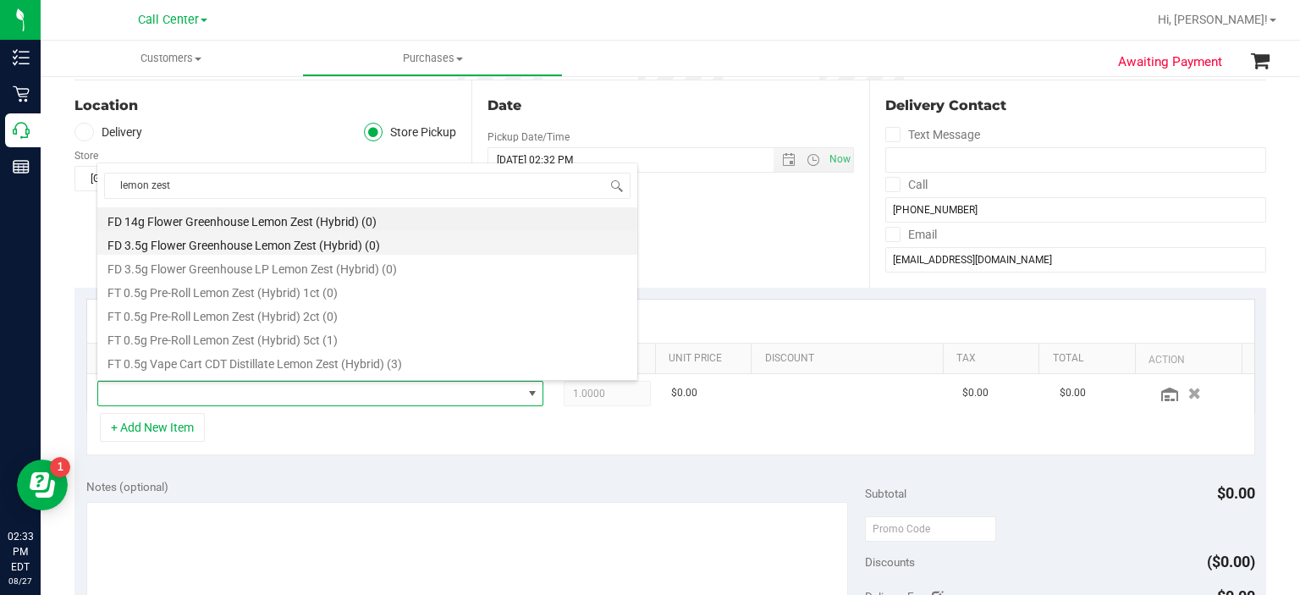
click at [426, 236] on li "FD 3.5g Flower Greenhouse Lemon Zest (Hybrid) (0)" at bounding box center [367, 243] width 540 height 24
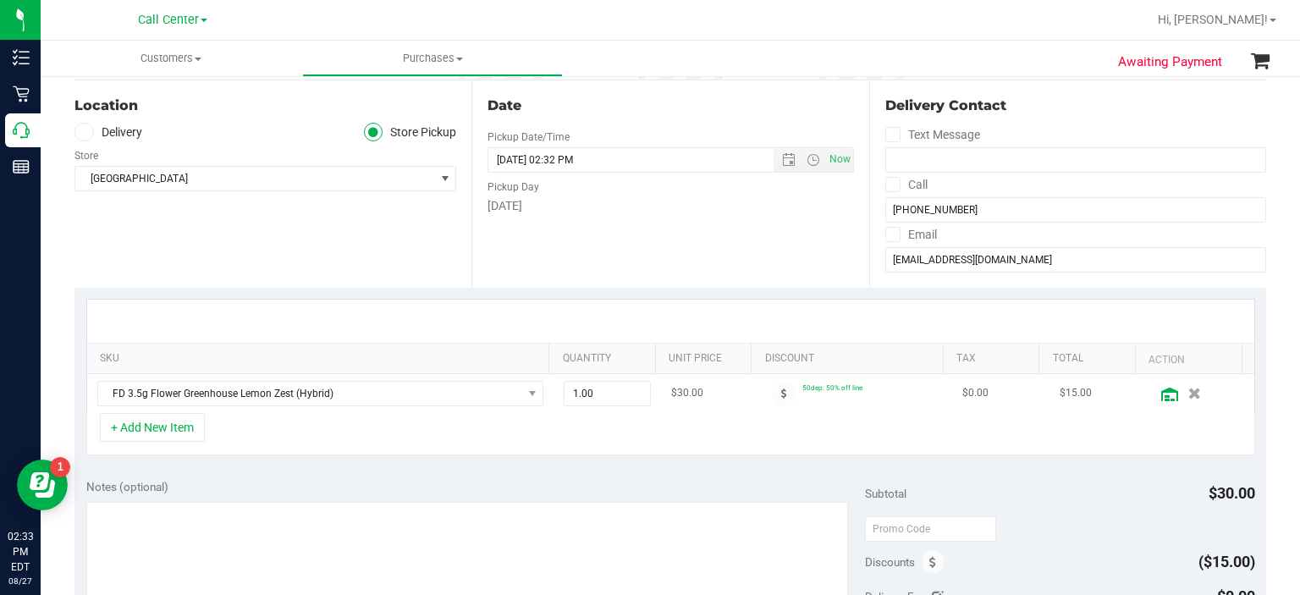
click at [1161, 399] on icon at bounding box center [1169, 395] width 17 height 14
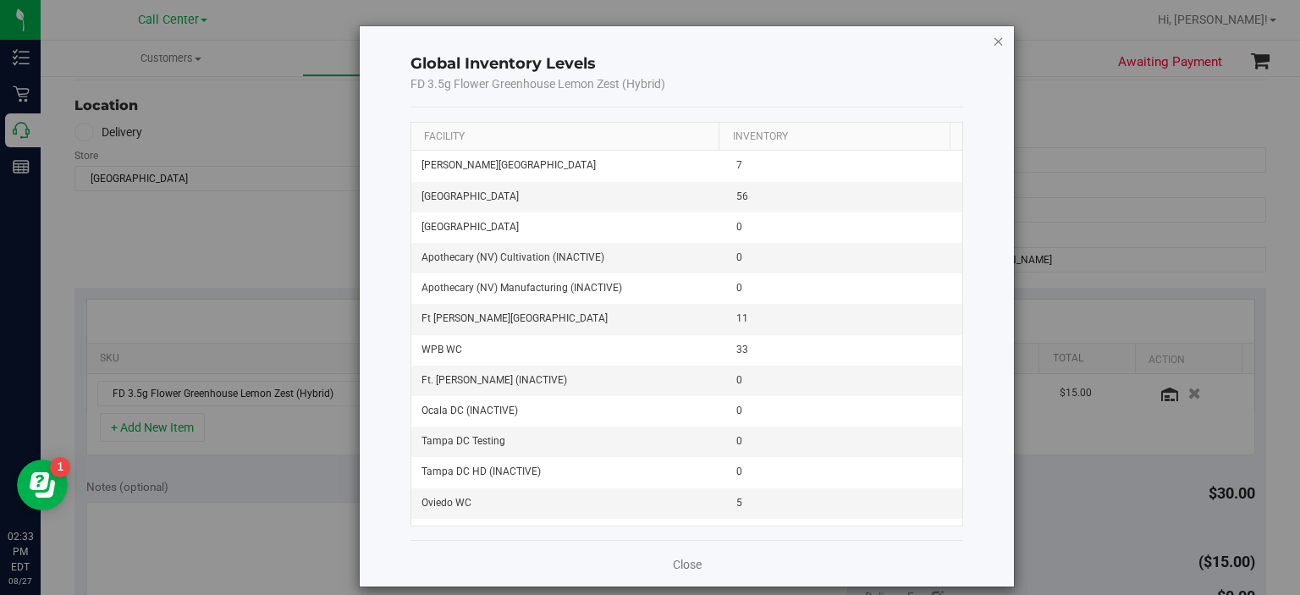
click at [993, 43] on icon "button" at bounding box center [999, 40] width 12 height 20
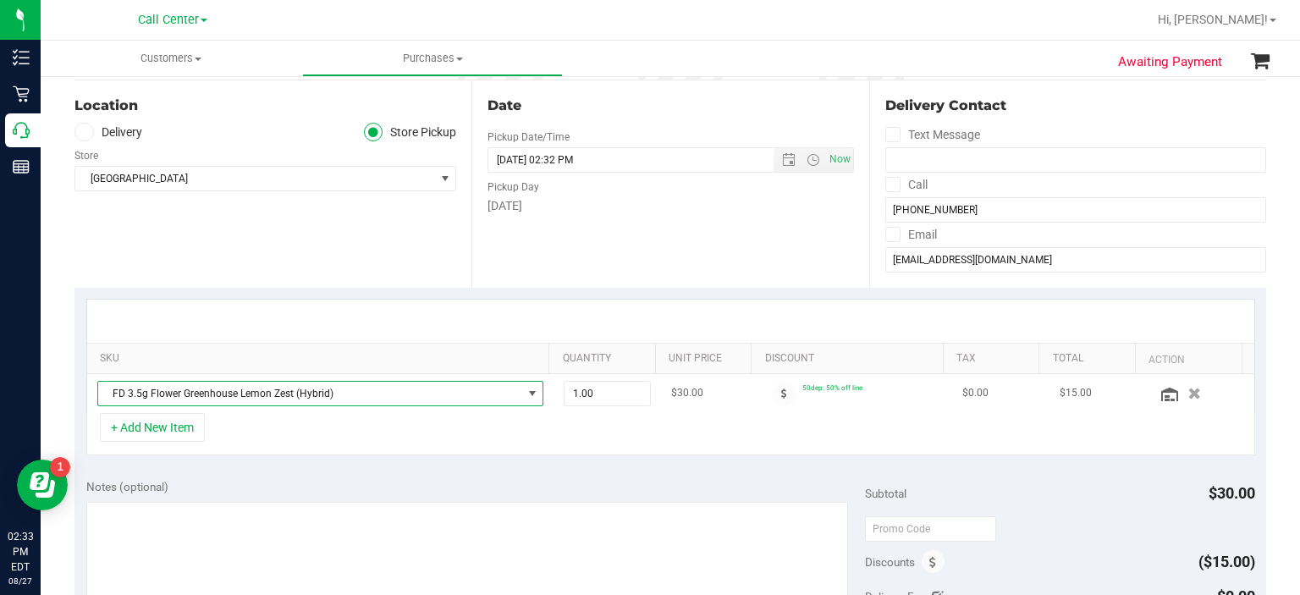
click at [234, 393] on span "FD 3.5g Flower Greenhouse Lemon Zest (Hybrid)" at bounding box center [310, 394] width 424 height 24
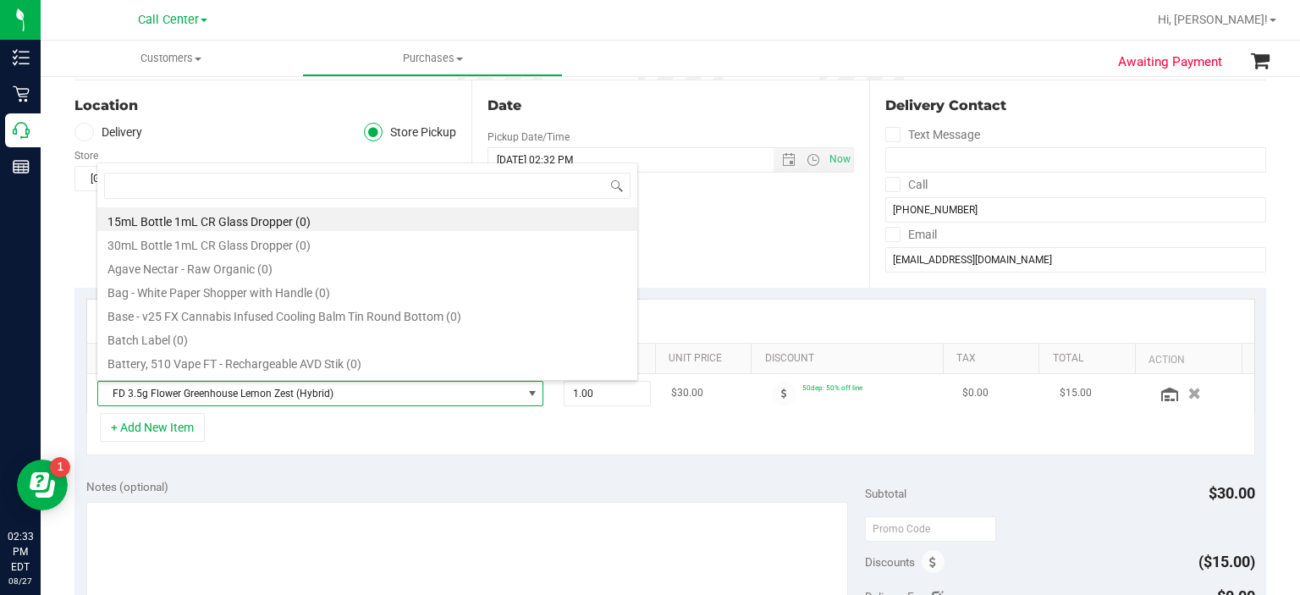
scroll to position [25, 431]
click at [282, 462] on div "SKU Quantity Unit Price Discount Tax Total Action FD 3.5g Flower Greenhouse Lem…" at bounding box center [669, 377] width 1191 height 179
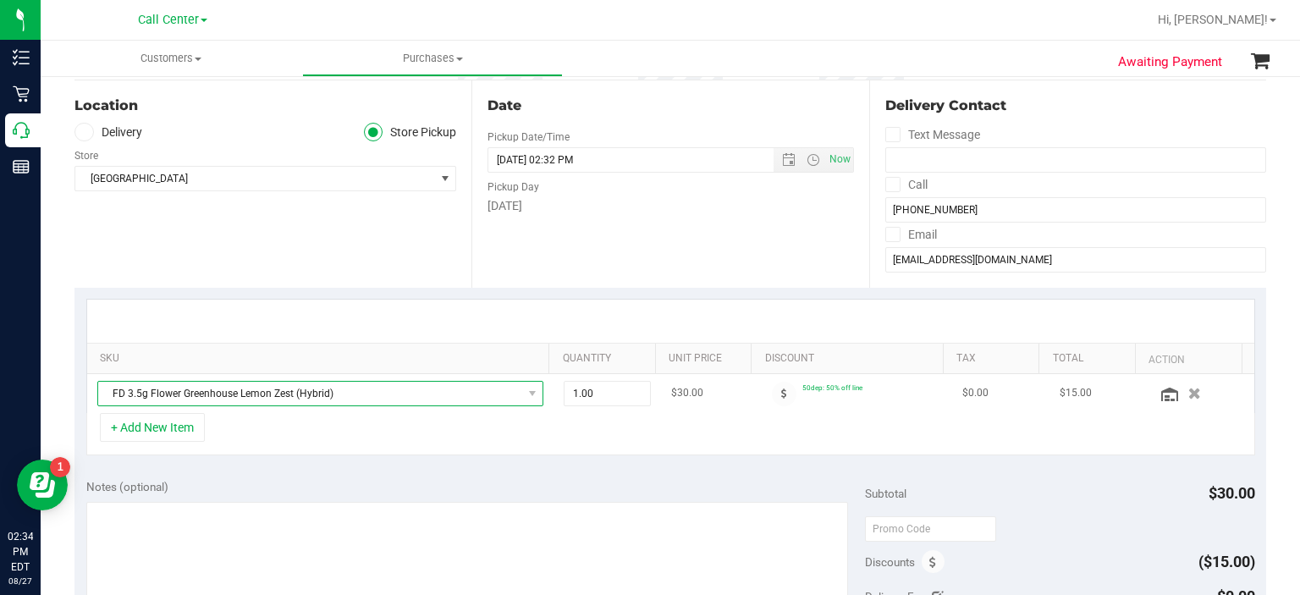
click at [298, 390] on span "FD 3.5g Flower Greenhouse Lemon Zest (Hybrid)" at bounding box center [310, 394] width 424 height 24
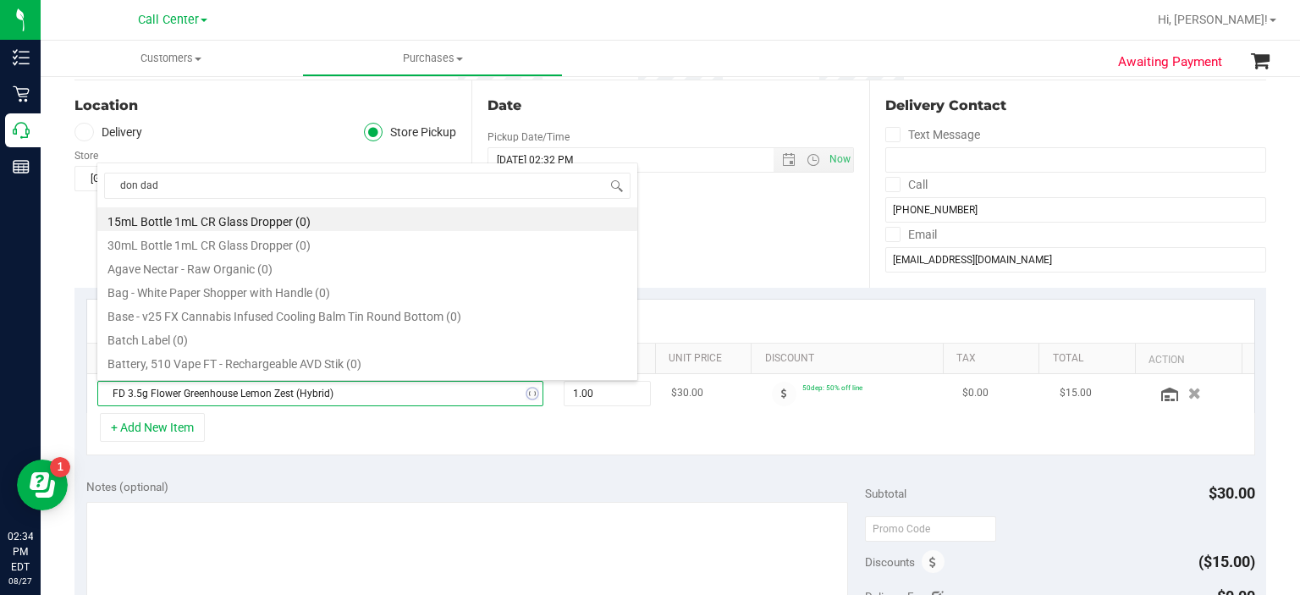
type input "don dada"
click at [290, 221] on li "FD 3.5g Flower Greenhouse Don Dada (Hybrid) (11)" at bounding box center [367, 219] width 540 height 24
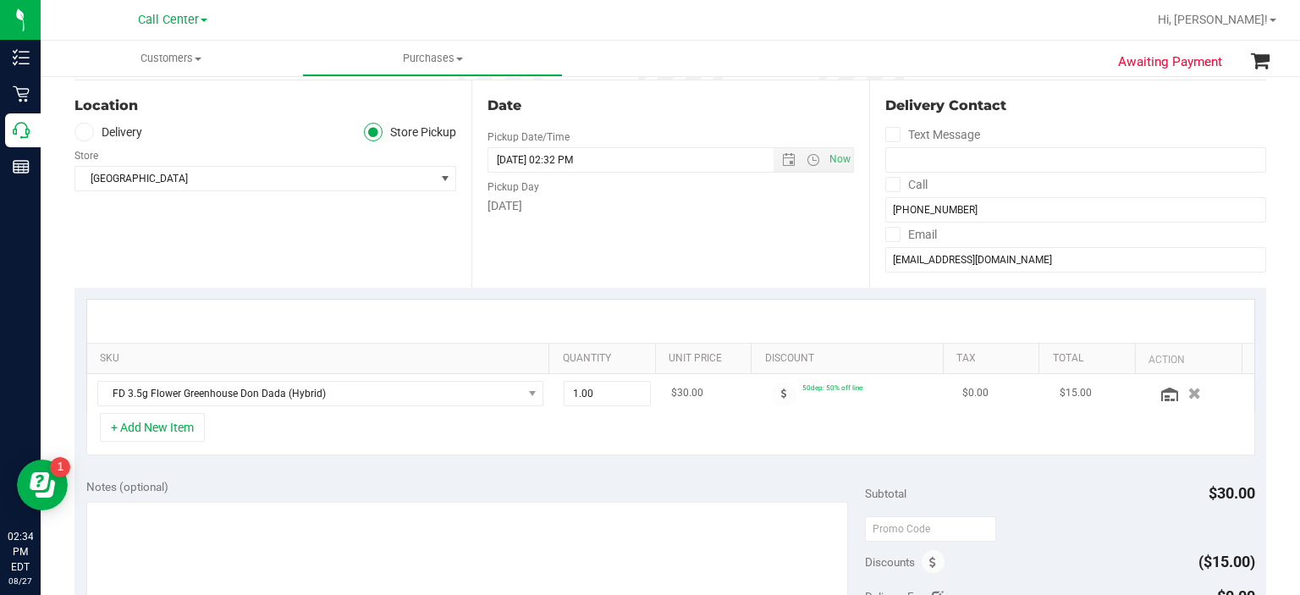
click at [598, 409] on td "1.00 1" at bounding box center [606, 393] width 107 height 39
click at [609, 388] on span "1.00 1" at bounding box center [607, 393] width 87 height 25
type input "2"
type input "2.00"
click at [603, 283] on div "Date Pickup Date/Time [DATE] Now [DATE] 02:32 PM Now Pickup Day [DATE]" at bounding box center [669, 183] width 397 height 207
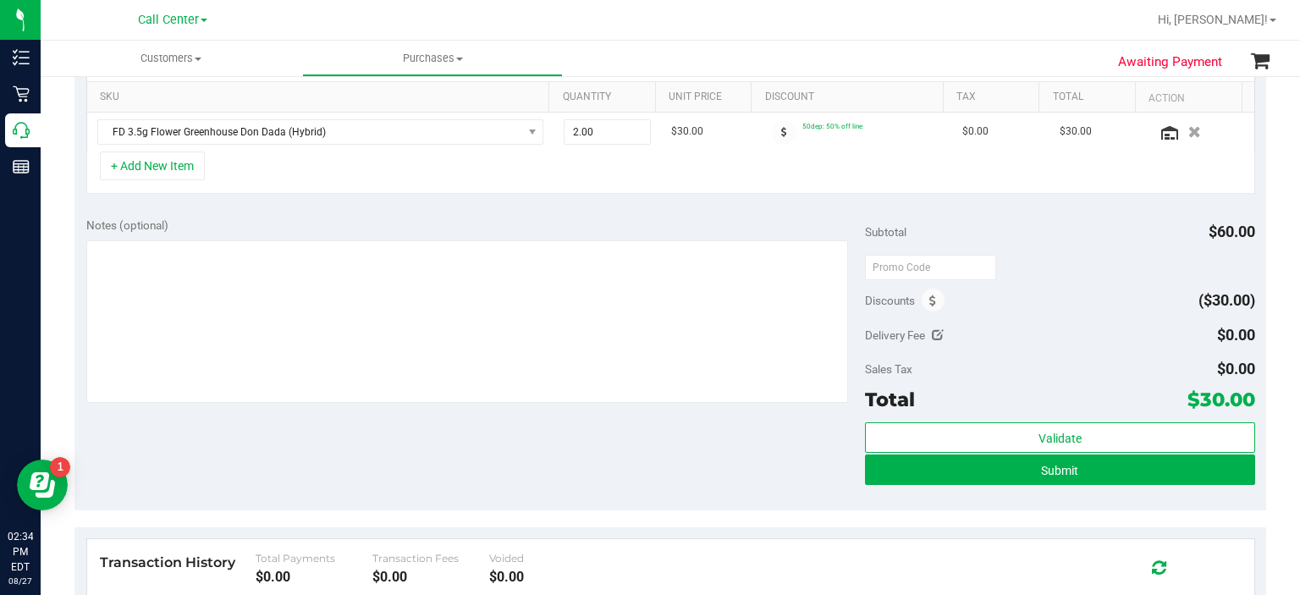
scroll to position [423, 0]
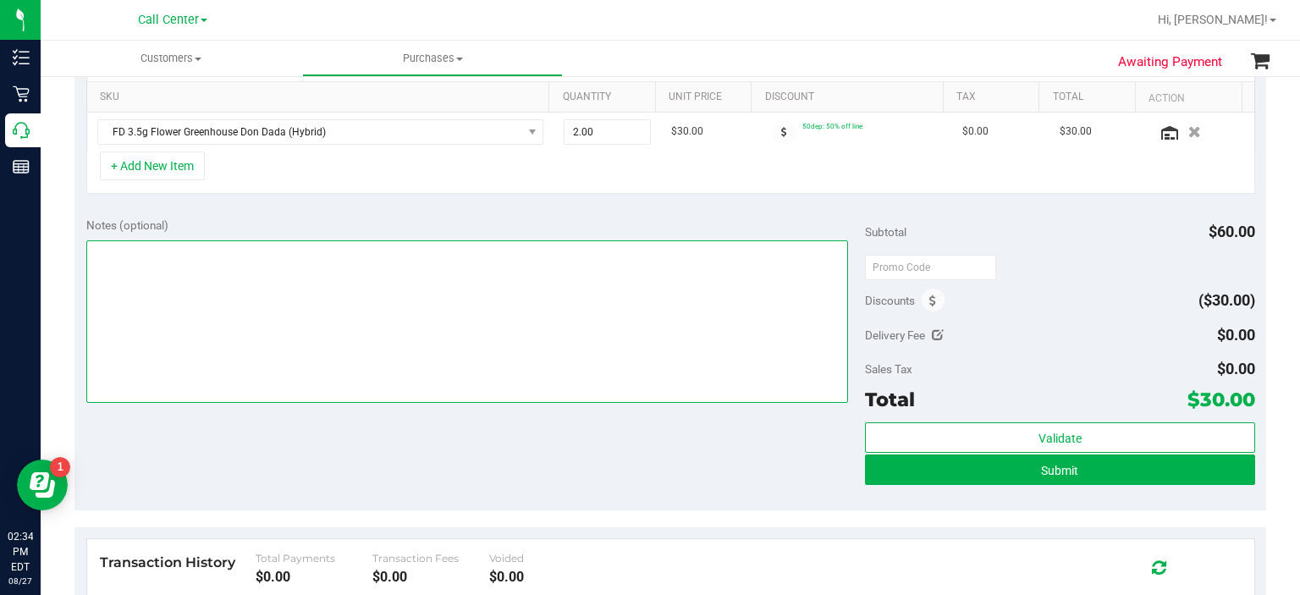
click at [583, 332] on textarea at bounding box center [467, 321] width 762 height 162
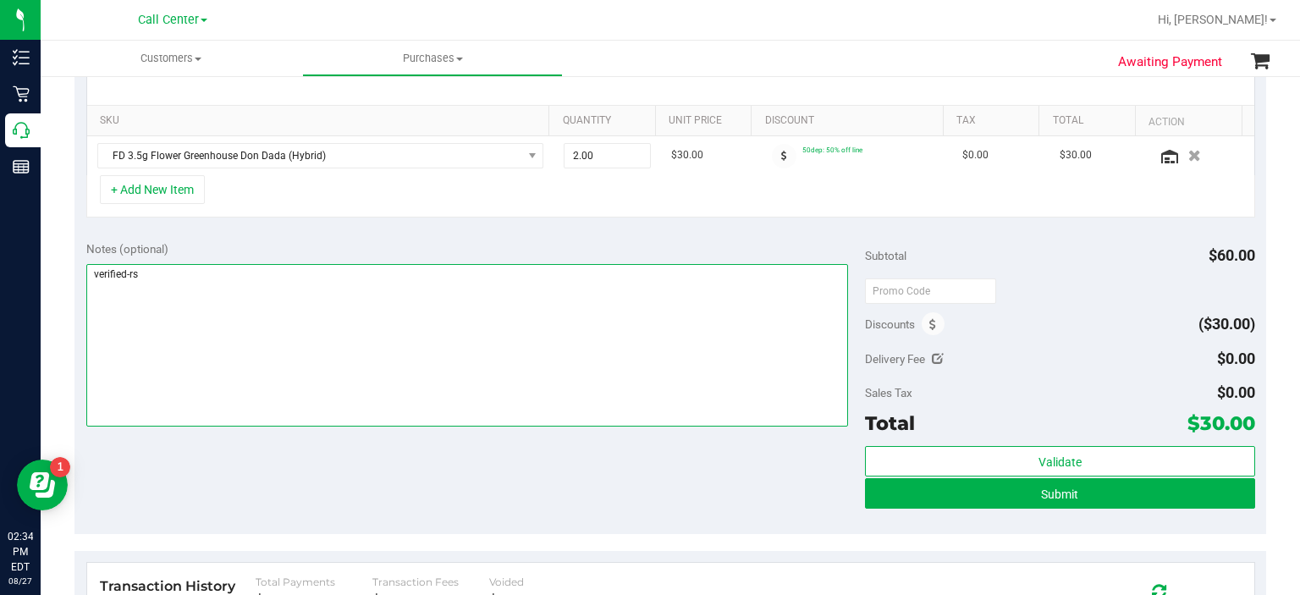
scroll to position [399, 0]
type textarea "verified-rs"
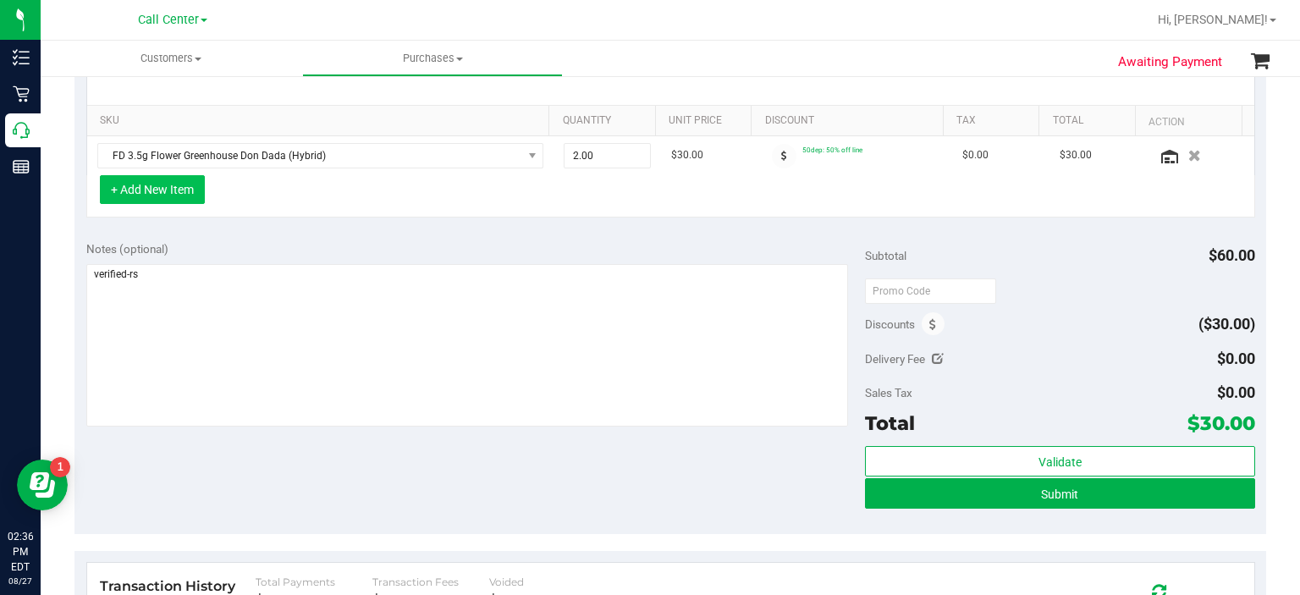
click at [165, 192] on button "+ Add New Item" at bounding box center [152, 189] width 105 height 29
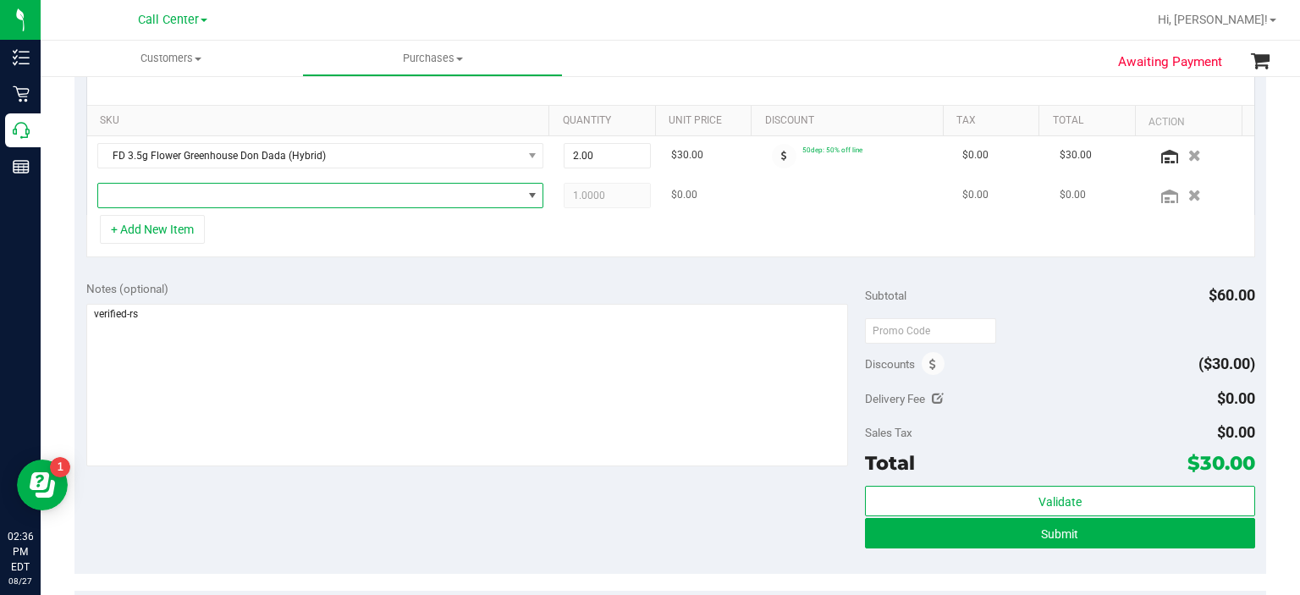
click at [176, 195] on span "NO DATA FOUND" at bounding box center [310, 196] width 424 height 24
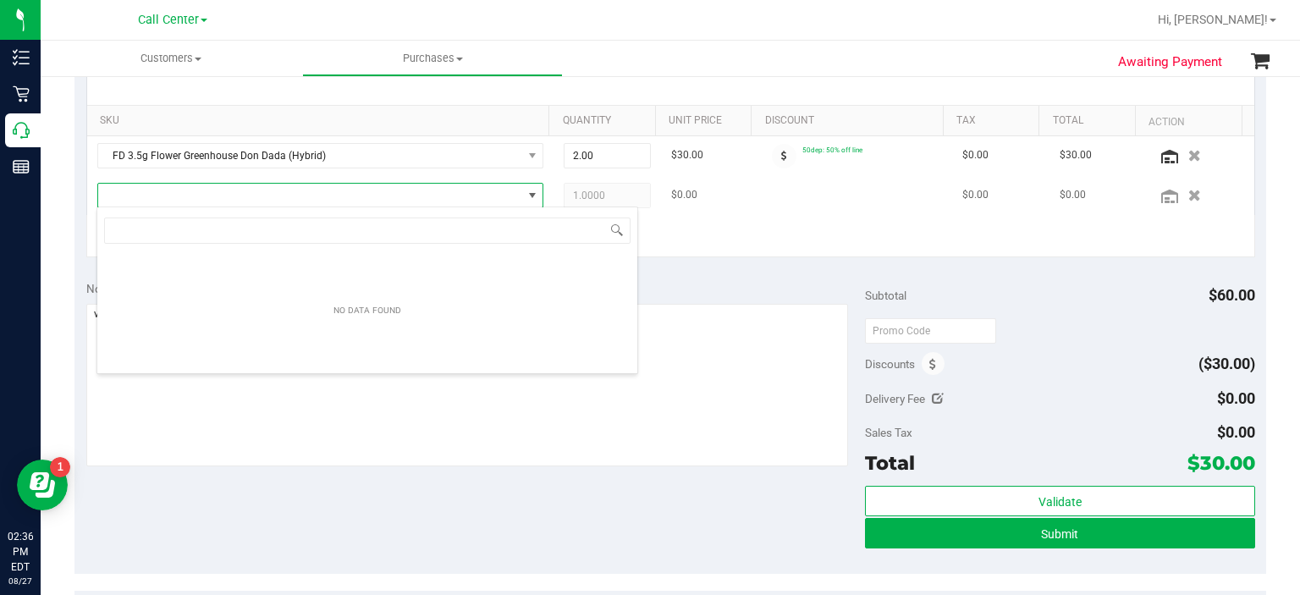
scroll to position [25, 436]
type input "m"
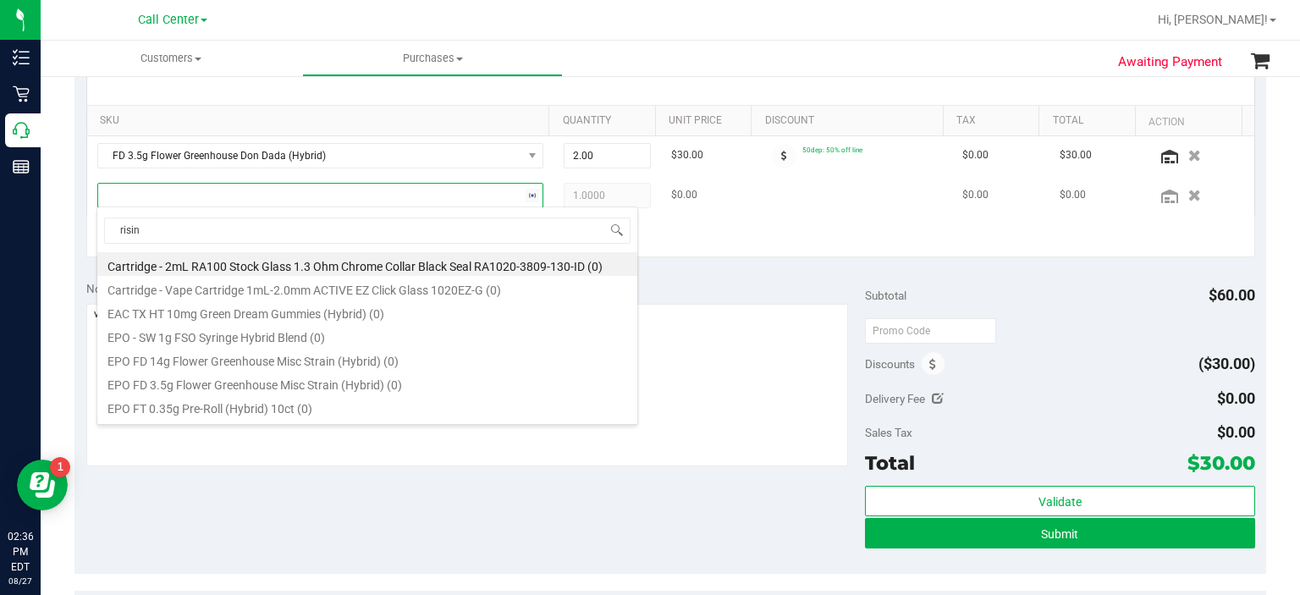
type input "rising"
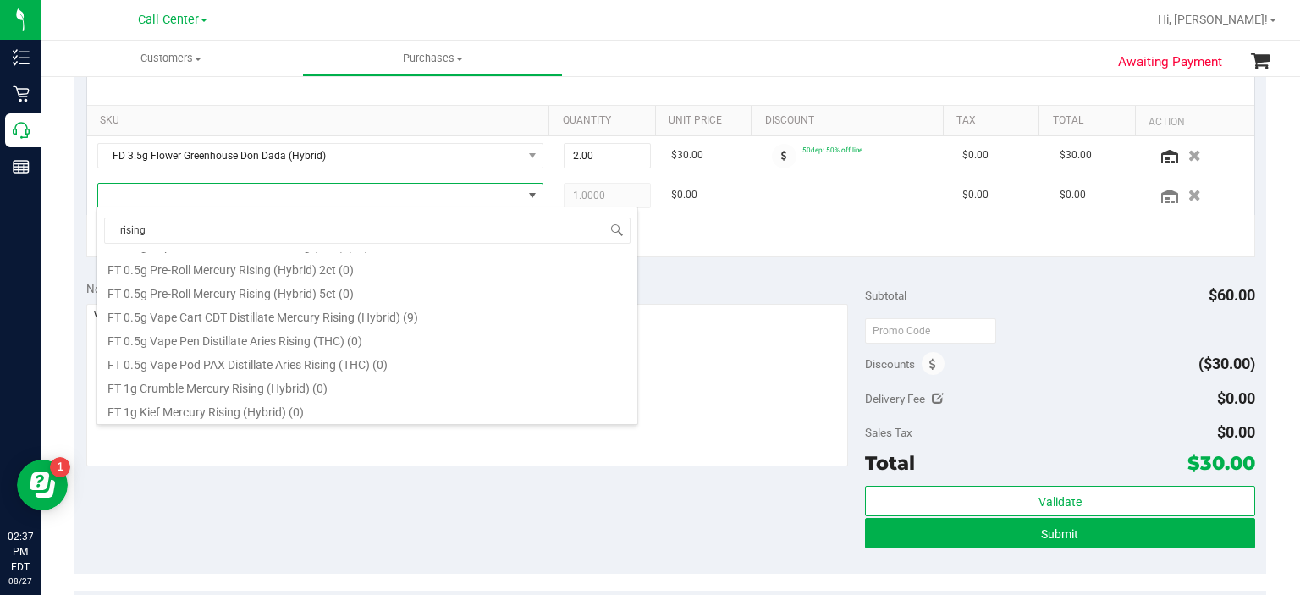
scroll to position [139, 0]
click at [291, 314] on li "FT 0.5g Vape Cart CDT Distillate Mercury Rising (Hybrid) (9)" at bounding box center [367, 315] width 540 height 24
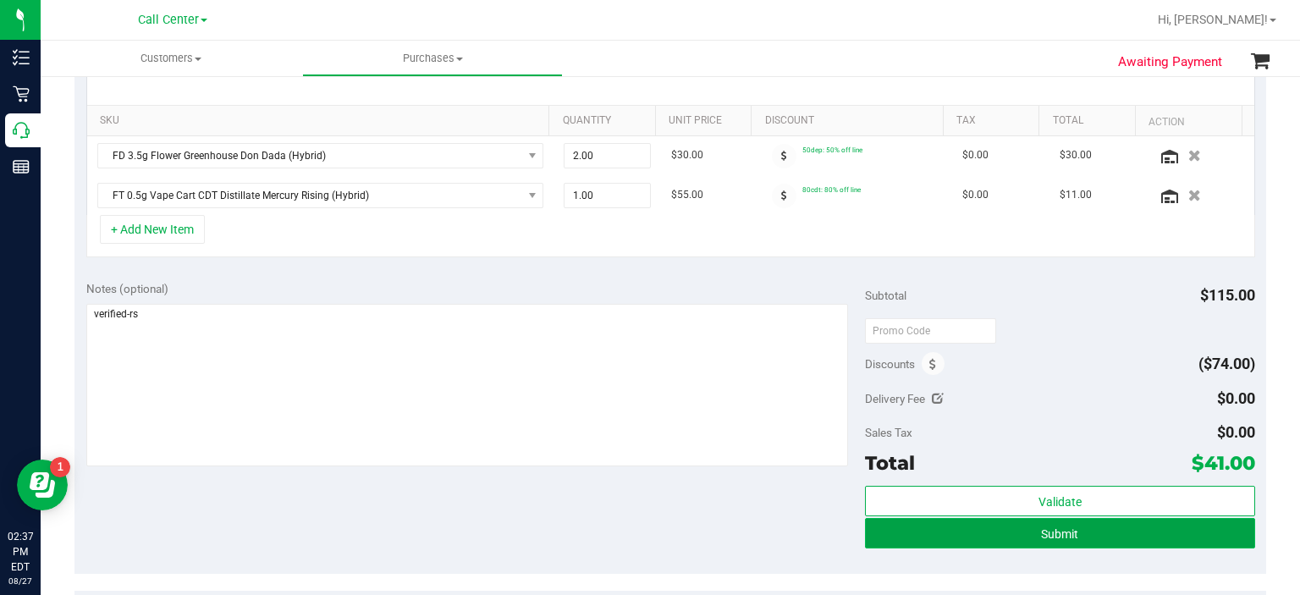
click at [887, 526] on button "Submit" at bounding box center [1059, 533] width 389 height 30
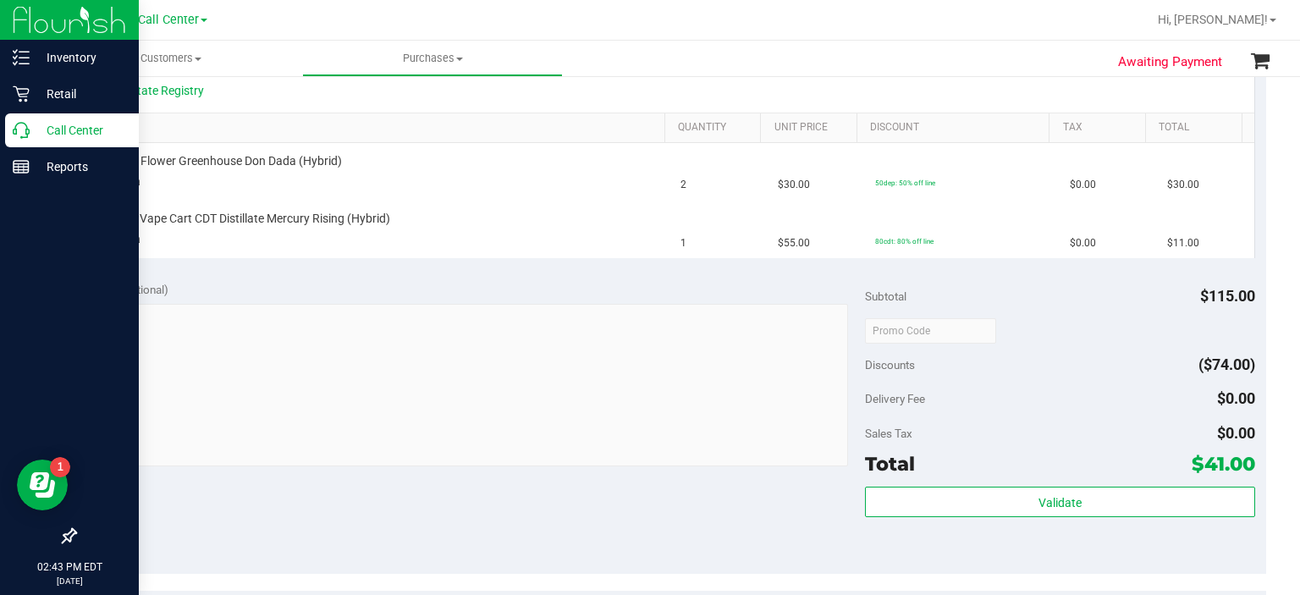
click at [78, 128] on p "Call Center" at bounding box center [81, 130] width 102 height 20
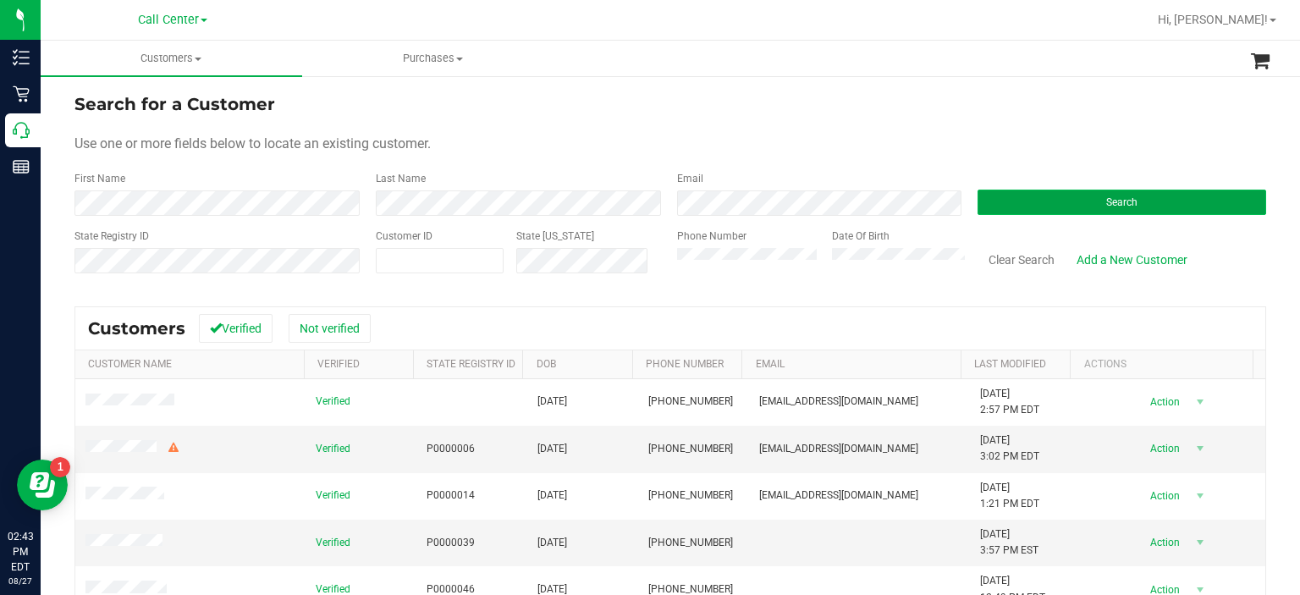
click at [987, 191] on button "Search" at bounding box center [1121, 202] width 289 height 25
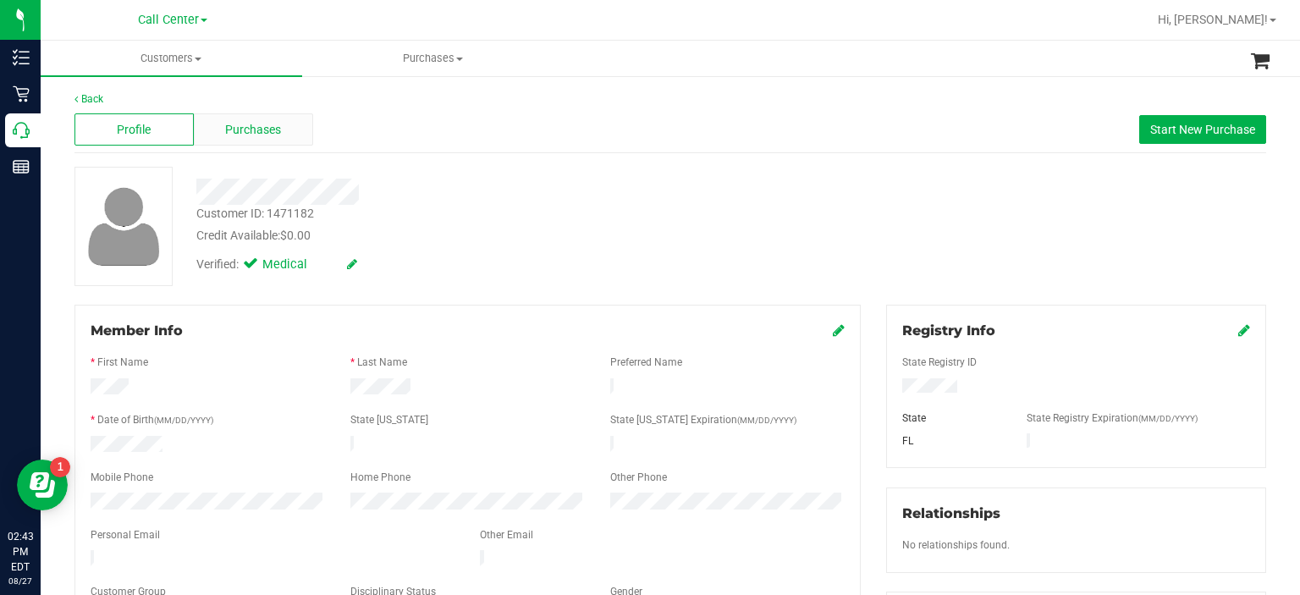
click at [240, 113] on div "Purchases" at bounding box center [253, 129] width 119 height 32
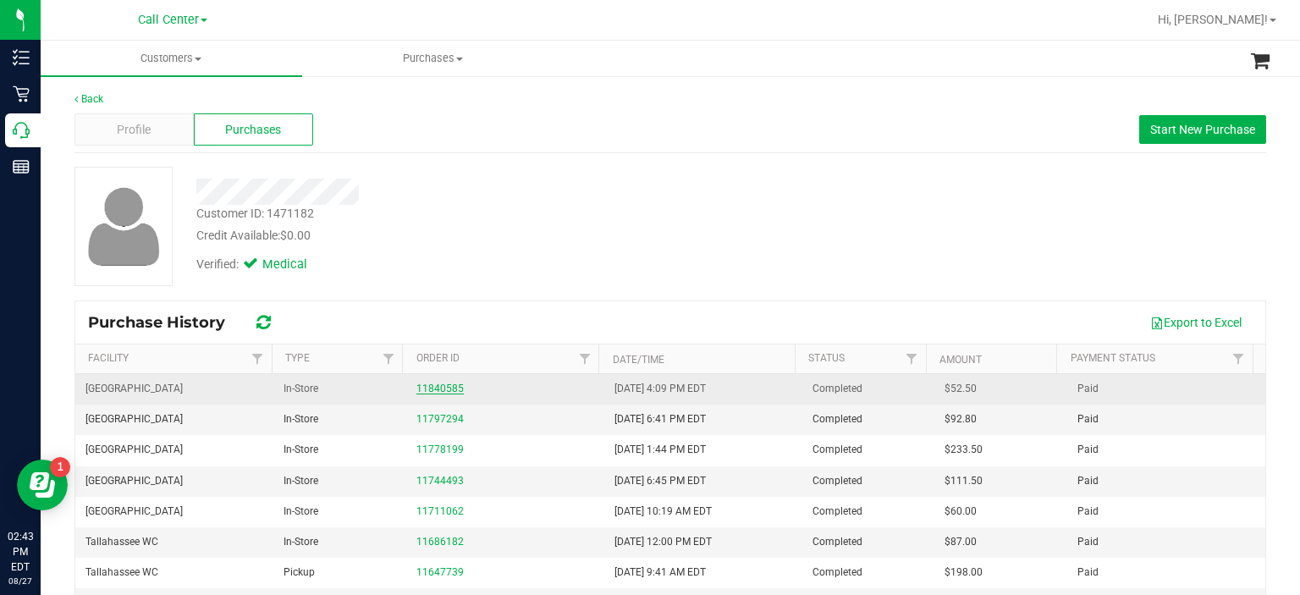
click at [442, 386] on link "11840585" at bounding box center [439, 388] width 47 height 12
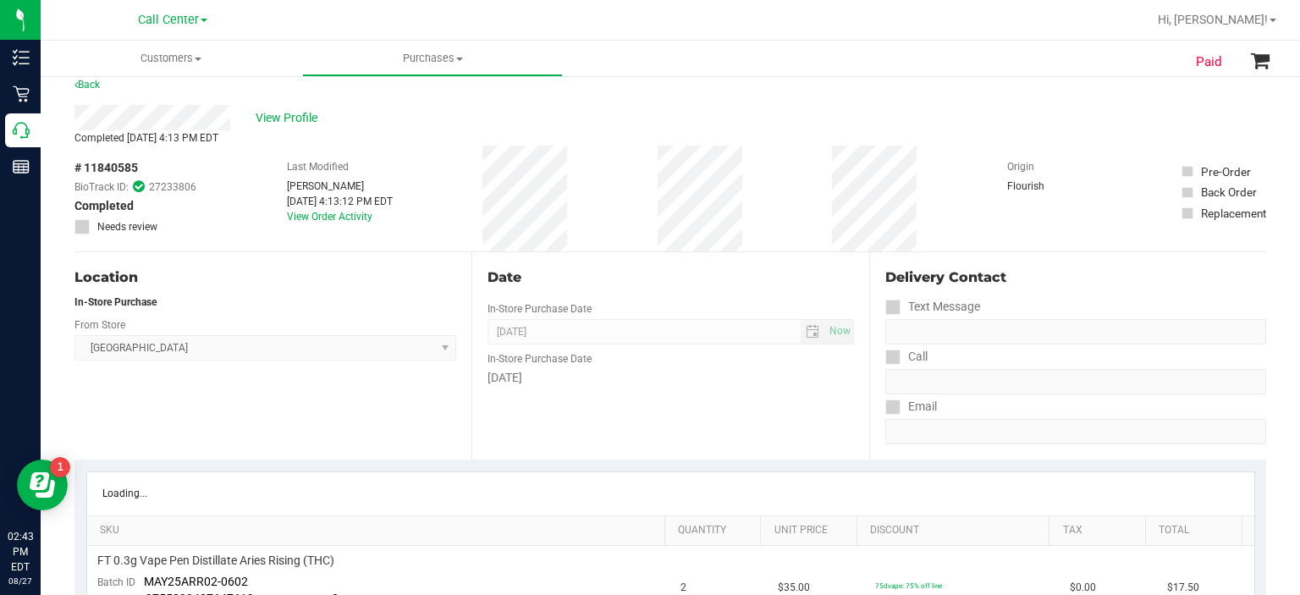
scroll to position [23, 0]
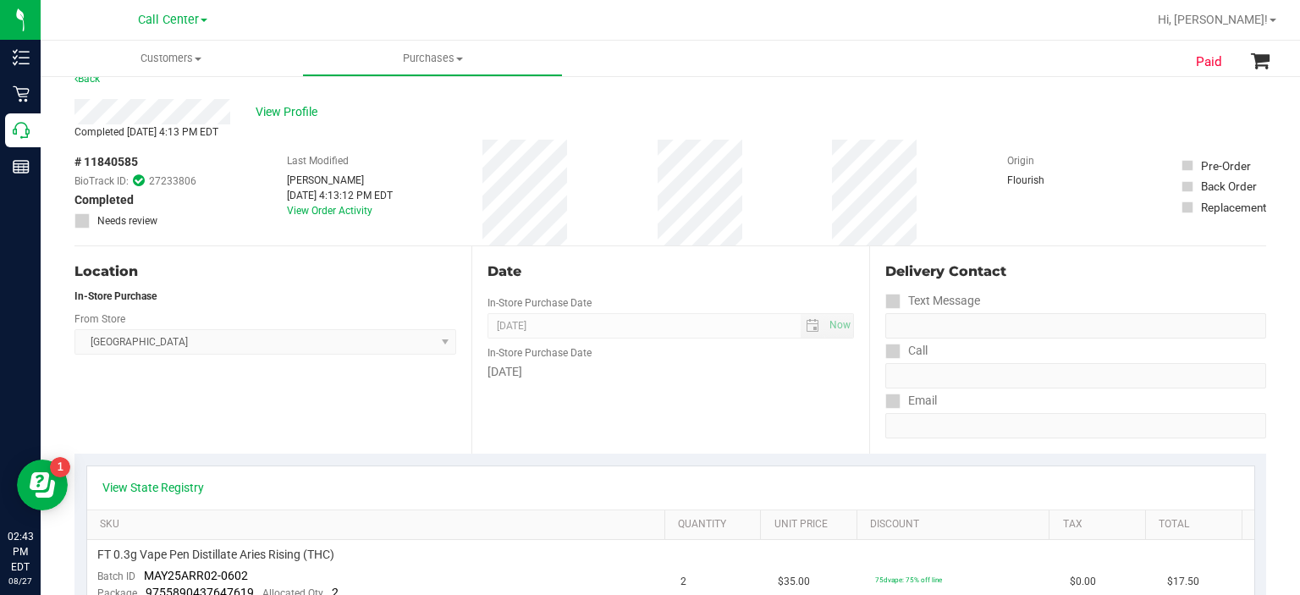
click at [189, 495] on div "View State Registry" at bounding box center [670, 487] width 1167 height 43
click at [183, 486] on link "View State Registry" at bounding box center [153, 487] width 102 height 17
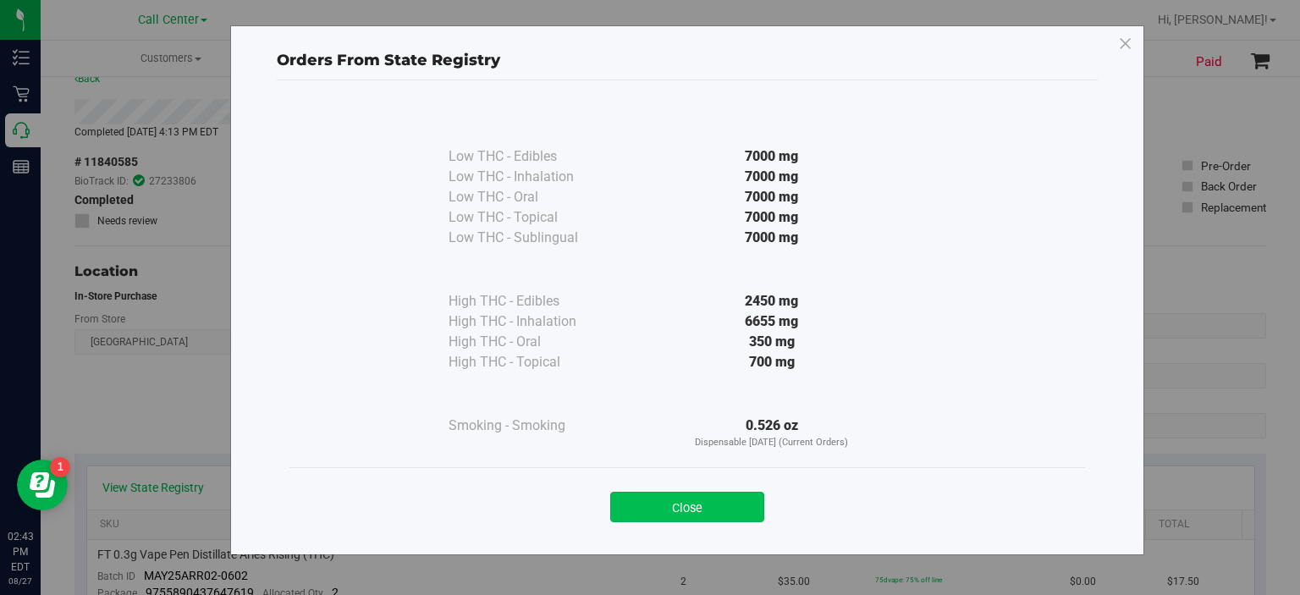
click at [658, 507] on button "Close" at bounding box center [687, 507] width 154 height 30
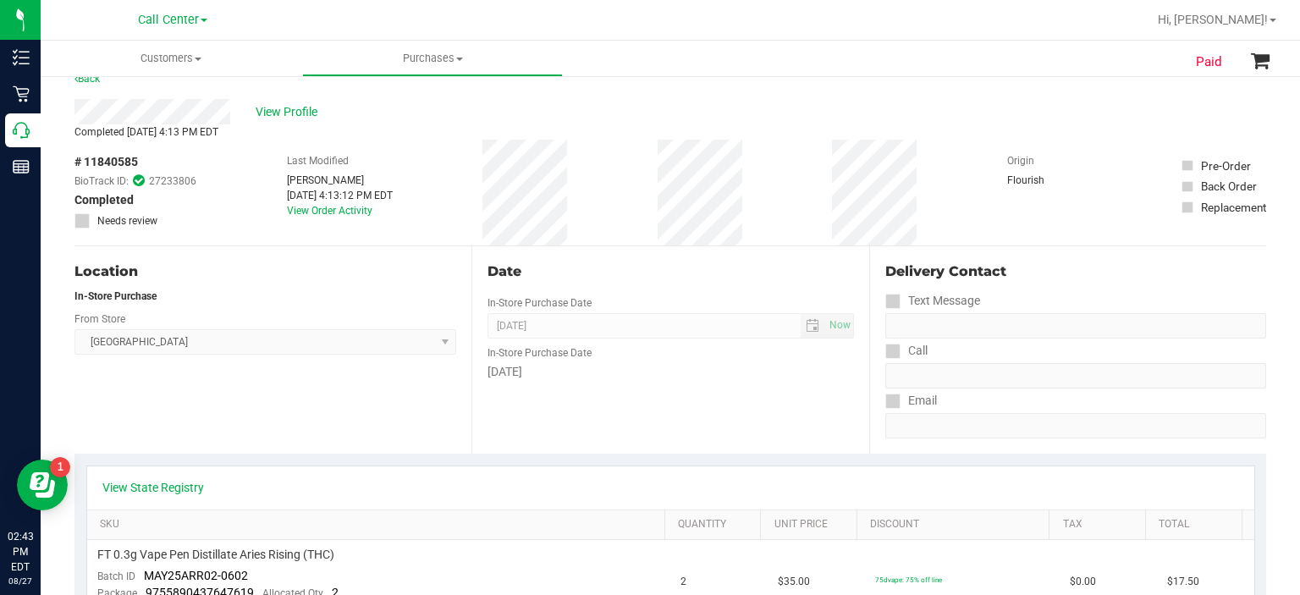
click at [368, 360] on div "Location In-Store Purchase From Store [GEOGRAPHIC_DATA] WC Select Store [PERSON…" at bounding box center [272, 349] width 397 height 207
click at [642, 179] on div "# 11840585 BioTrack ID: 27233806 Completed Needs review Last Modified [PERSON_N…" at bounding box center [669, 193] width 1191 height 106
click at [314, 114] on span "View Profile" at bounding box center [290, 112] width 68 height 18
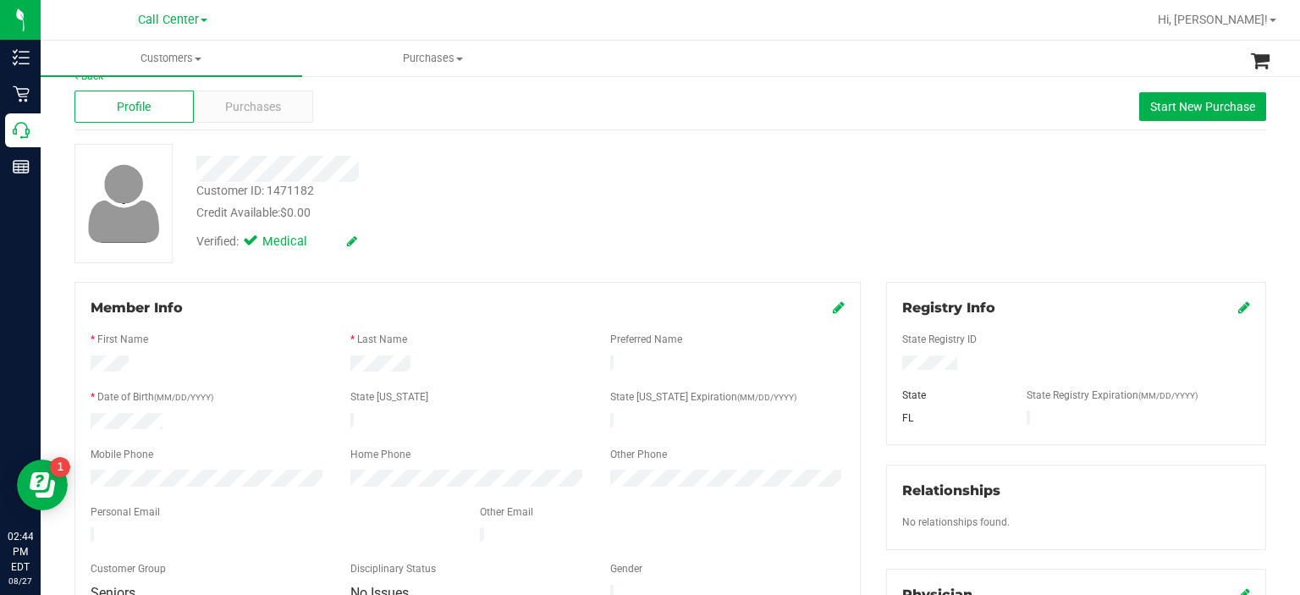
drag, startPoint x: 162, startPoint y: 424, endPoint x: 60, endPoint y: 404, distance: 104.4
click at [212, 413] on div at bounding box center [208, 423] width 260 height 20
drag, startPoint x: 179, startPoint y: 413, endPoint x: 75, endPoint y: 402, distance: 104.7
click at [79, 422] on div at bounding box center [208, 423] width 260 height 20
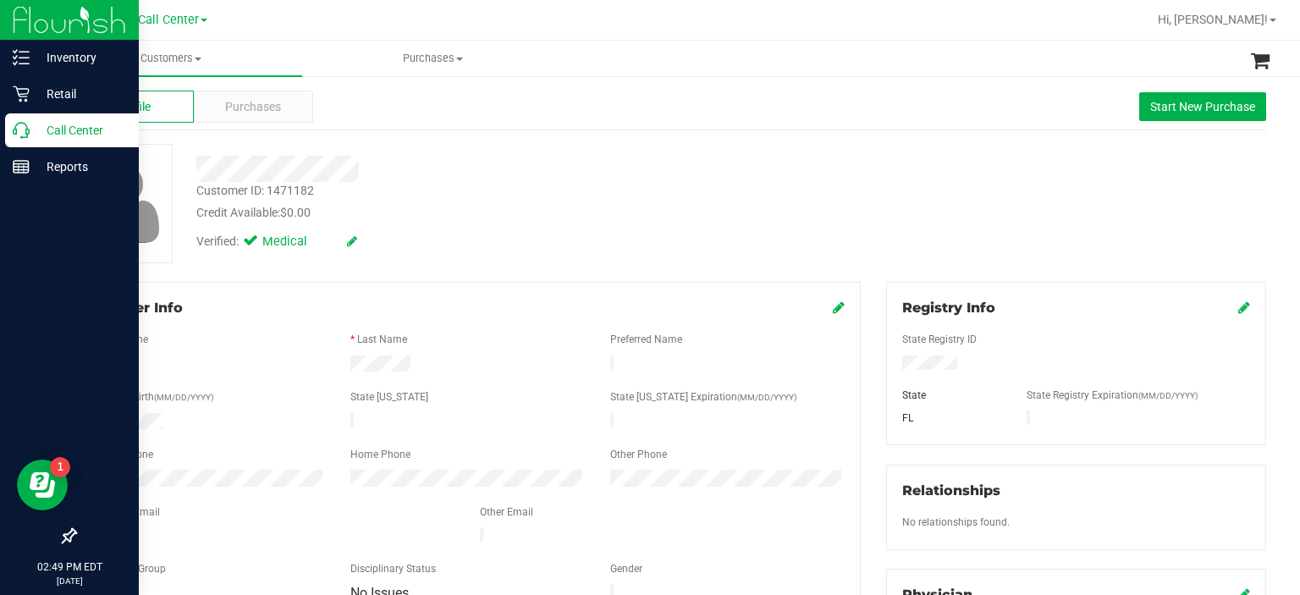
click at [27, 135] on icon at bounding box center [21, 130] width 17 height 17
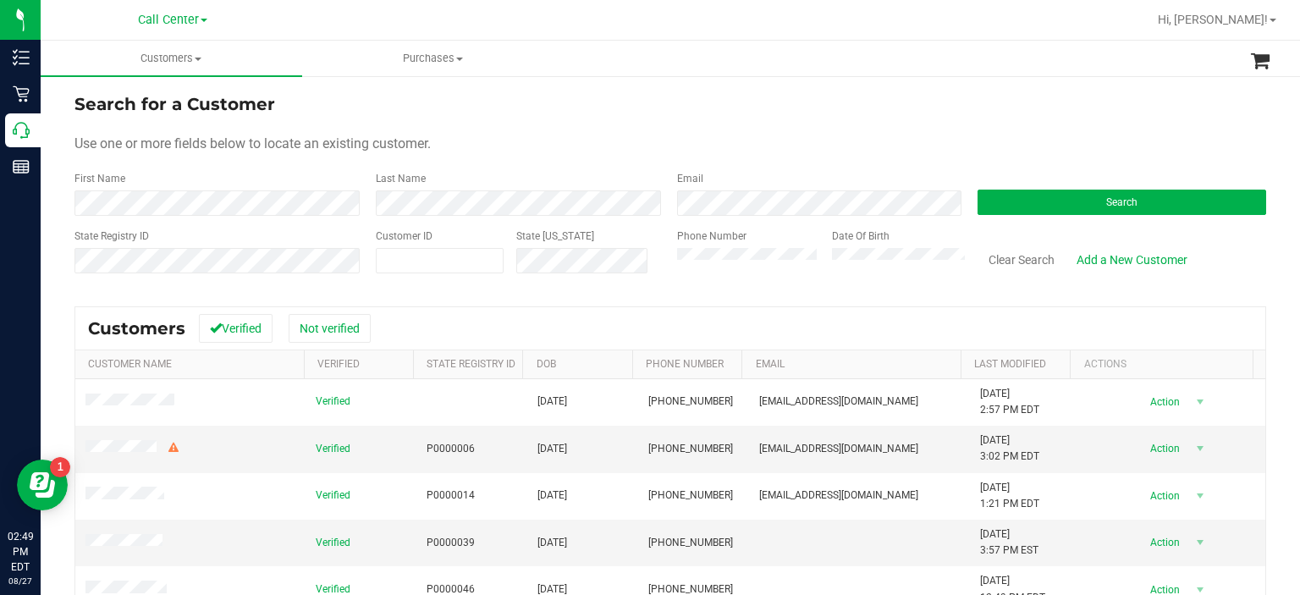
click at [985, 219] on form "Search for a Customer Use one or more fields below to locate an existing custom…" at bounding box center [669, 189] width 1191 height 197
click at [1015, 201] on button "Search" at bounding box center [1121, 202] width 289 height 25
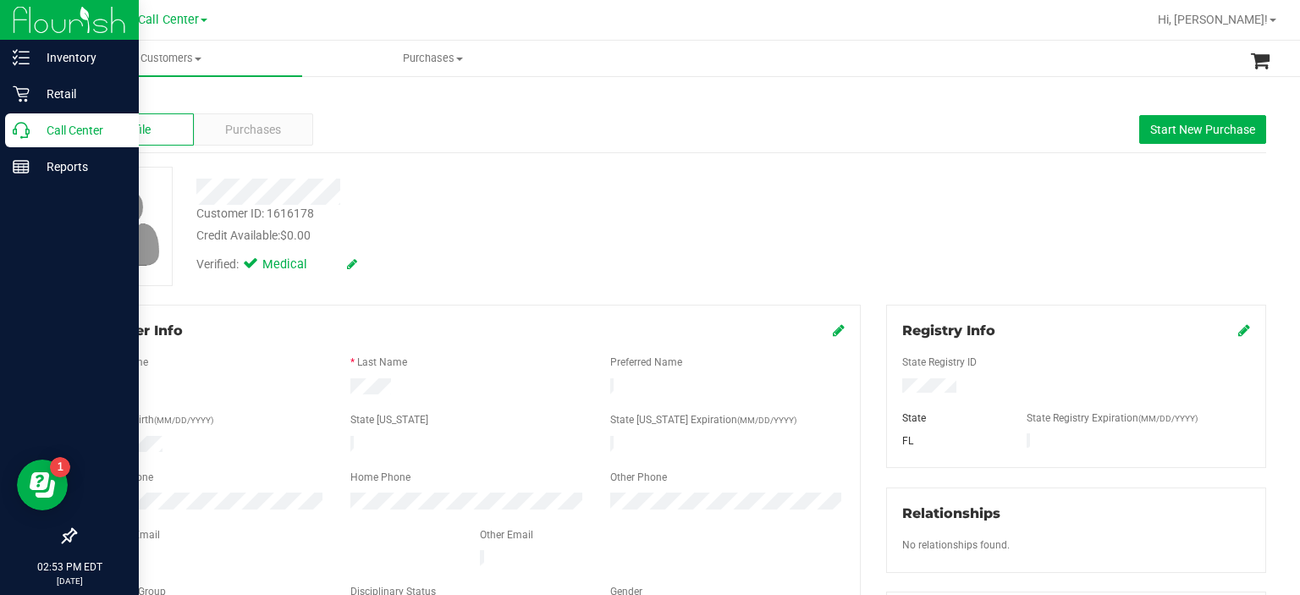
click at [20, 131] on icon at bounding box center [21, 130] width 17 height 17
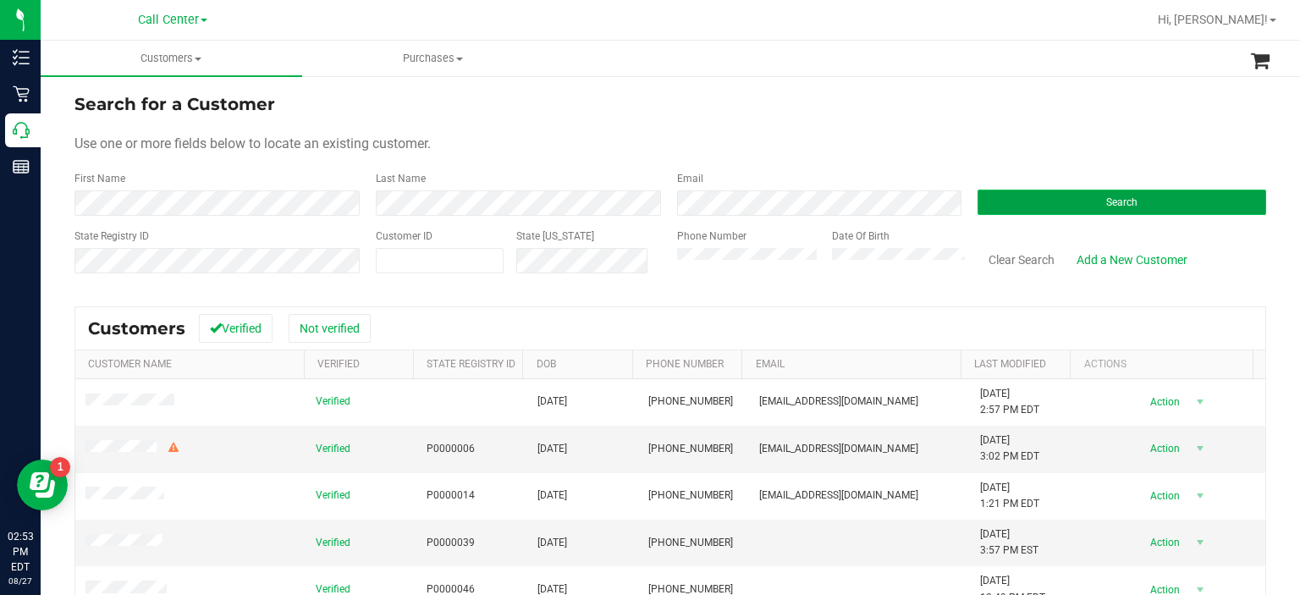
click at [1012, 209] on button "Search" at bounding box center [1121, 202] width 289 height 25
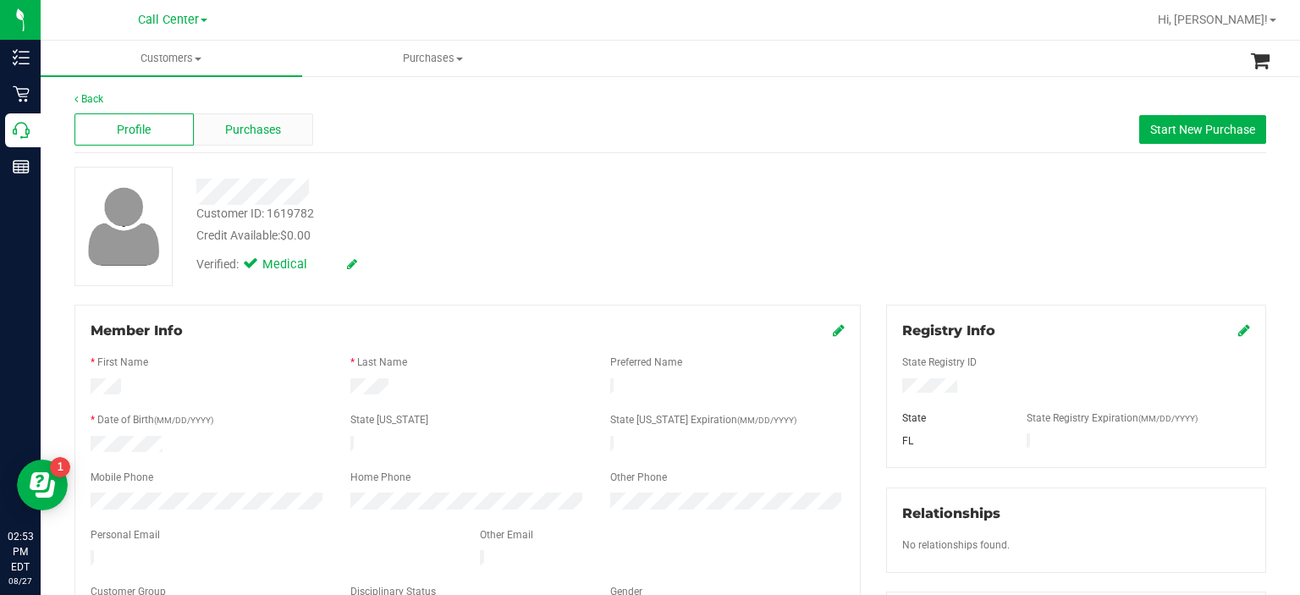
click at [235, 131] on span "Purchases" at bounding box center [253, 130] width 56 height 18
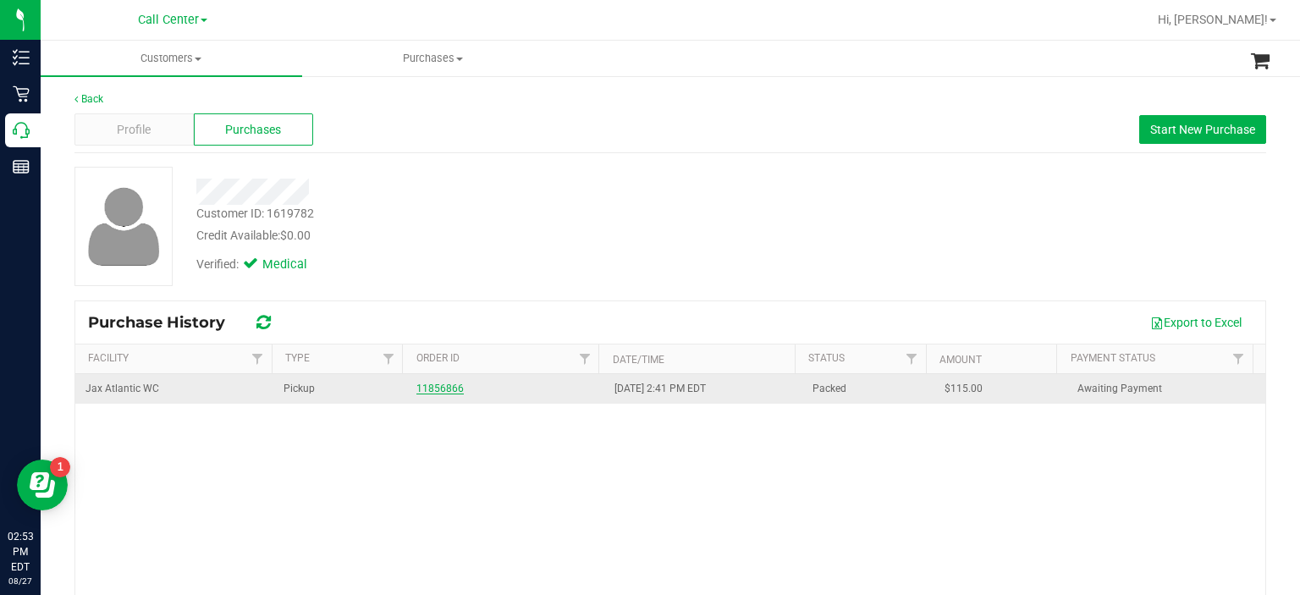
click at [426, 385] on link "11856866" at bounding box center [439, 388] width 47 height 12
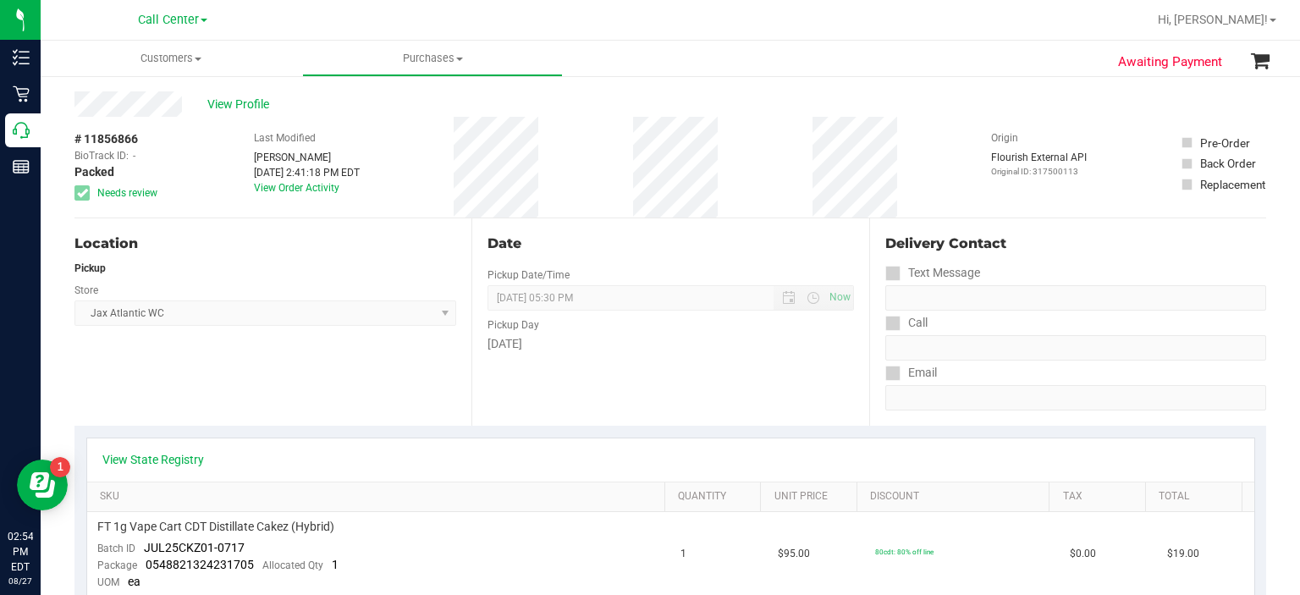
scroll to position [30, 0]
click at [585, 80] on div "Back" at bounding box center [669, 76] width 1191 height 30
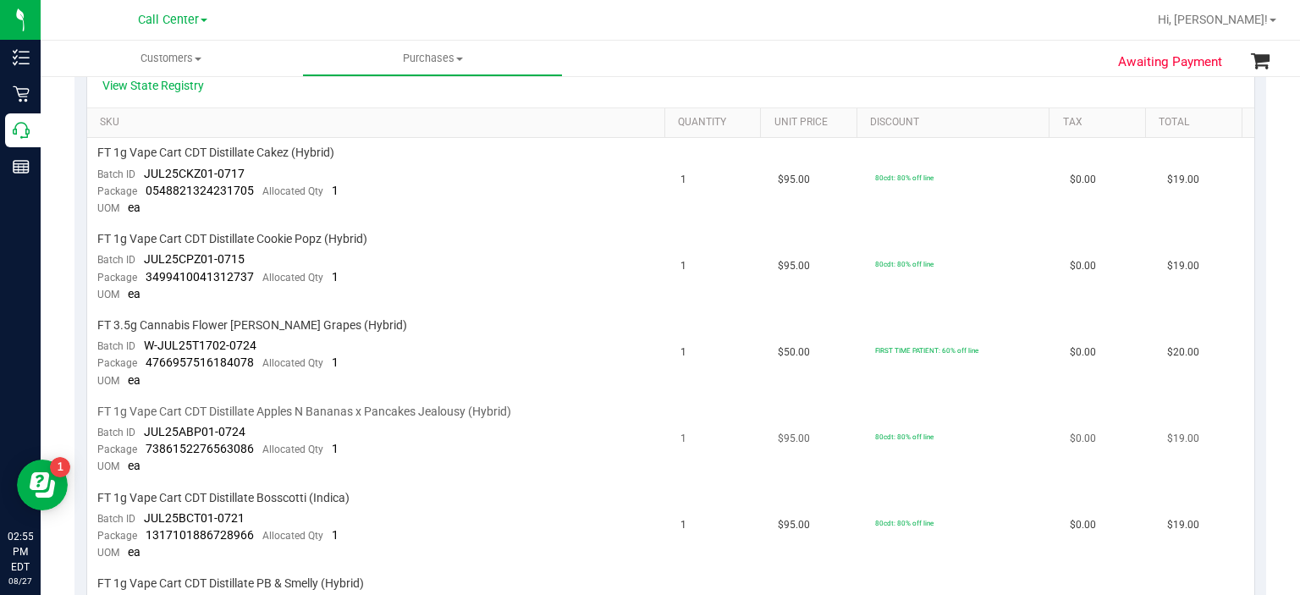
scroll to position [403, 0]
click at [104, 348] on span "Batch ID" at bounding box center [116, 348] width 38 height 12
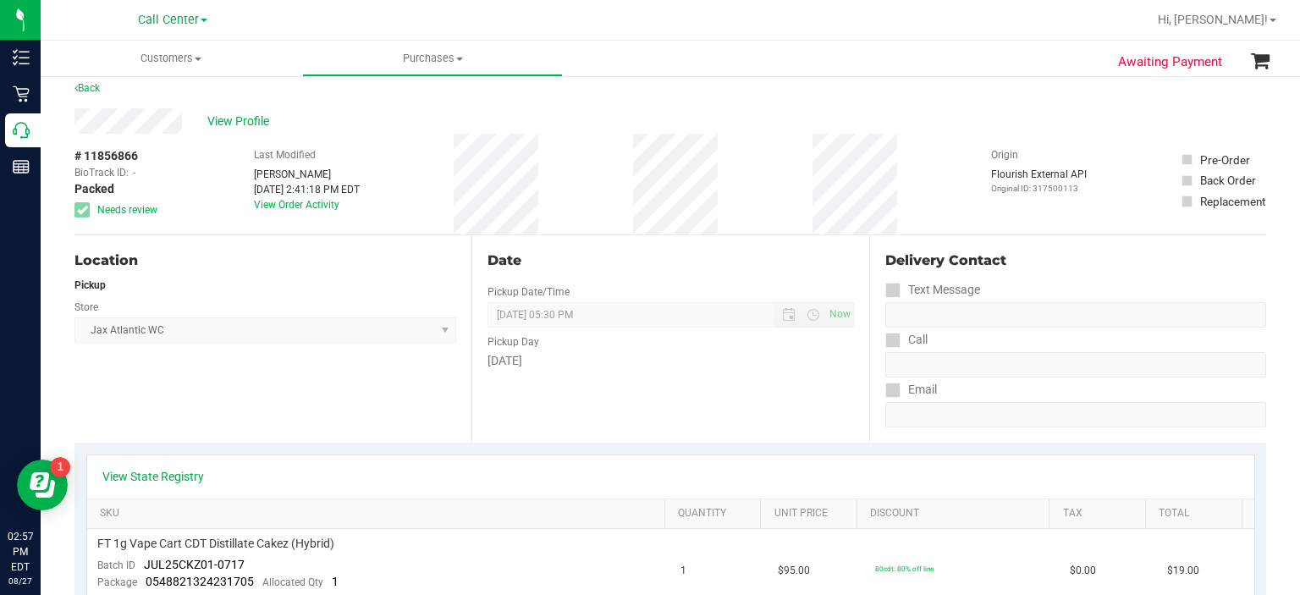
scroll to position [0, 0]
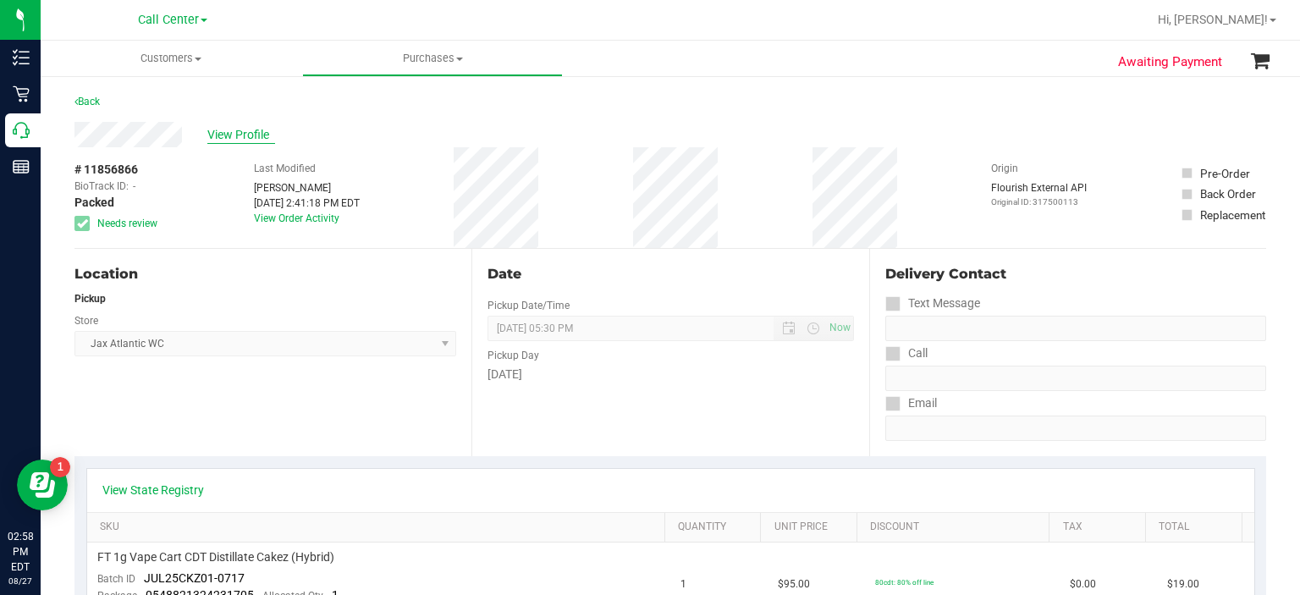
click at [244, 133] on span "View Profile" at bounding box center [241, 135] width 68 height 18
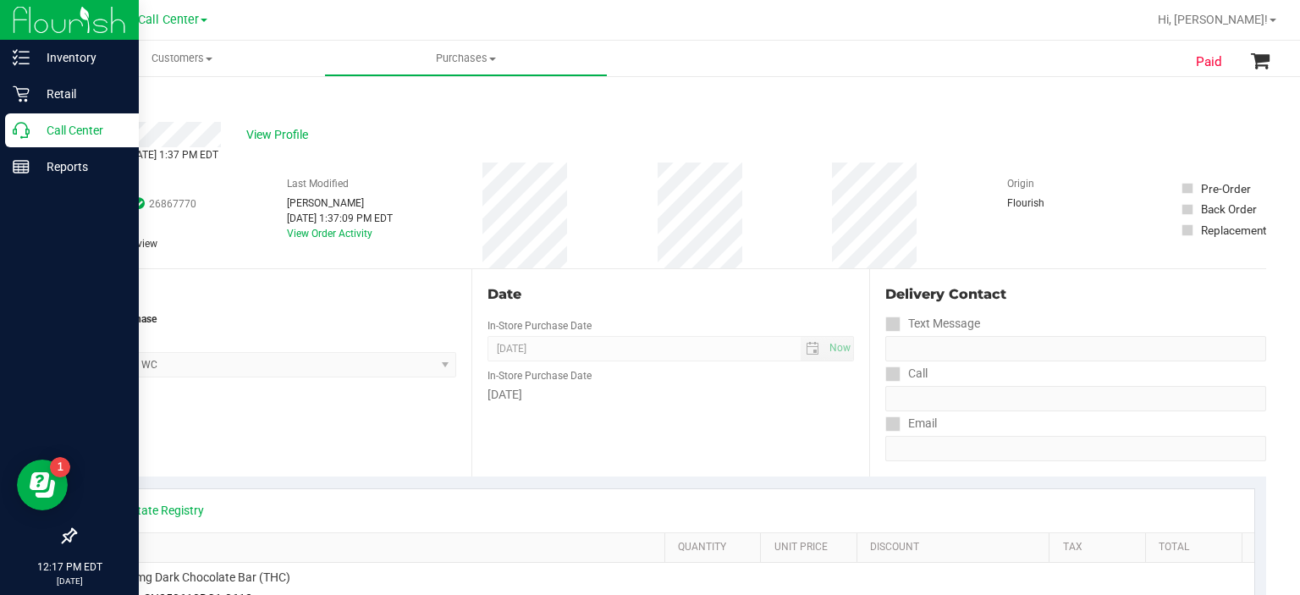
click at [10, 128] on div "Call Center" at bounding box center [72, 130] width 134 height 34
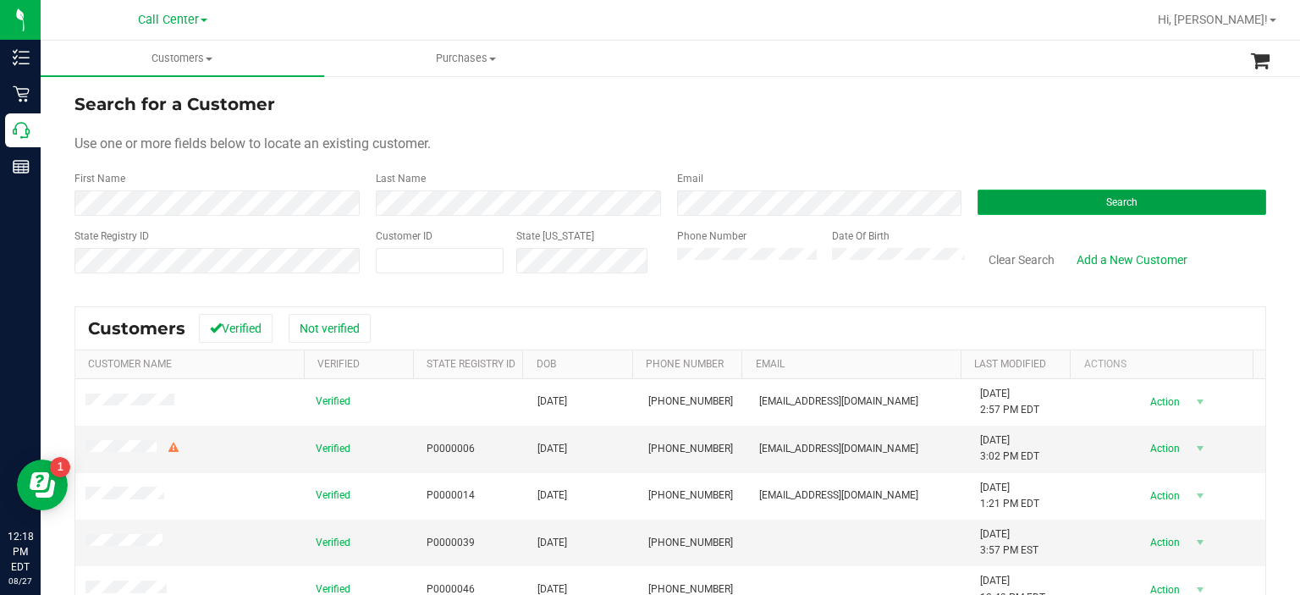
click at [1011, 212] on button "Search" at bounding box center [1121, 202] width 289 height 25
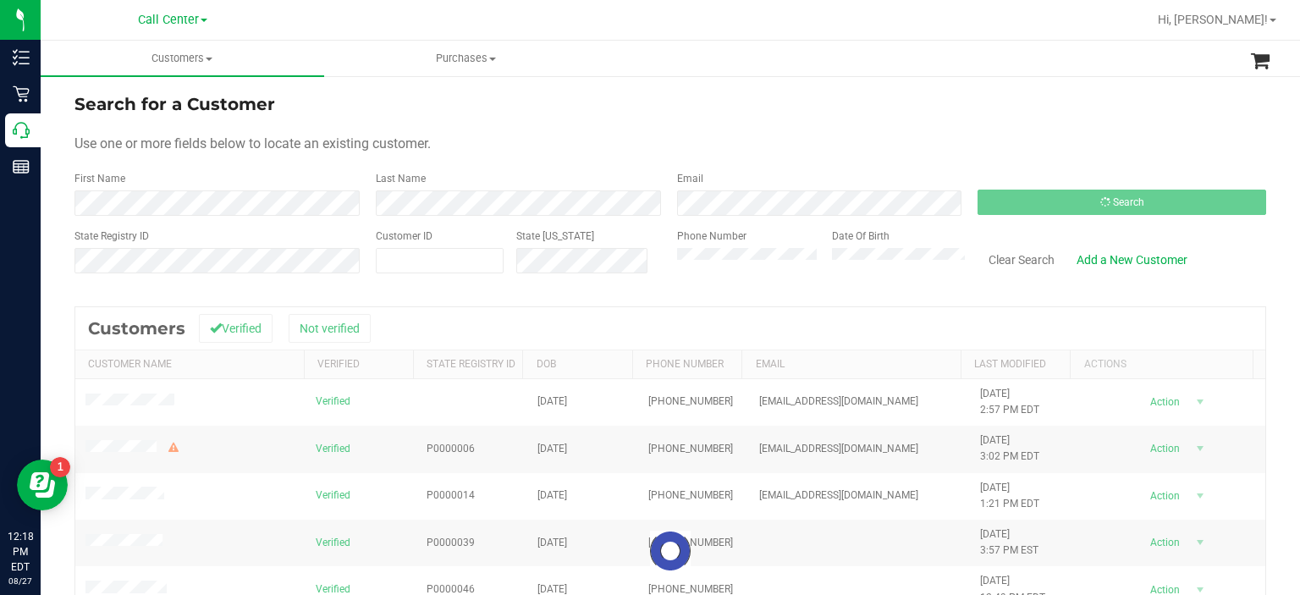
click at [492, 336] on div at bounding box center [670, 550] width 1190 height 487
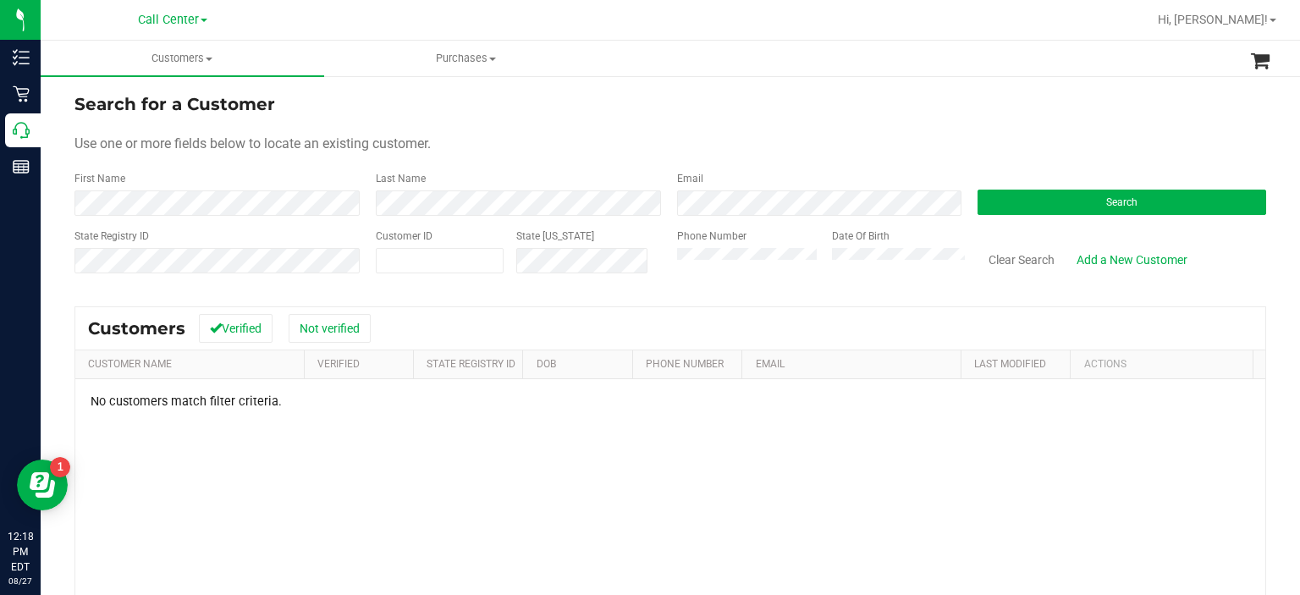
click at [867, 245] on div "Date Of Birth" at bounding box center [892, 258] width 146 height 60
click at [656, 267] on div "State Registry ID Customer ID State [US_STATE] Phone Number Date Of Birth Clear…" at bounding box center [669, 258] width 1191 height 60
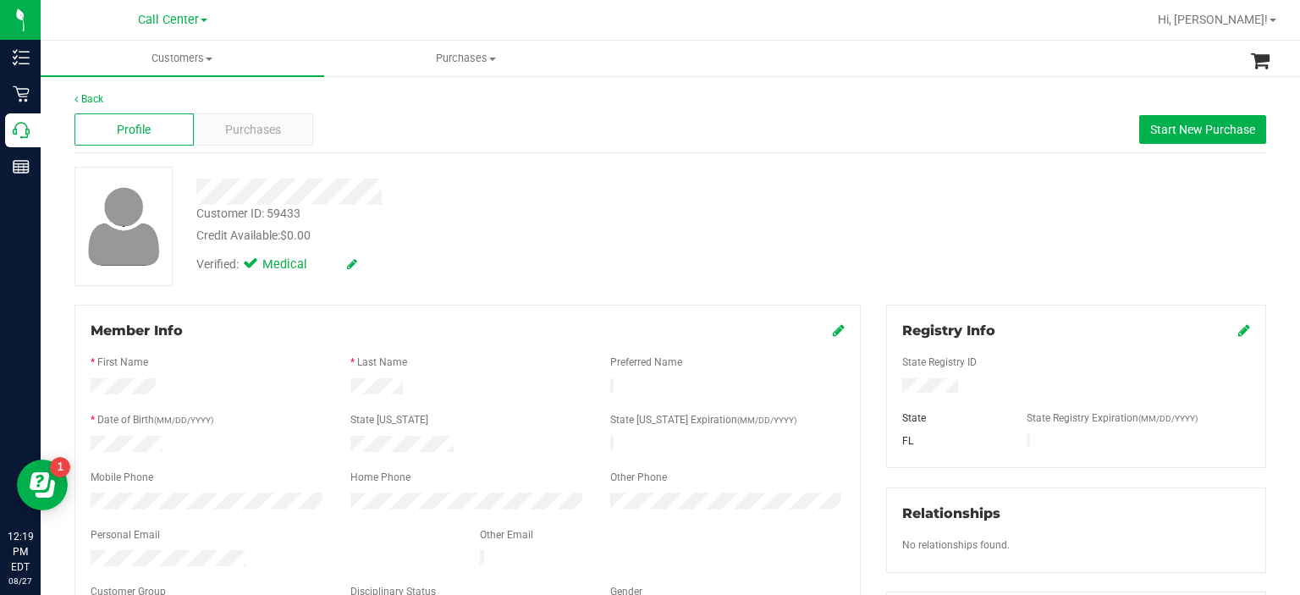
click at [85, 499] on div at bounding box center [208, 502] width 260 height 20
drag, startPoint x: 257, startPoint y: 547, endPoint x: 80, endPoint y: 556, distance: 177.1
click at [80, 556] on div at bounding box center [272, 560] width 389 height 20
